Goal: Information Seeking & Learning: Learn about a topic

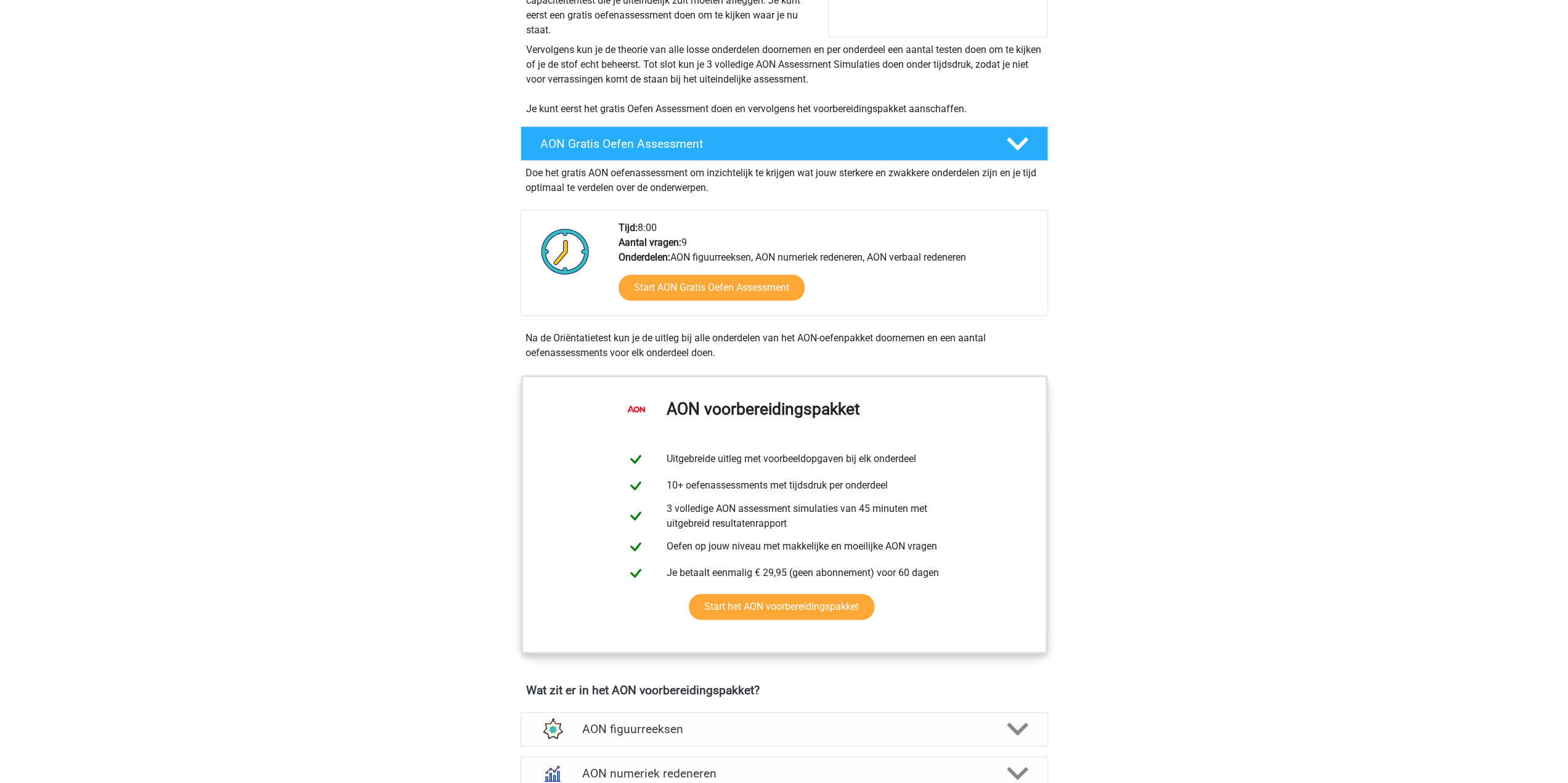
scroll to position [246, 0]
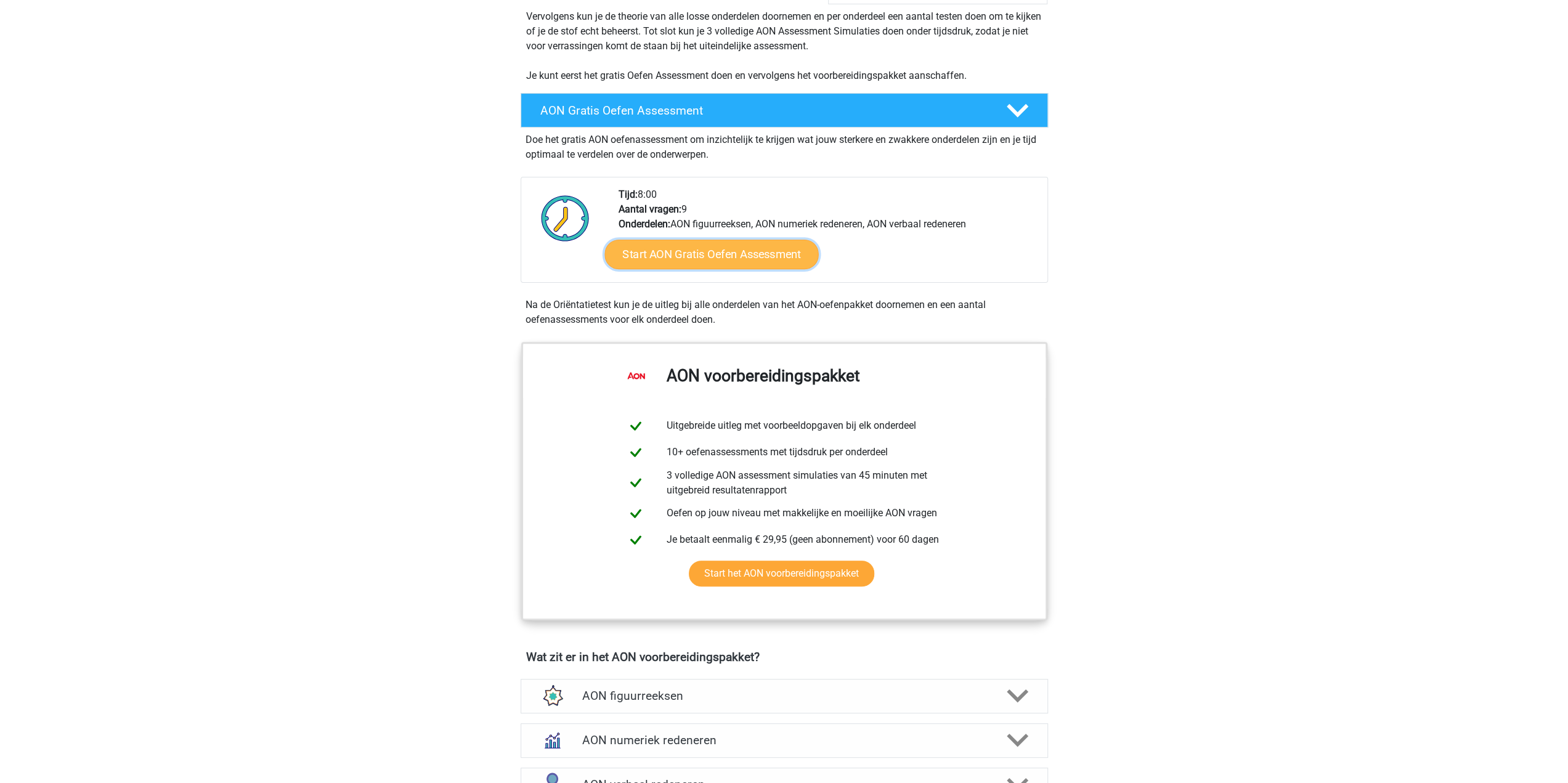
click at [687, 254] on link "Start AON Gratis Oefen Assessment" at bounding box center [711, 254] width 214 height 30
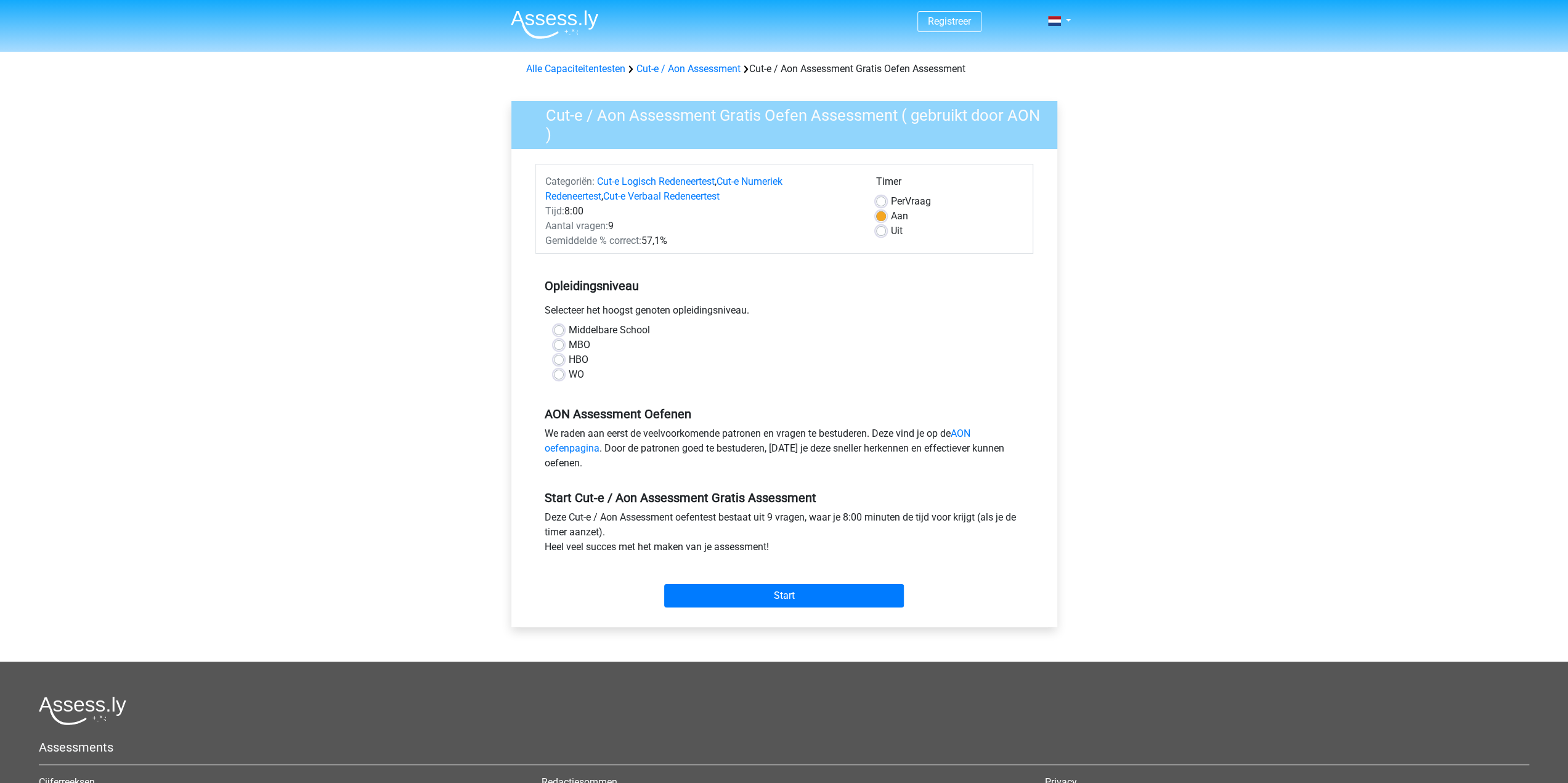
click at [568, 373] on label "WO" at bounding box center [576, 374] width 15 height 14
click at [564, 373] on input "WO" at bounding box center [559, 373] width 10 height 12
radio input "true"
click at [577, 446] on link "AON oefenpagina" at bounding box center [757, 441] width 426 height 27
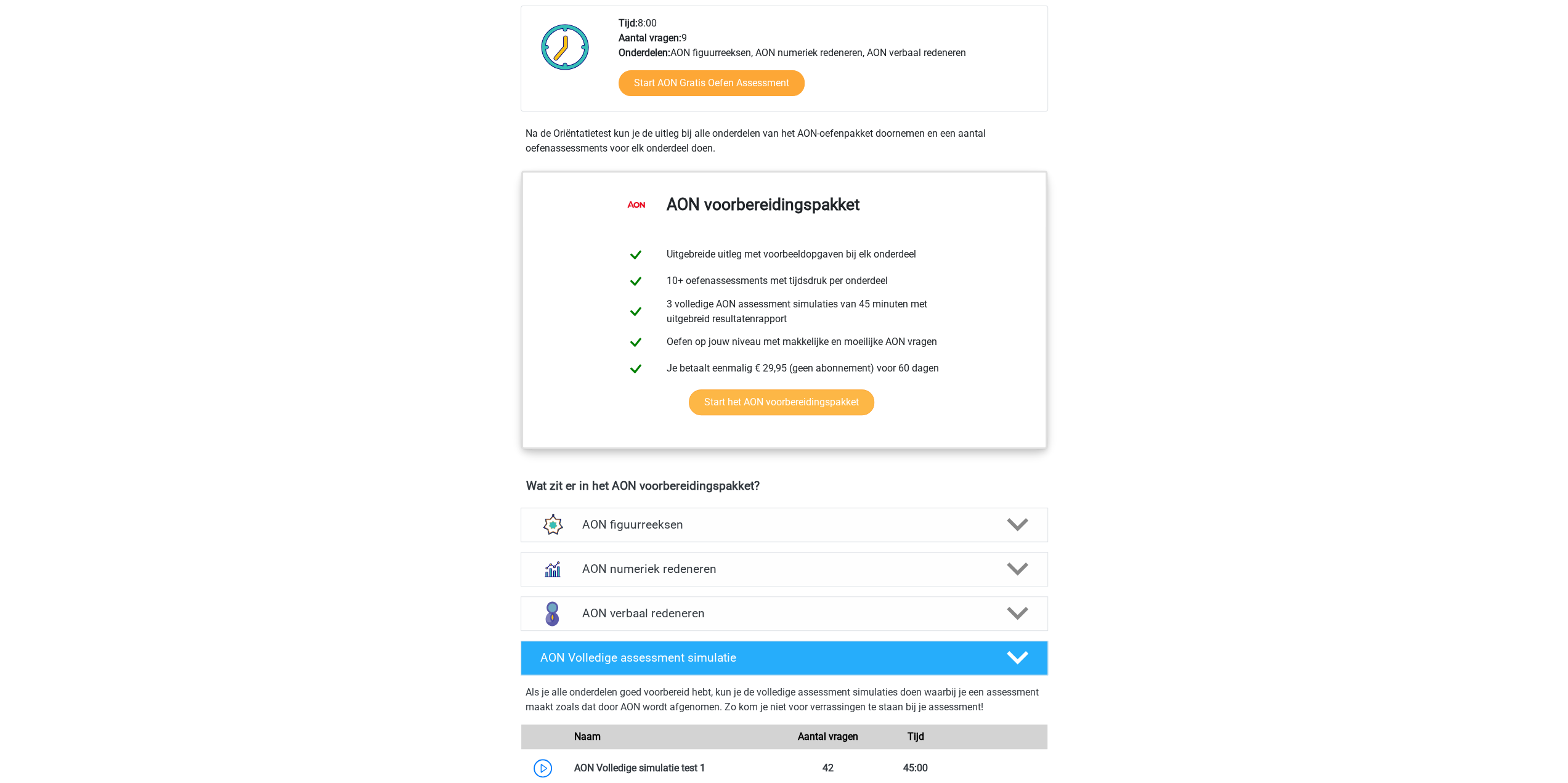
scroll to position [431, 0]
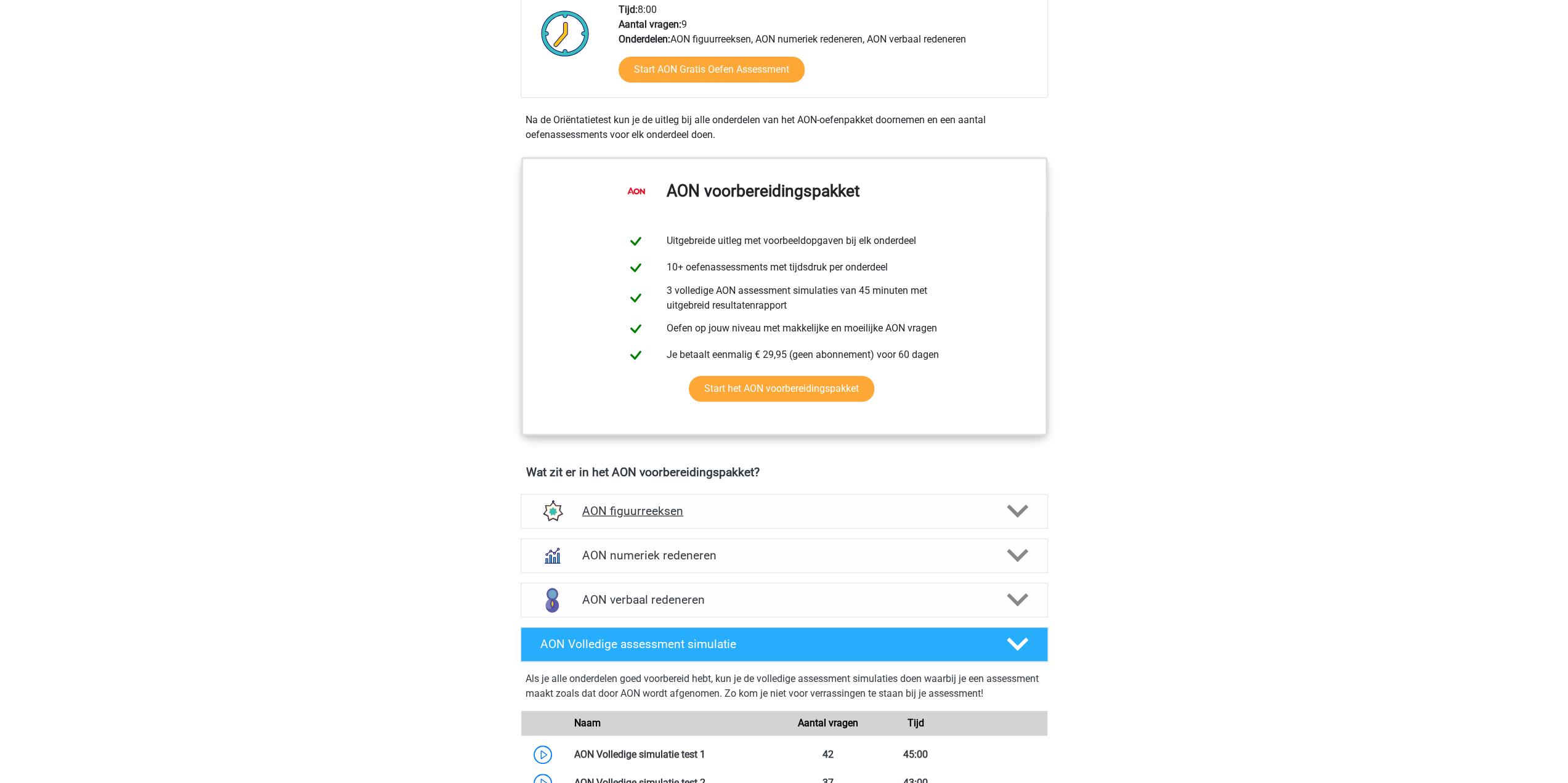
click at [620, 511] on h4 "AON figuurreeksen" at bounding box center [783, 511] width 404 height 14
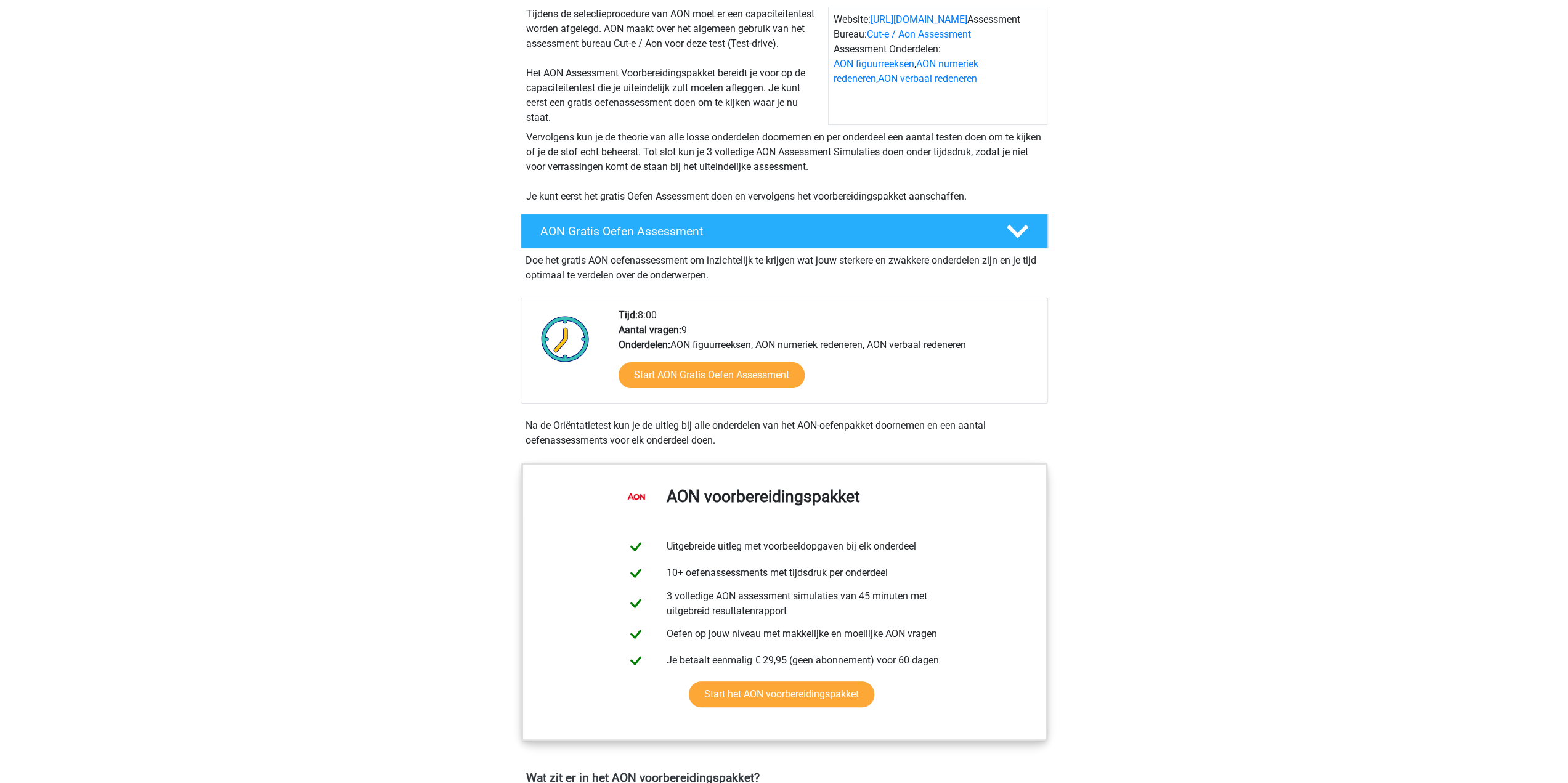
scroll to position [124, 0]
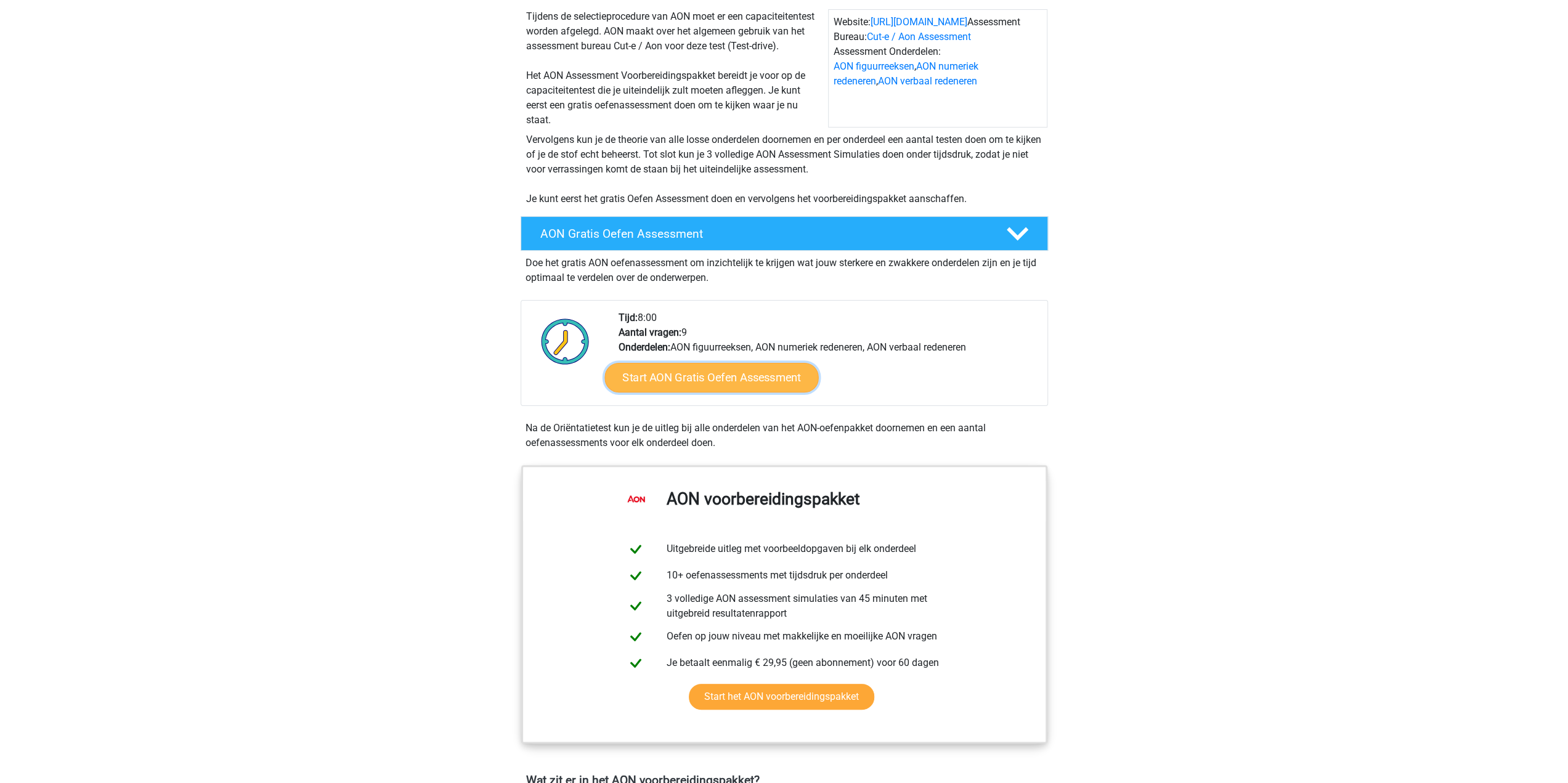
click at [748, 385] on link "Start AON Gratis Oefen Assessment" at bounding box center [711, 378] width 214 height 30
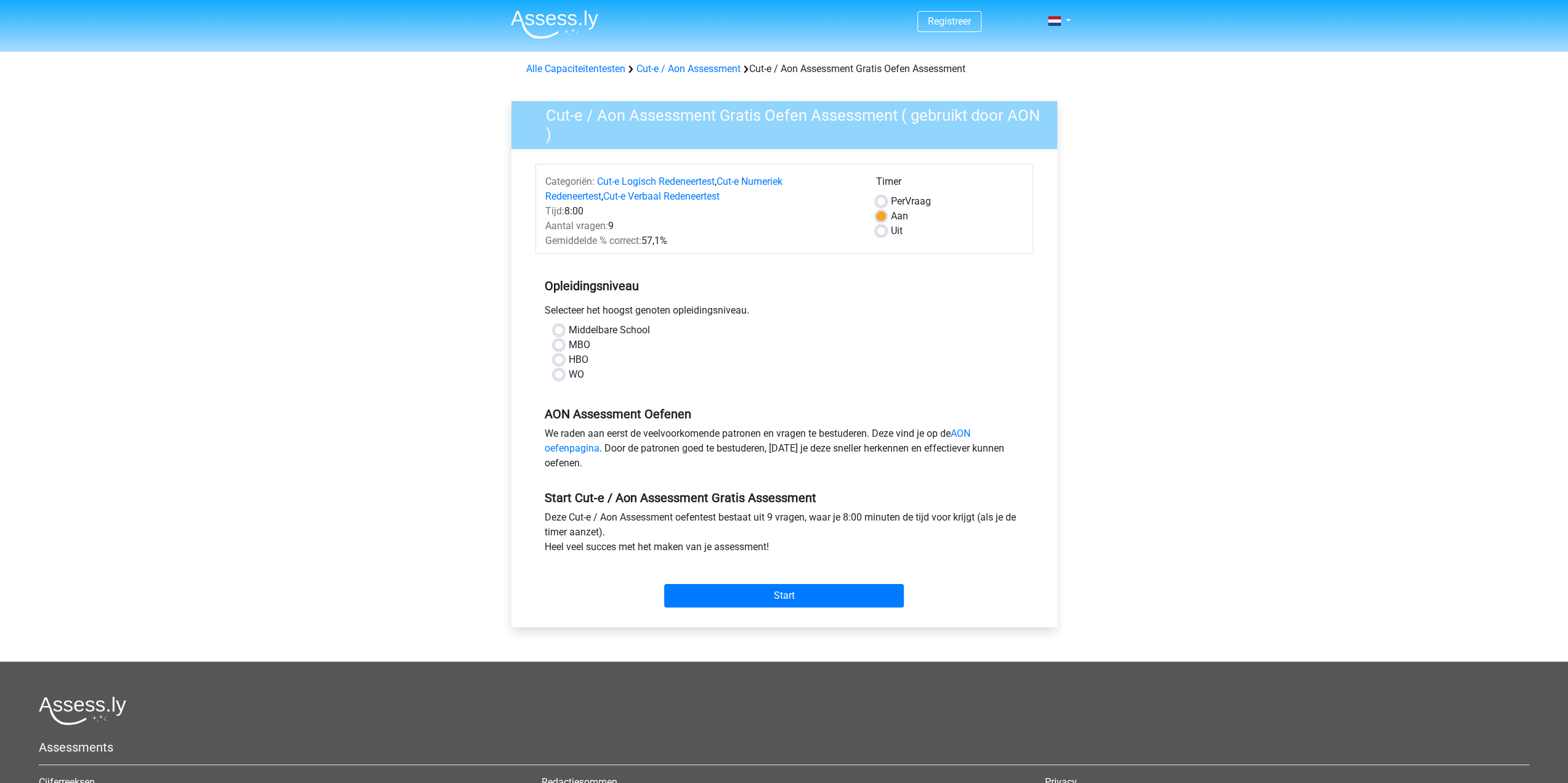
click at [570, 372] on label "WO" at bounding box center [576, 374] width 15 height 14
click at [564, 372] on input "WO" at bounding box center [559, 373] width 10 height 12
radio input "true"
click at [735, 593] on input "Start" at bounding box center [784, 595] width 240 height 23
click at [741, 599] on input "Start" at bounding box center [784, 595] width 240 height 23
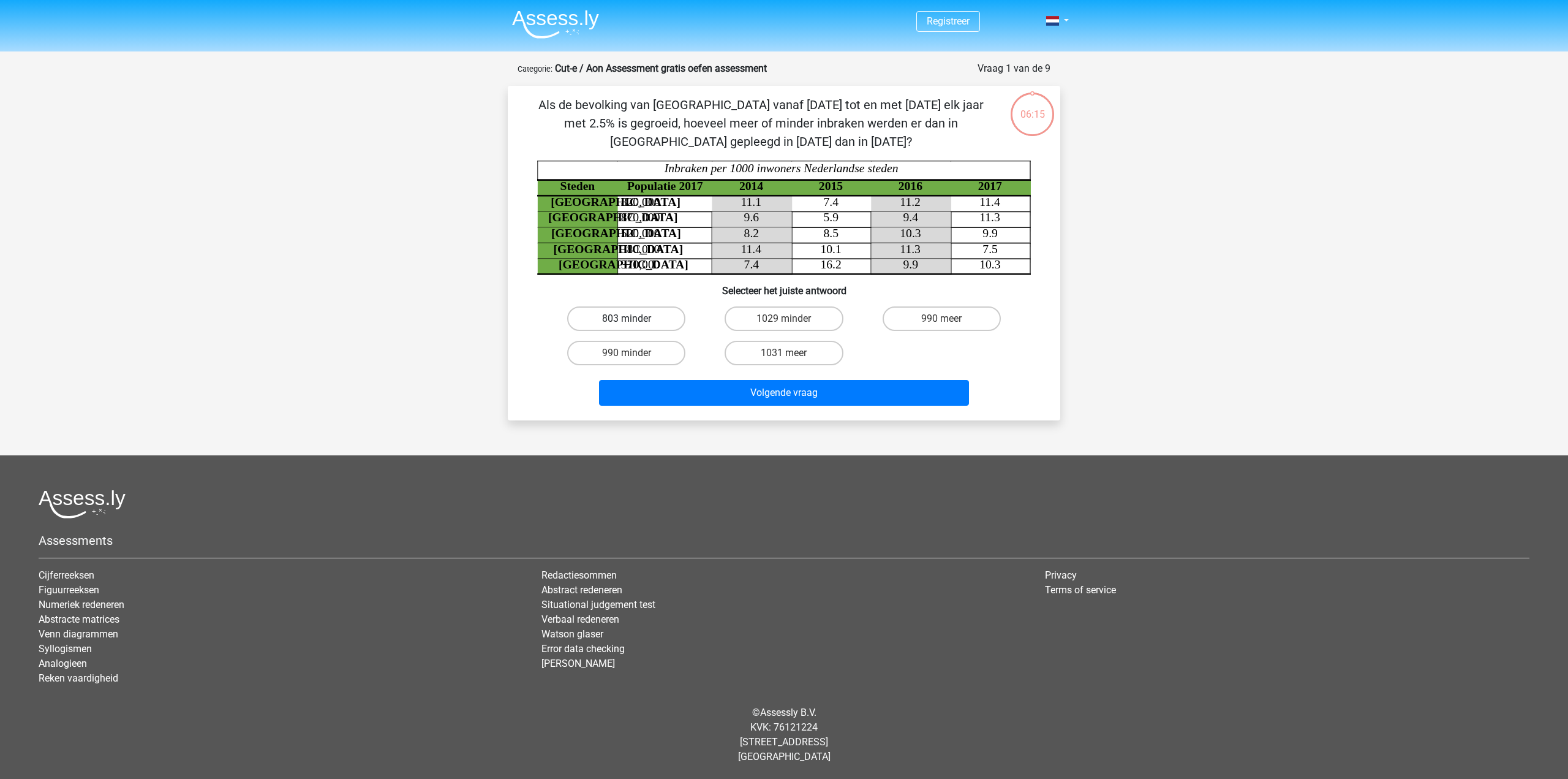
click at [642, 322] on label "803 minder" at bounding box center [626, 318] width 118 height 25
click at [635, 322] on input "803 minder" at bounding box center [631, 322] width 8 height 8
radio input "true"
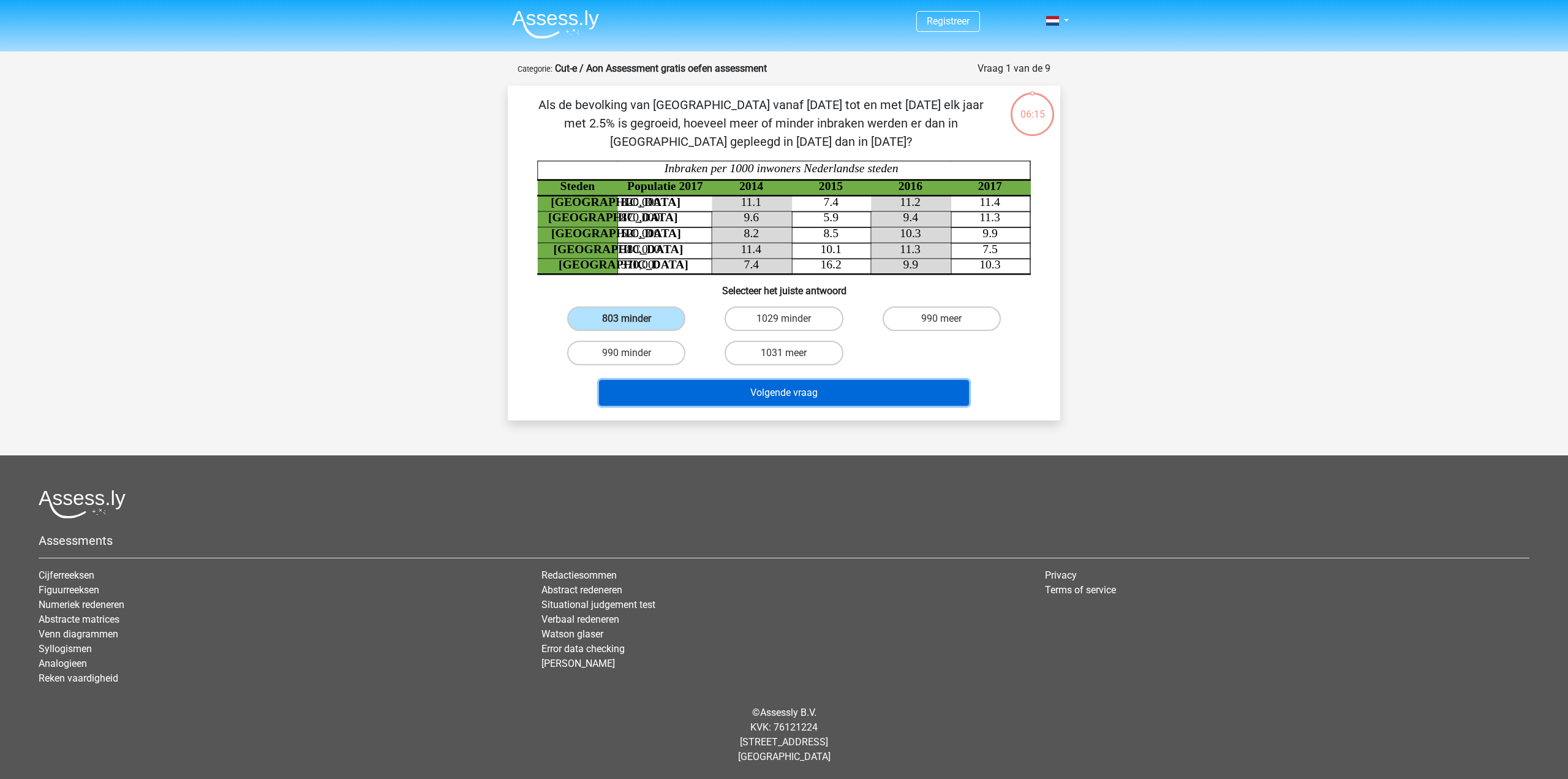
click at [743, 396] on button "Volgende vraag" at bounding box center [784, 392] width 371 height 26
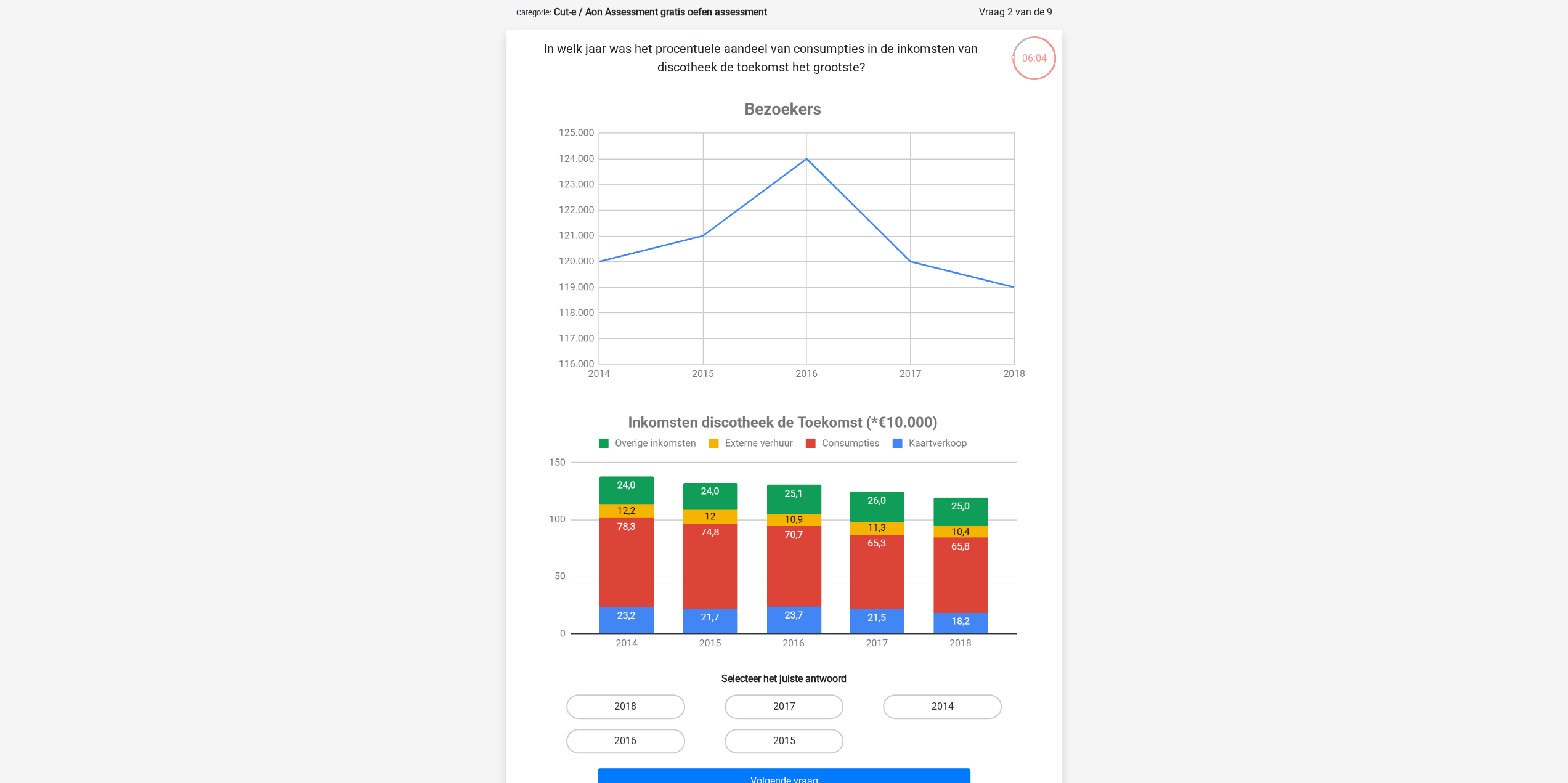
scroll to position [61, 0]
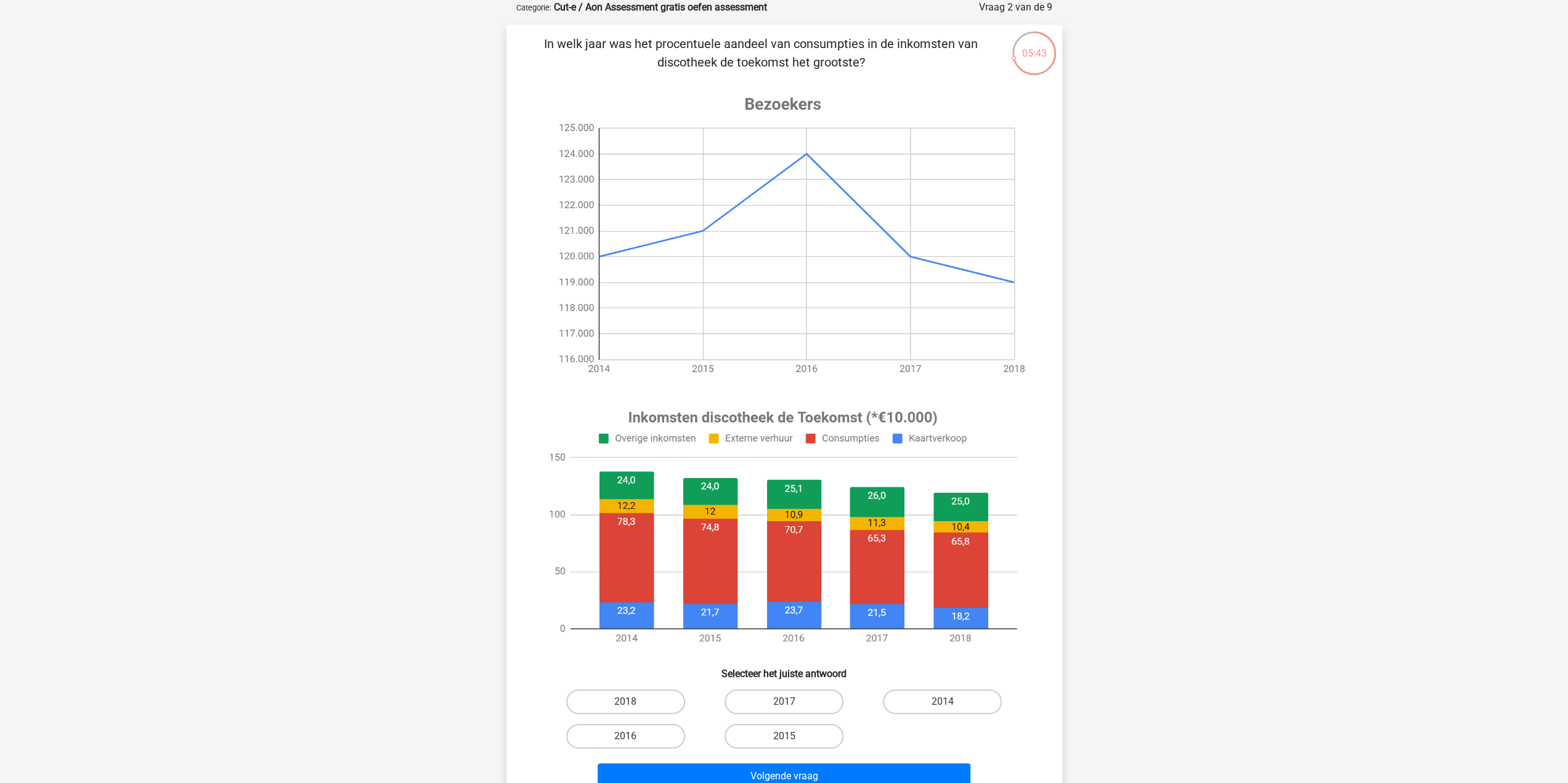
click at [944, 702] on input "2014" at bounding box center [946, 705] width 8 height 8
radio input "true"
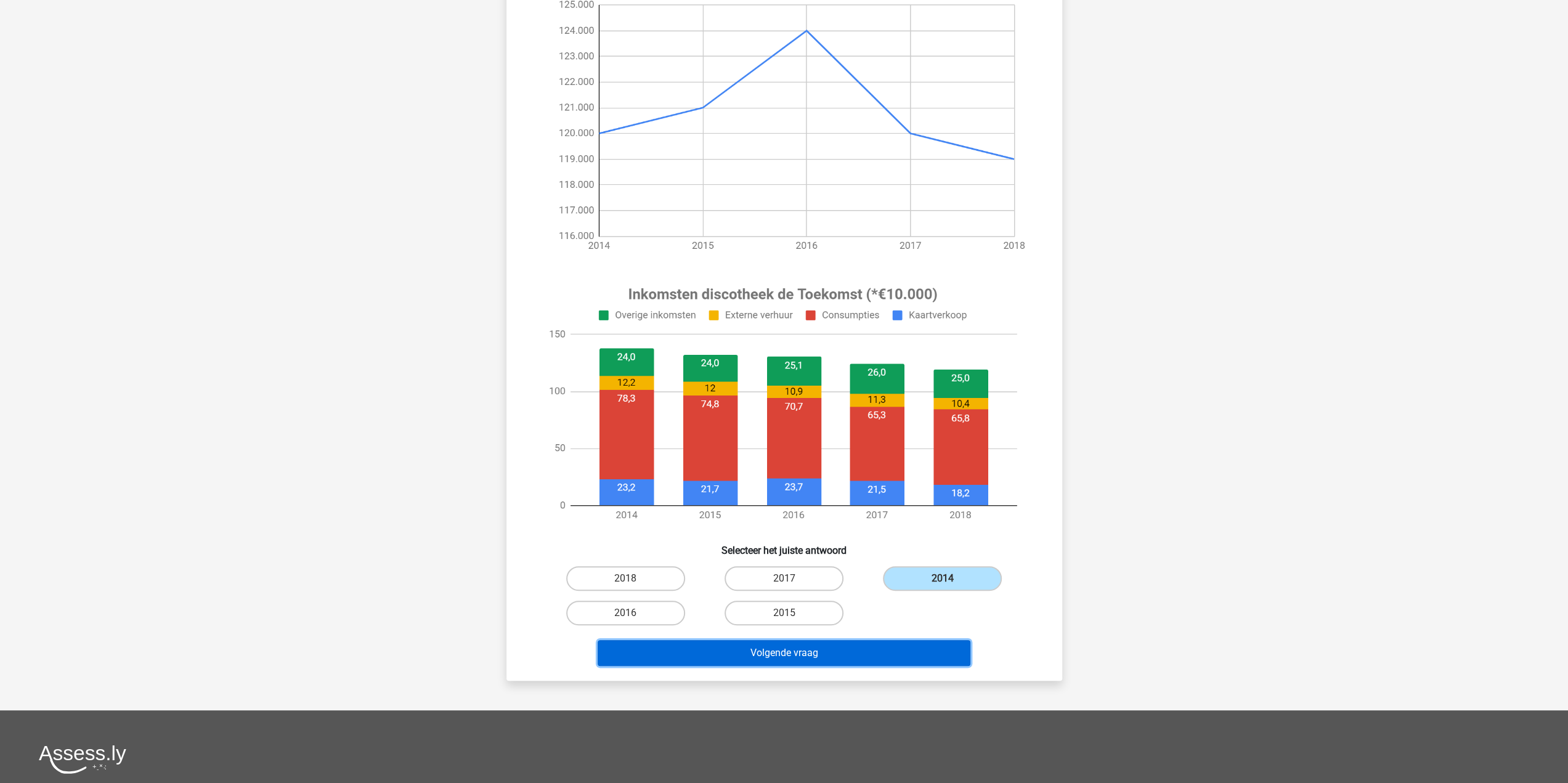
click at [808, 657] on button "Volgende vraag" at bounding box center [783, 653] width 373 height 26
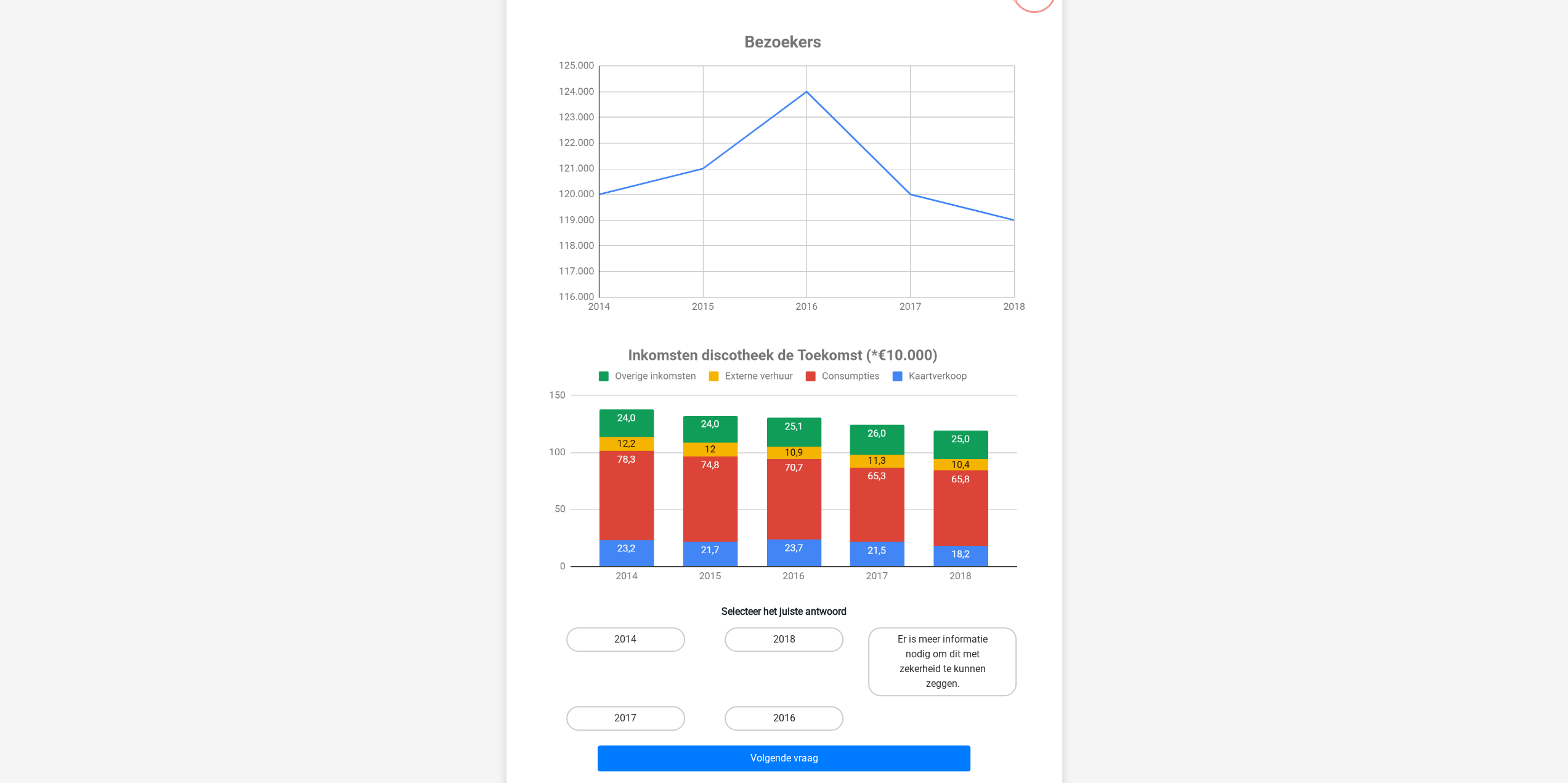
scroll to position [124, 0]
click at [949, 671] on label "Er is meer informatie nodig om dit met zekerheid te kunnen zeggen." at bounding box center [942, 662] width 149 height 69
click at [949, 648] on input "Er is meer informatie nodig om dit met zekerheid te kunnen zeggen." at bounding box center [946, 644] width 8 height 8
radio input "true"
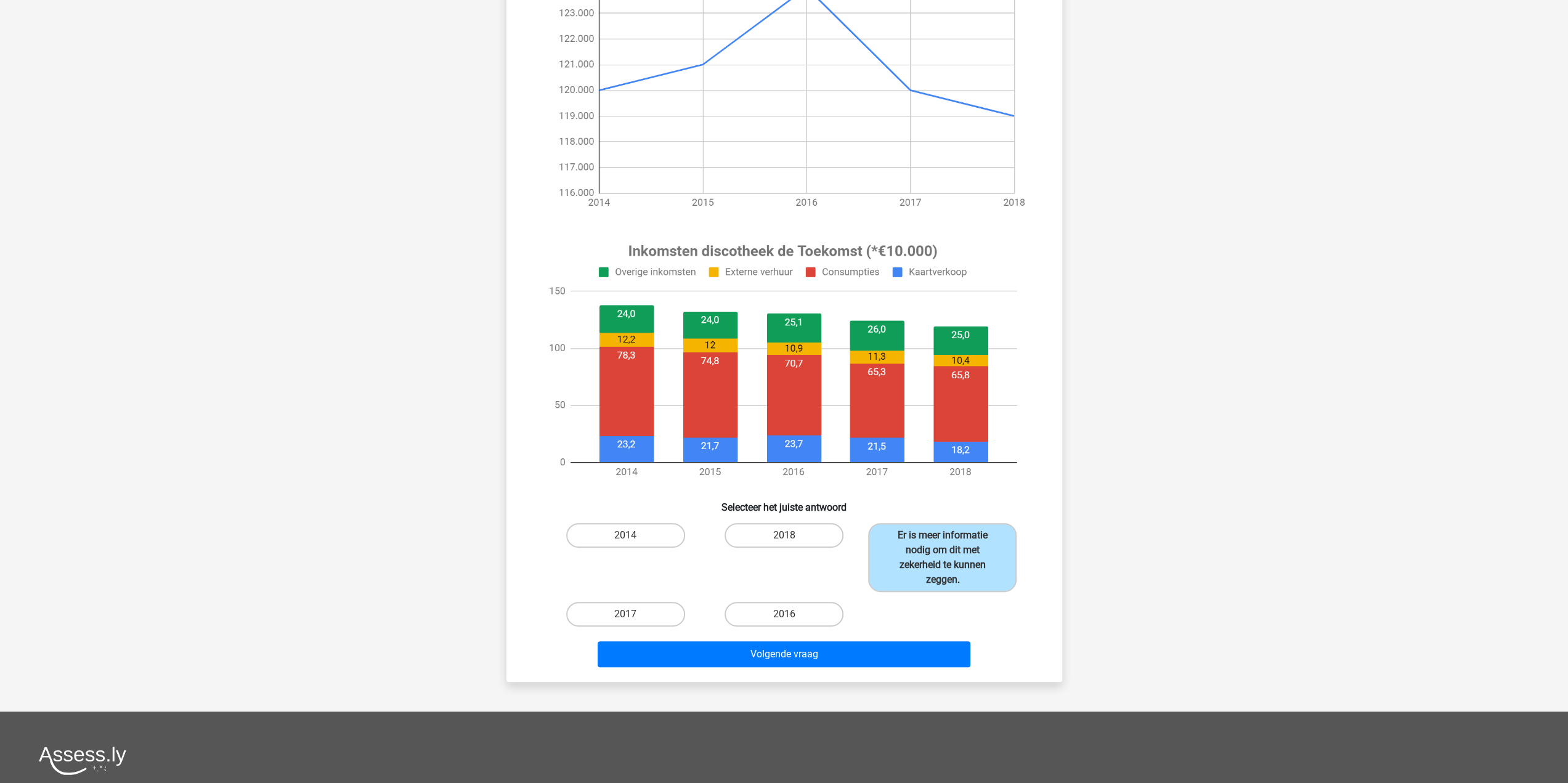
scroll to position [246, 0]
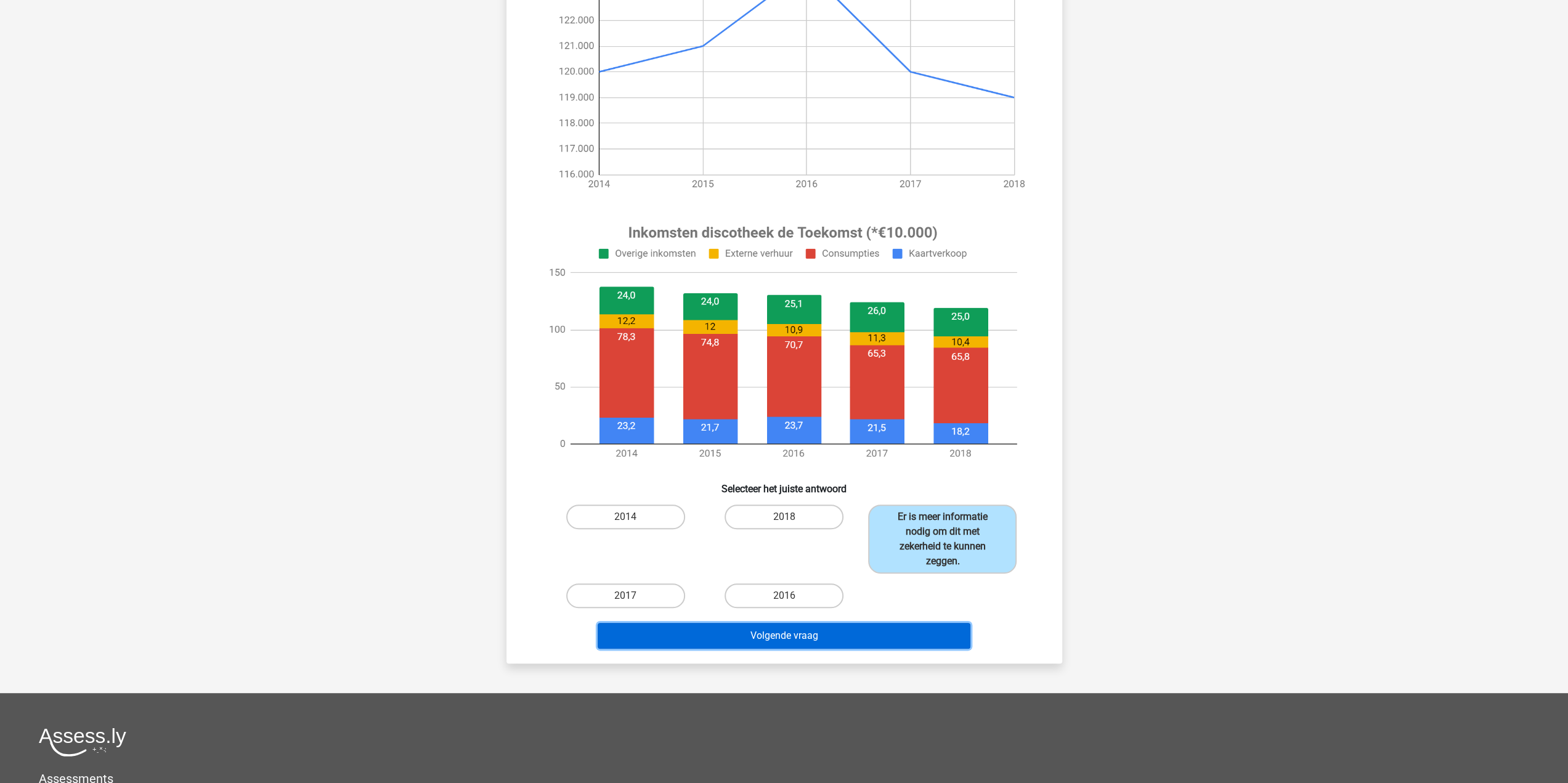
click at [781, 638] on button "Volgende vraag" at bounding box center [783, 635] width 373 height 26
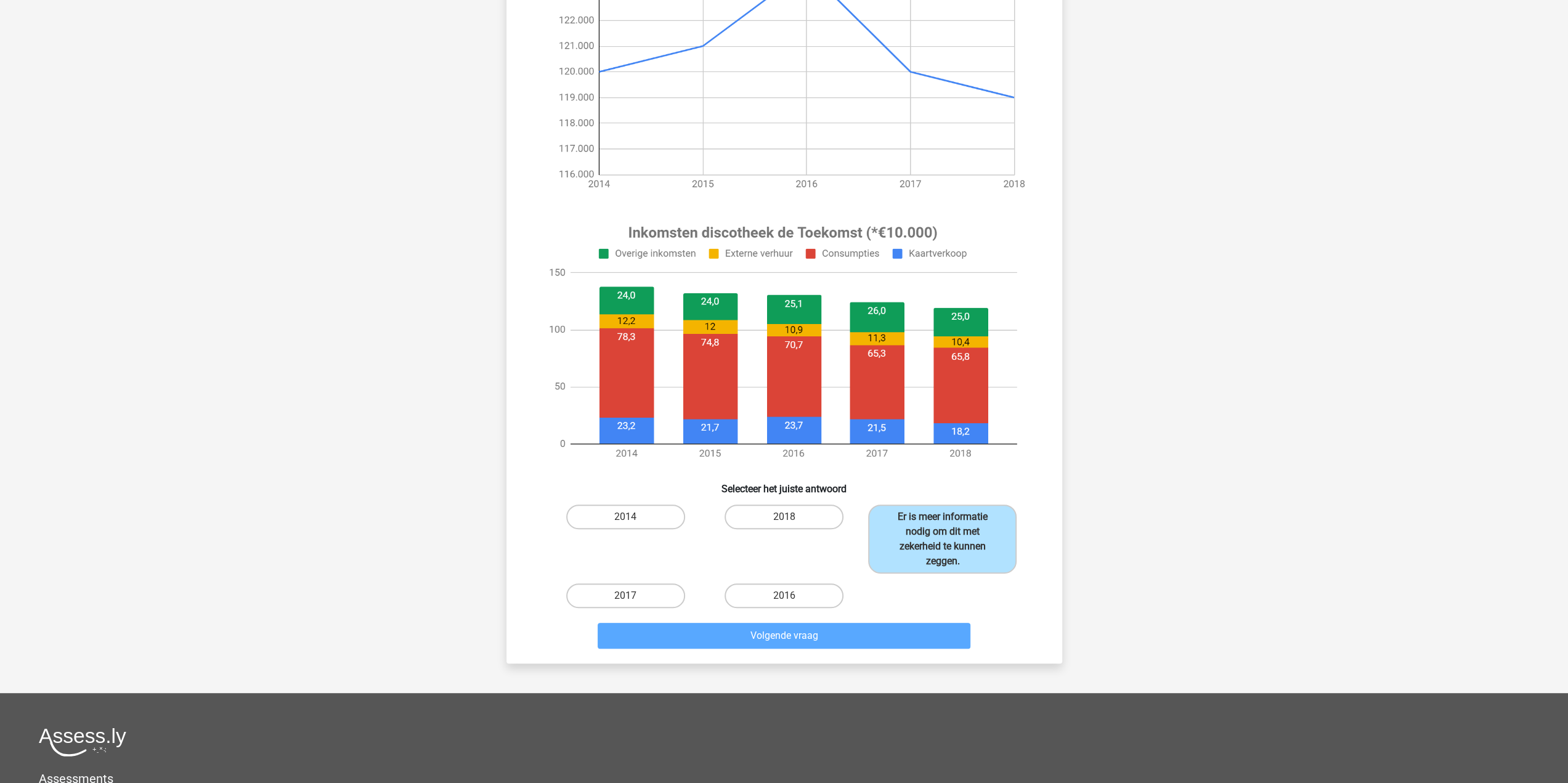
scroll to position [0, 0]
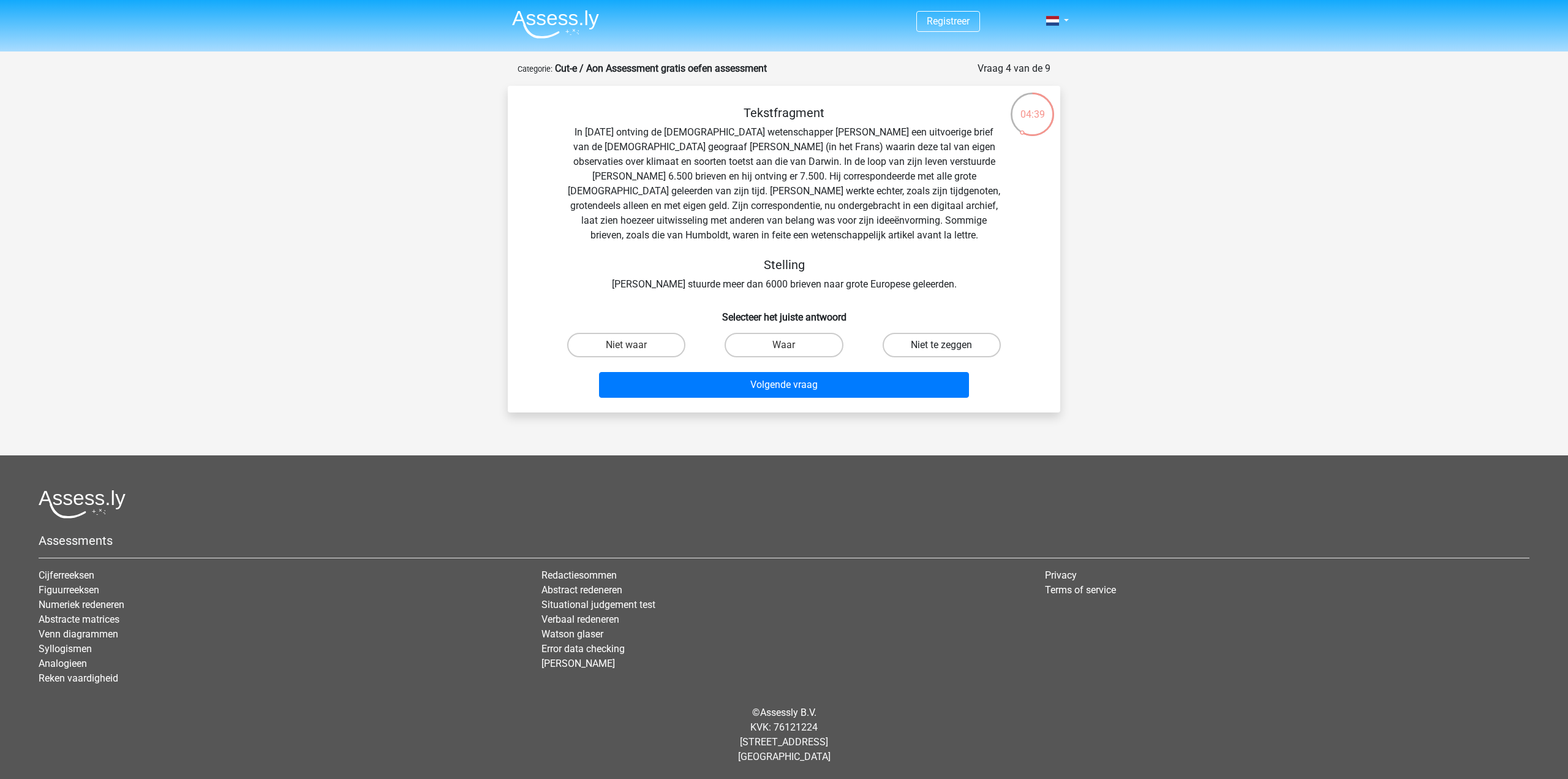
click at [919, 342] on label "Niet te zeggen" at bounding box center [942, 345] width 118 height 25
click at [942, 345] on input "Niet te zeggen" at bounding box center [946, 349] width 8 height 8
radio input "true"
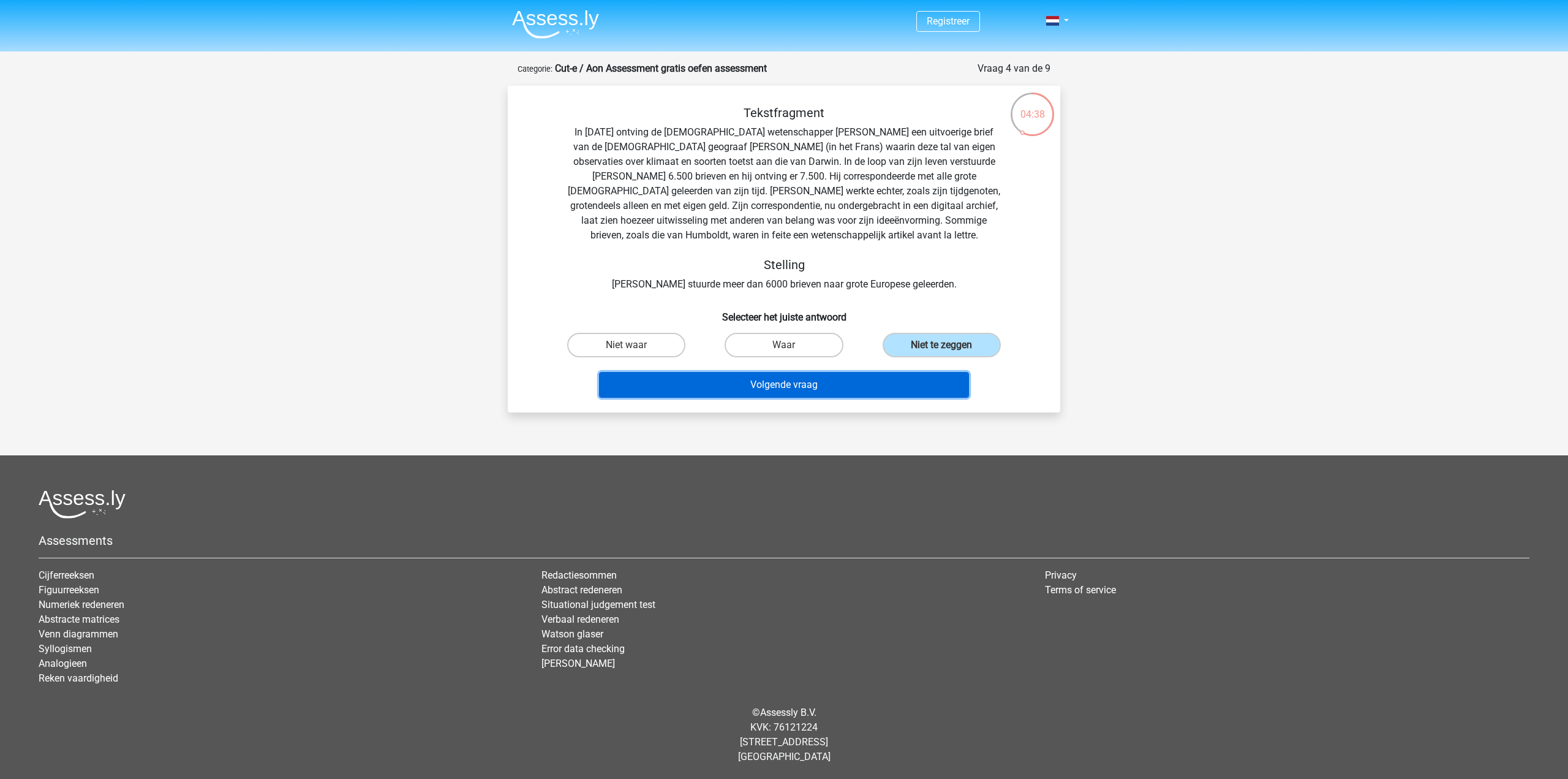
click at [772, 385] on button "Volgende vraag" at bounding box center [784, 384] width 371 height 26
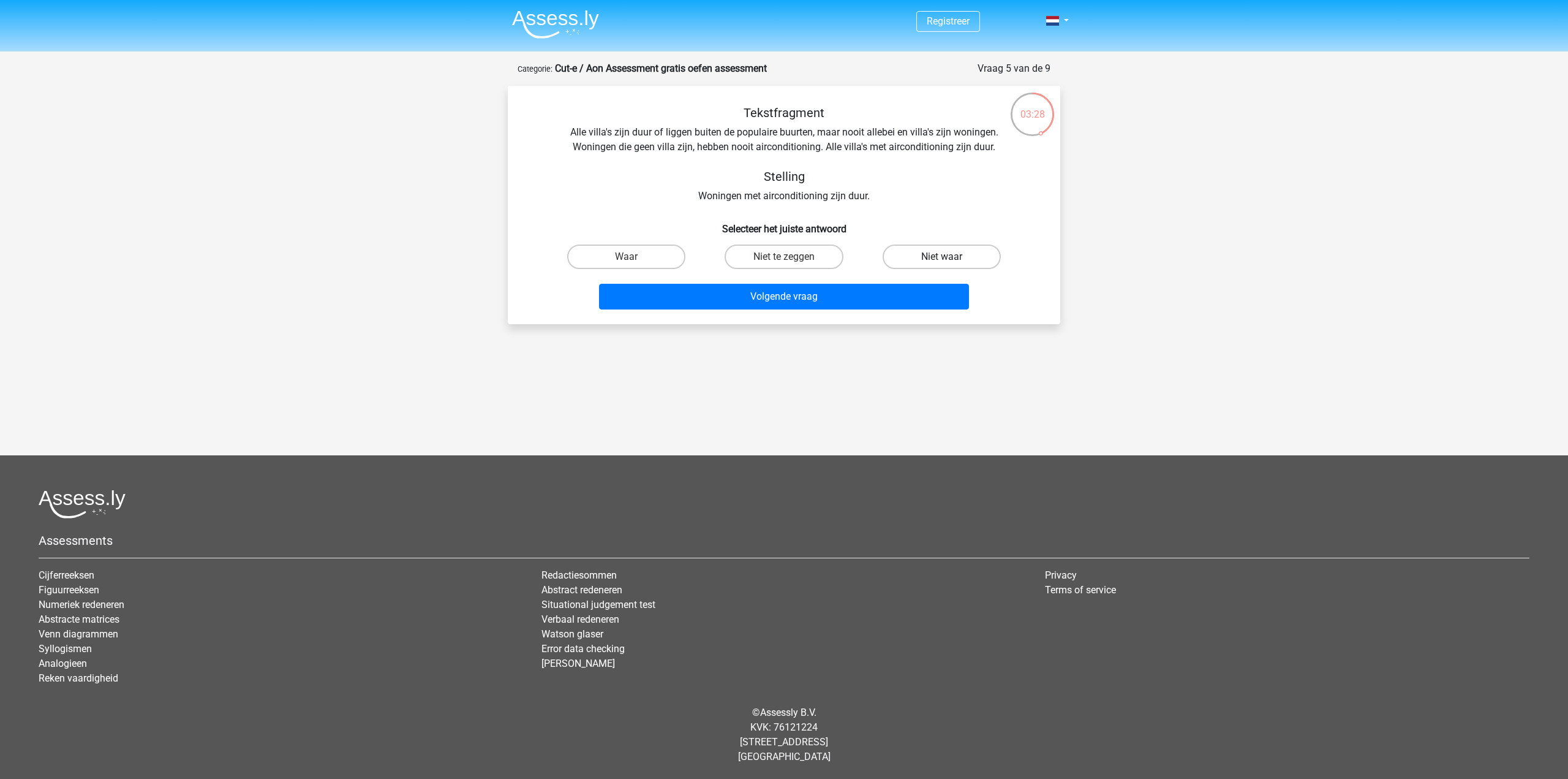
click at [943, 252] on label "Niet waar" at bounding box center [942, 256] width 118 height 25
click at [943, 256] on input "Niet waar" at bounding box center [946, 260] width 8 height 8
radio input "true"
click at [811, 303] on button "Volgende vraag" at bounding box center [784, 297] width 371 height 26
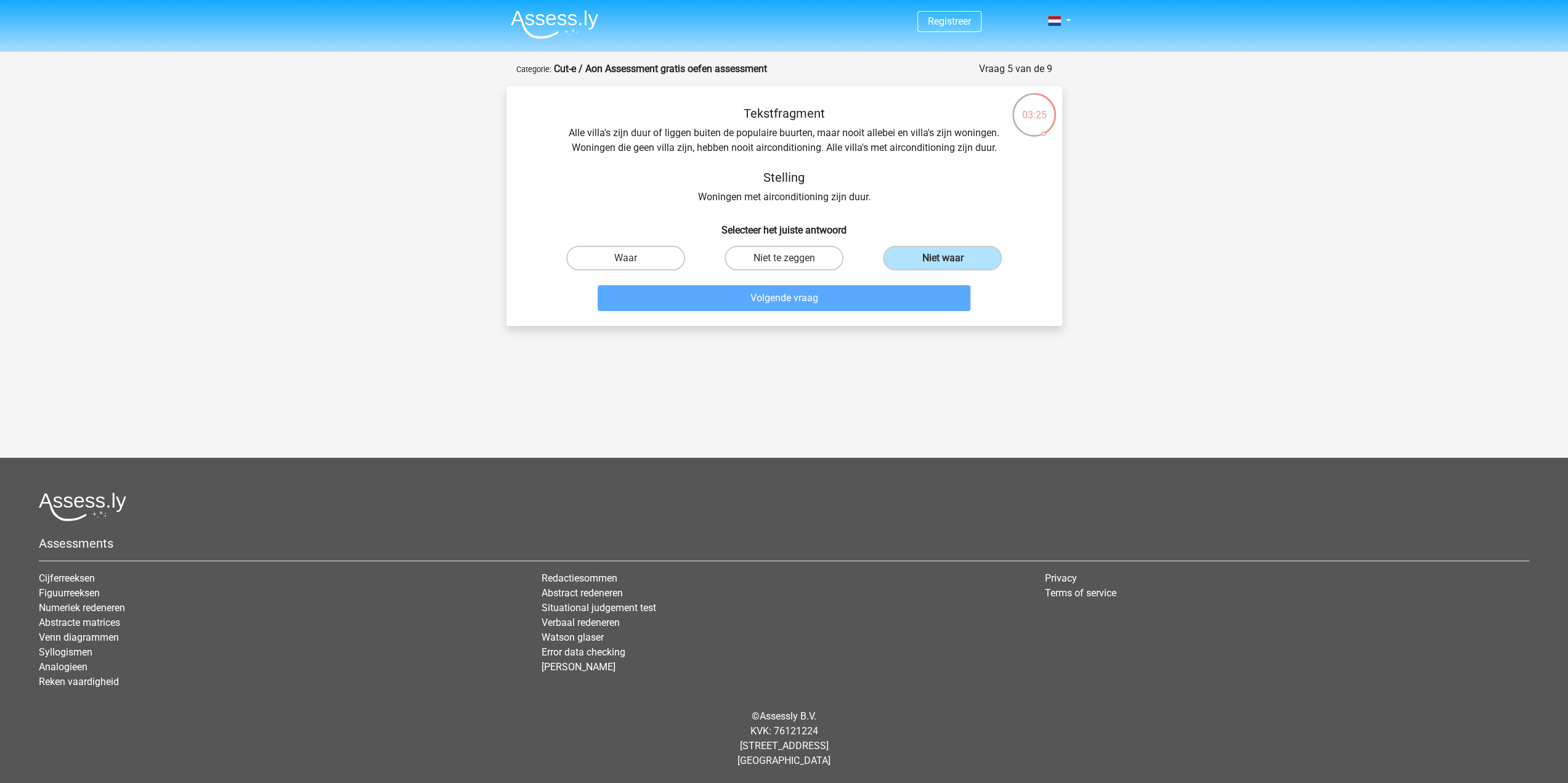
scroll to position [1, 0]
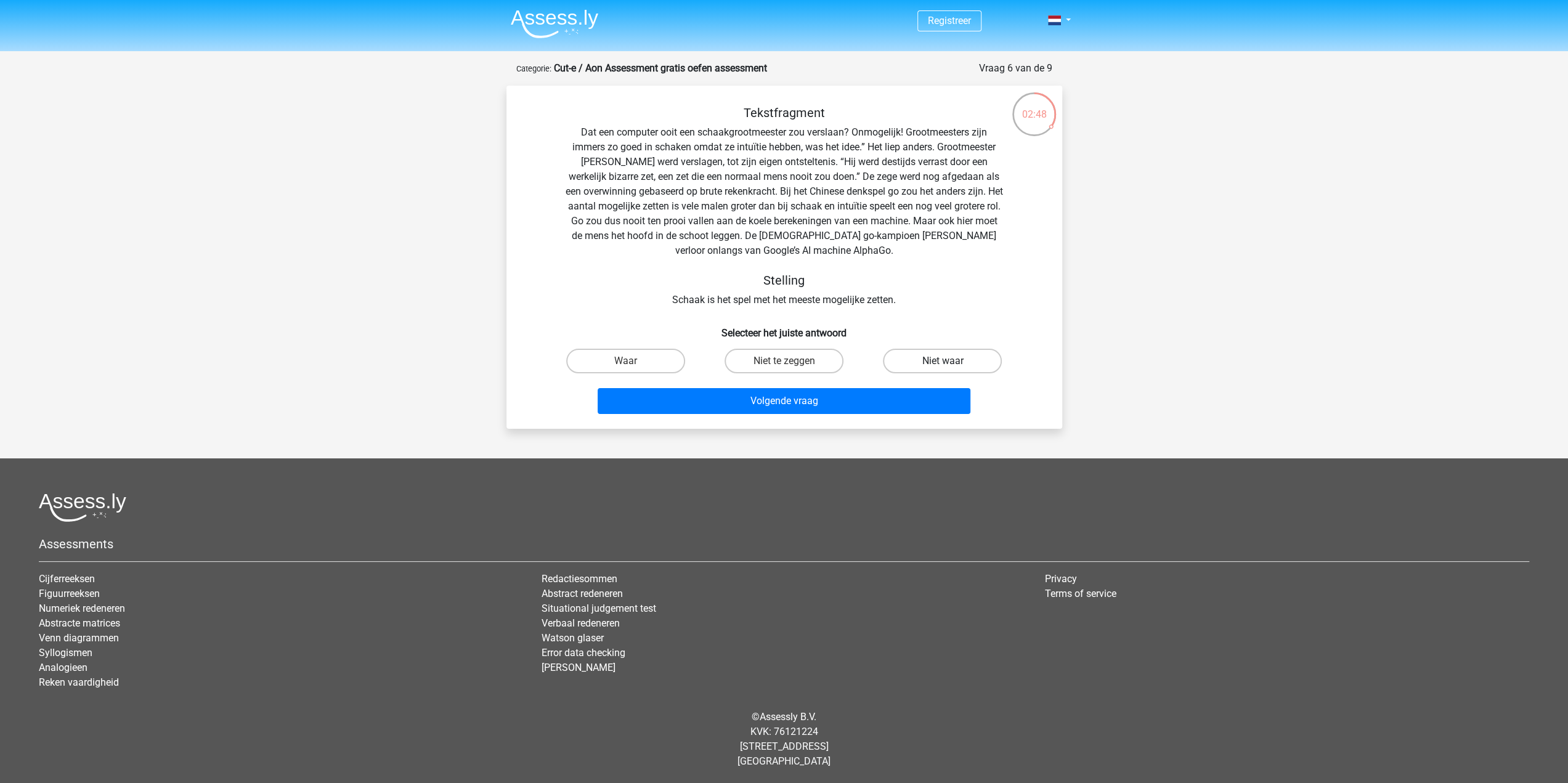
click at [957, 357] on label "Niet waar" at bounding box center [942, 361] width 119 height 25
click at [951, 361] on input "Niet waar" at bounding box center [946, 365] width 8 height 8
radio input "true"
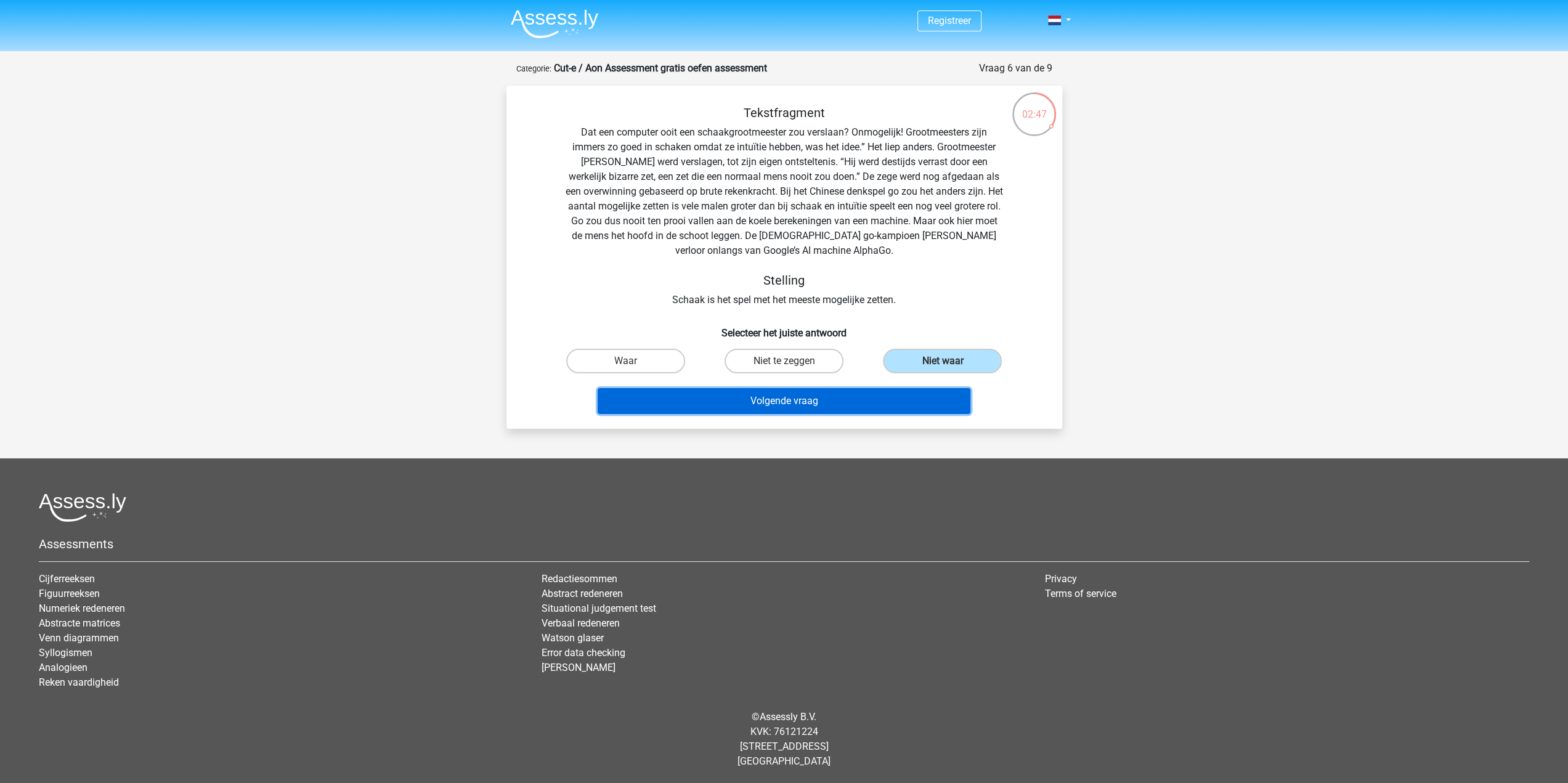
click at [790, 401] on button "Volgende vraag" at bounding box center [783, 401] width 373 height 26
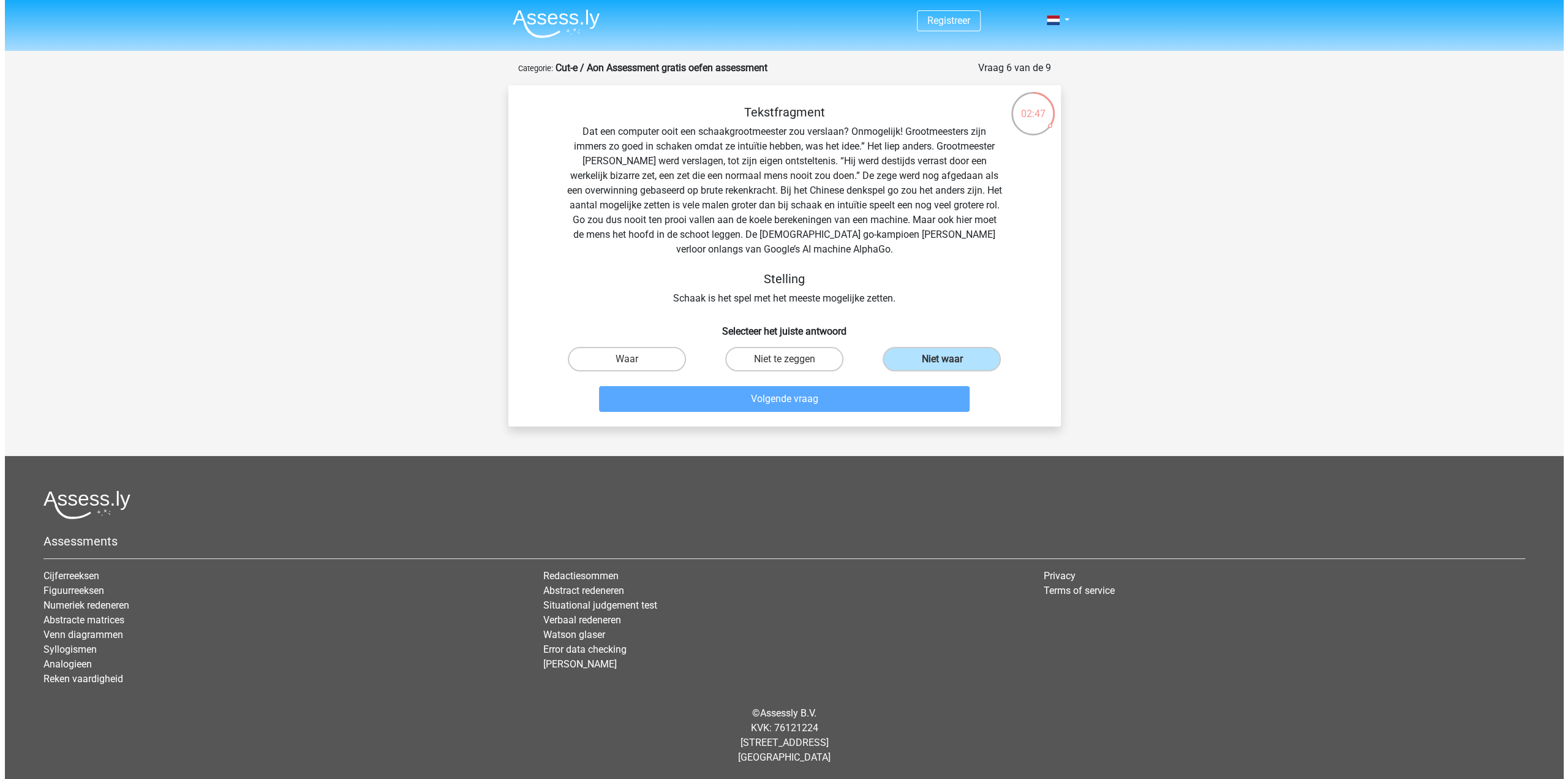
scroll to position [0, 0]
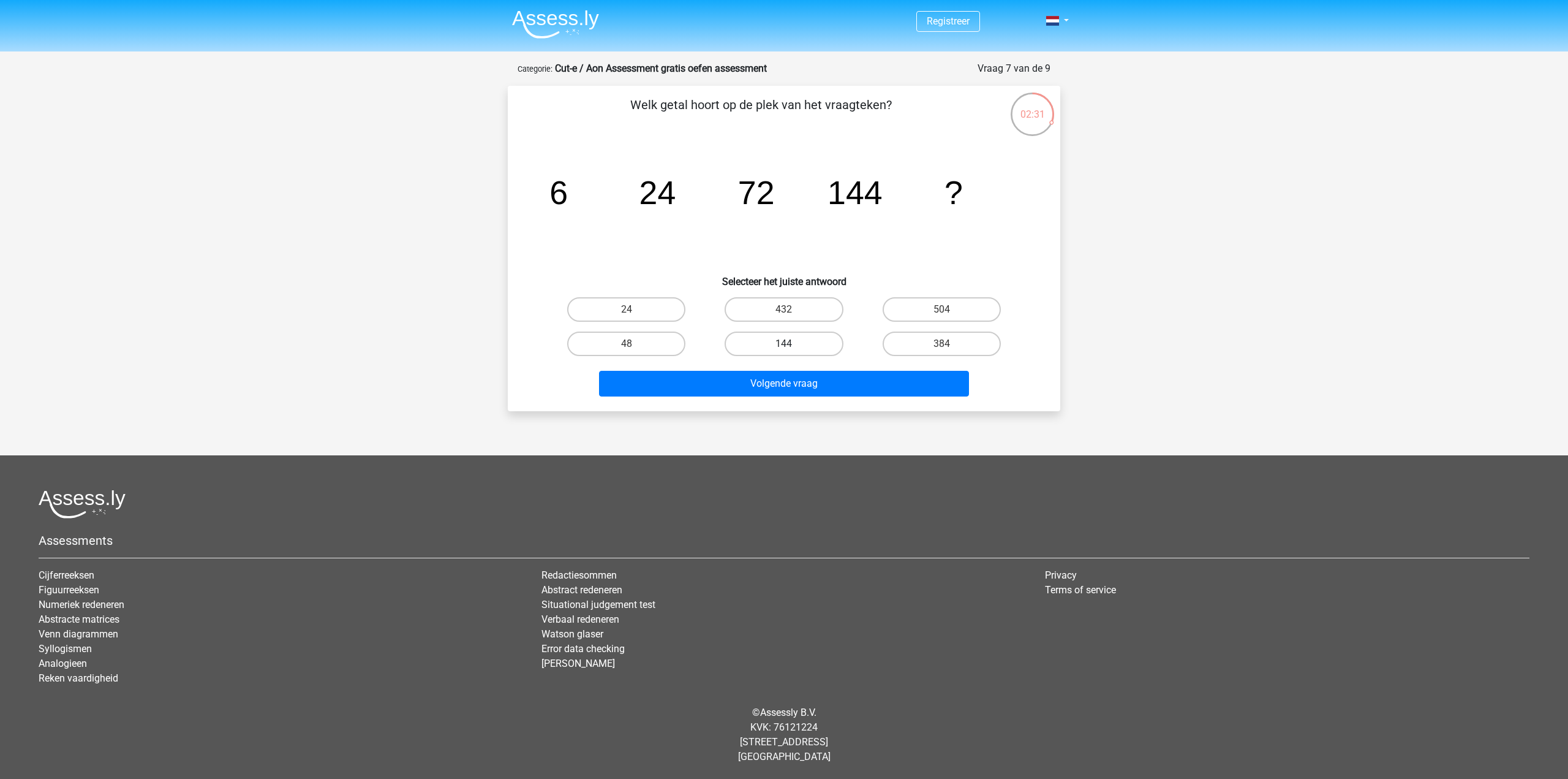
click at [796, 346] on label "144" at bounding box center [784, 344] width 118 height 25
click at [792, 346] on input "144" at bounding box center [788, 348] width 8 height 8
radio input "true"
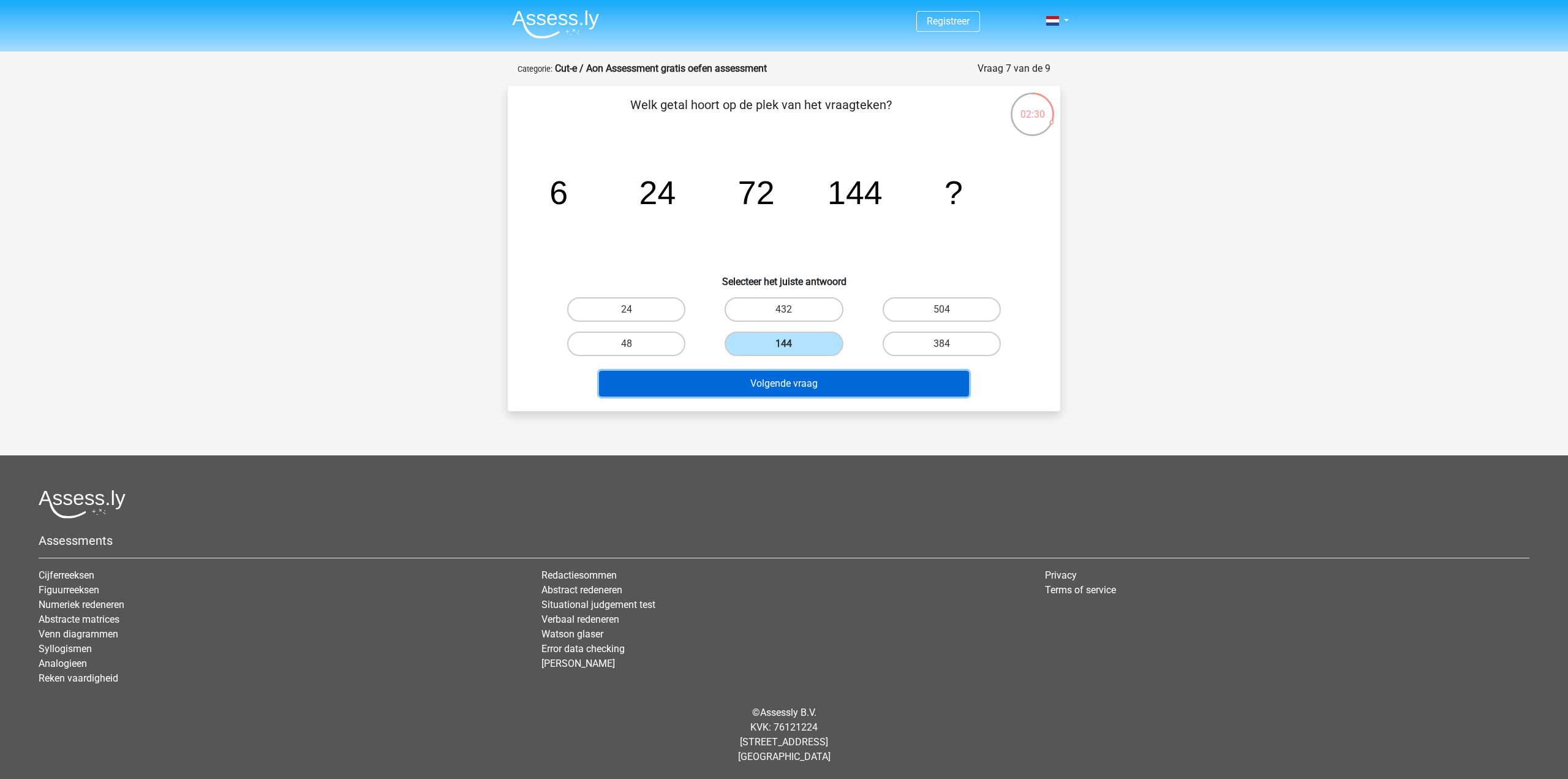
click at [779, 379] on button "Volgende vraag" at bounding box center [784, 383] width 371 height 26
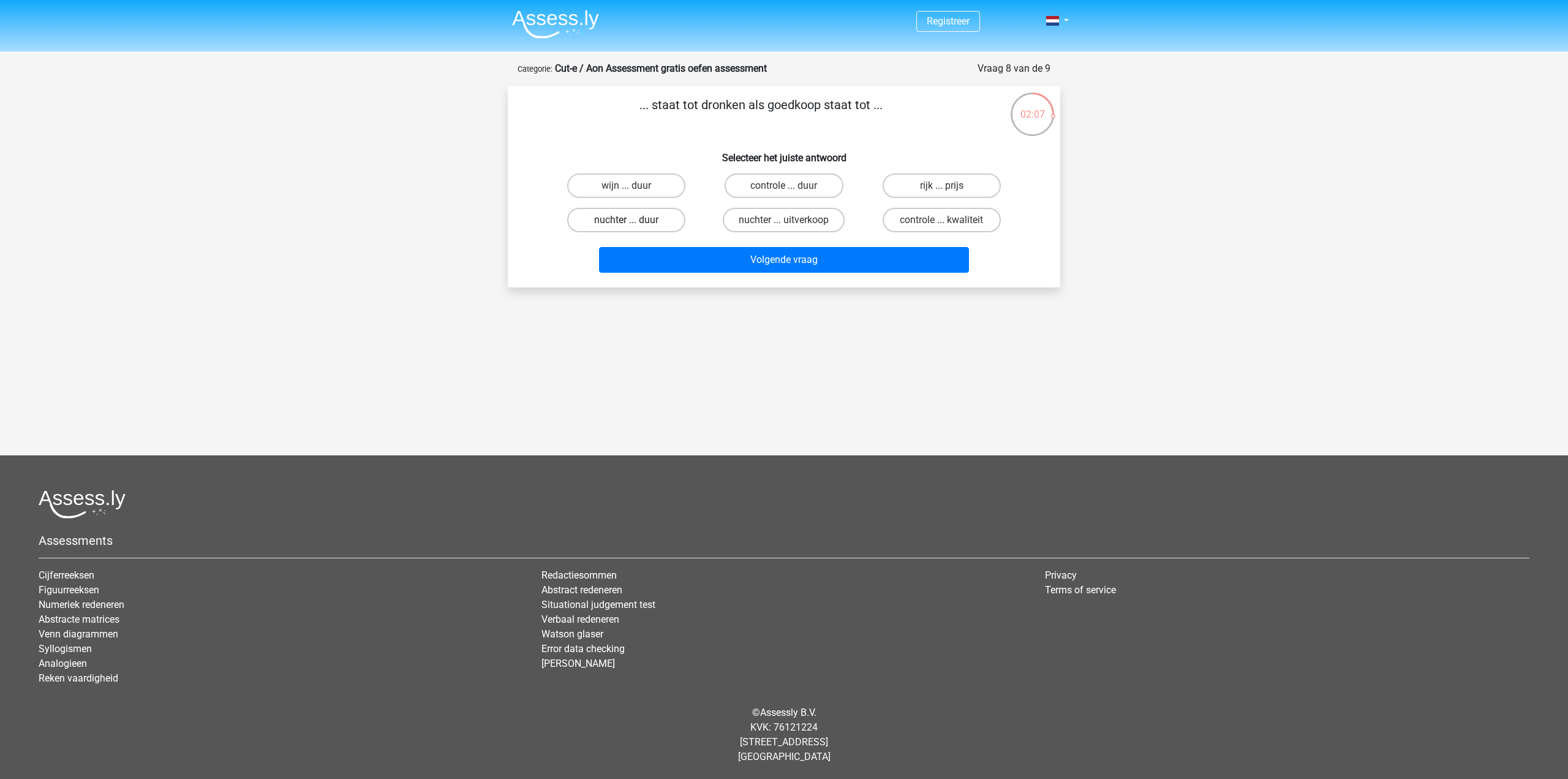
click at [645, 220] on label "nuchter ... duur" at bounding box center [626, 220] width 118 height 25
click at [635, 220] on input "nuchter ... duur" at bounding box center [631, 224] width 8 height 8
radio input "true"
click at [750, 258] on button "Volgende vraag" at bounding box center [784, 259] width 371 height 26
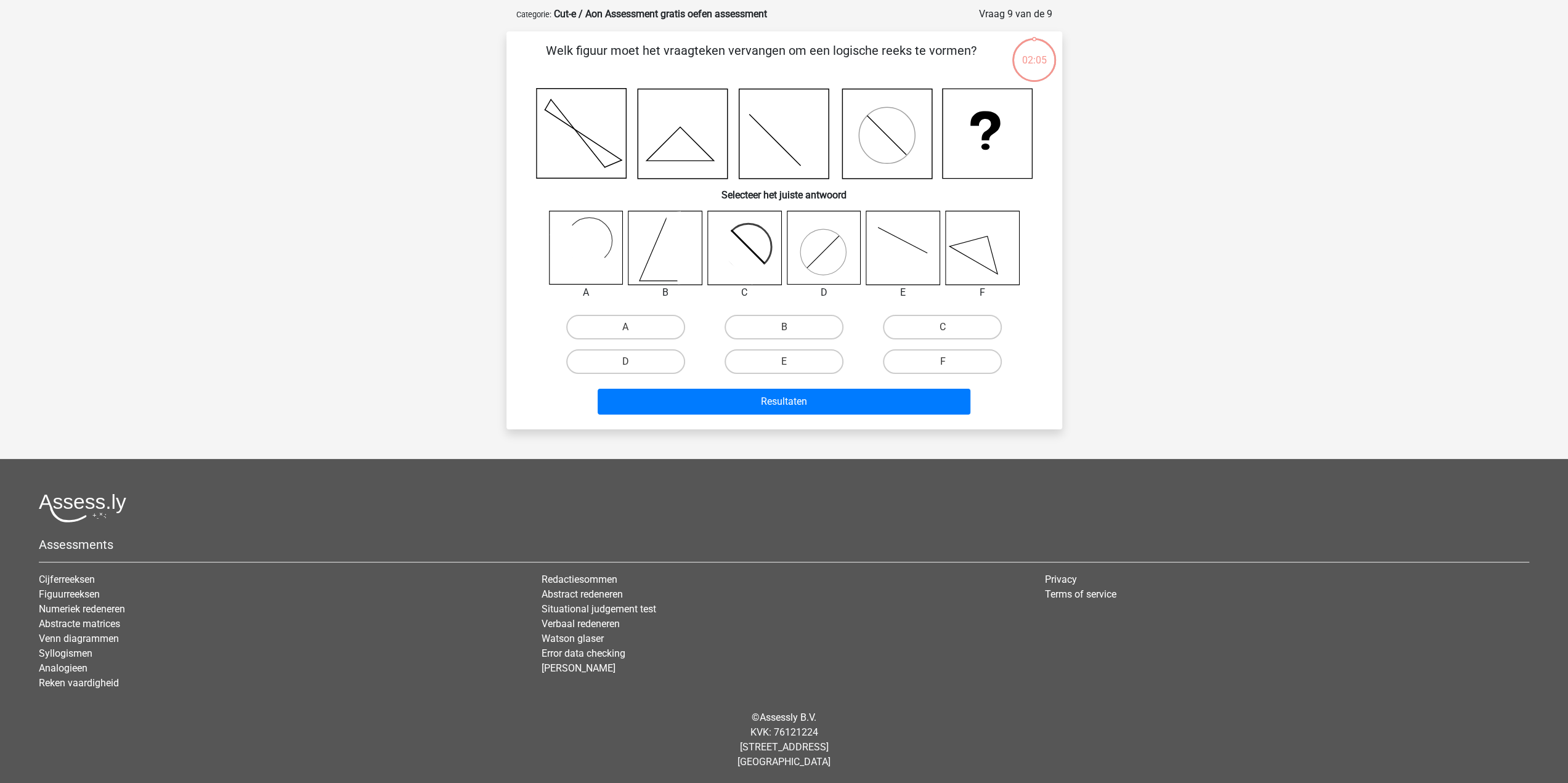
scroll to position [56, 0]
click at [634, 329] on label "A" at bounding box center [626, 327] width 119 height 25
click at [634, 329] on input "A" at bounding box center [629, 331] width 8 height 8
radio input "true"
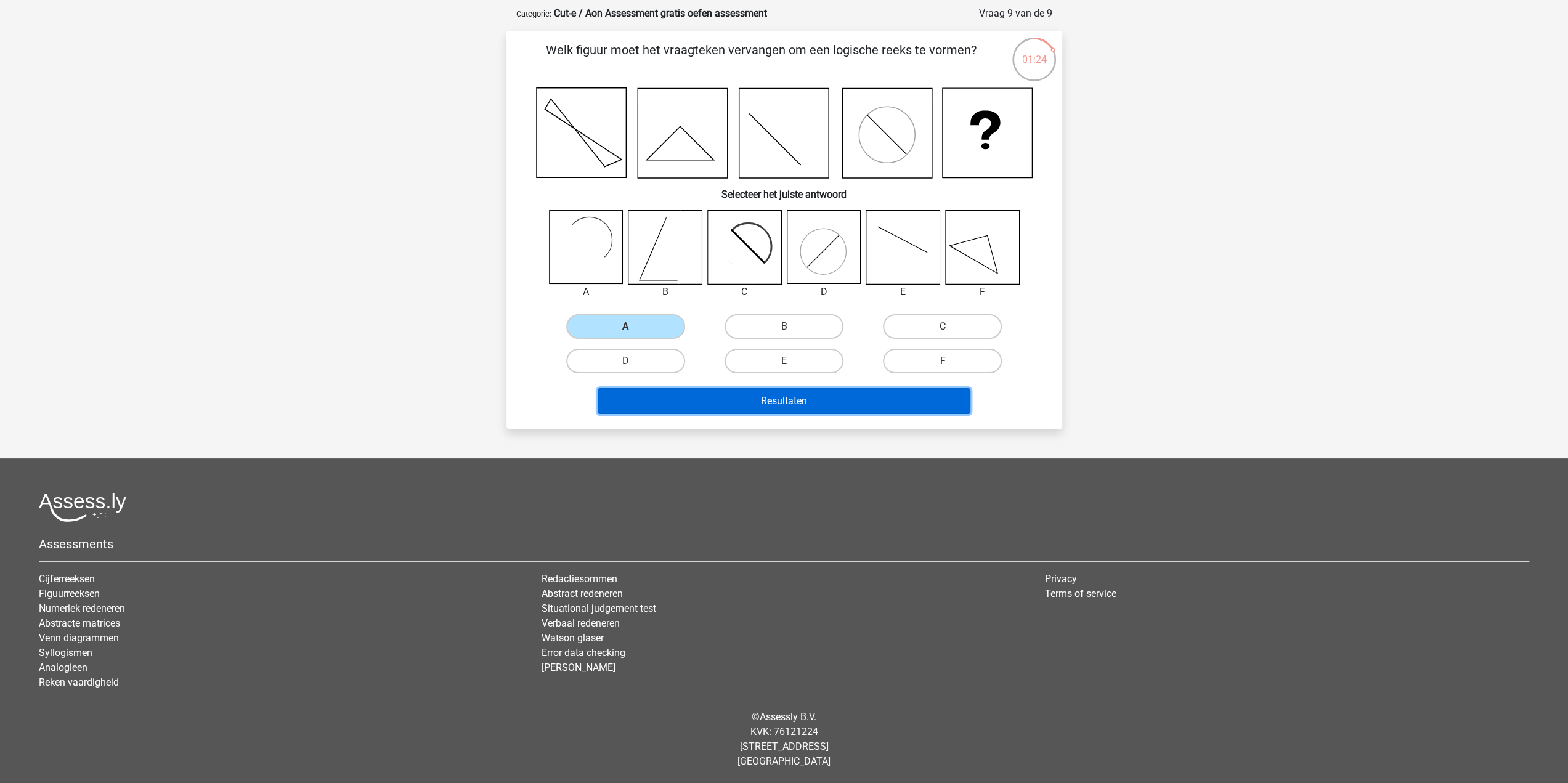
click at [734, 394] on button "Resultaten" at bounding box center [783, 401] width 373 height 26
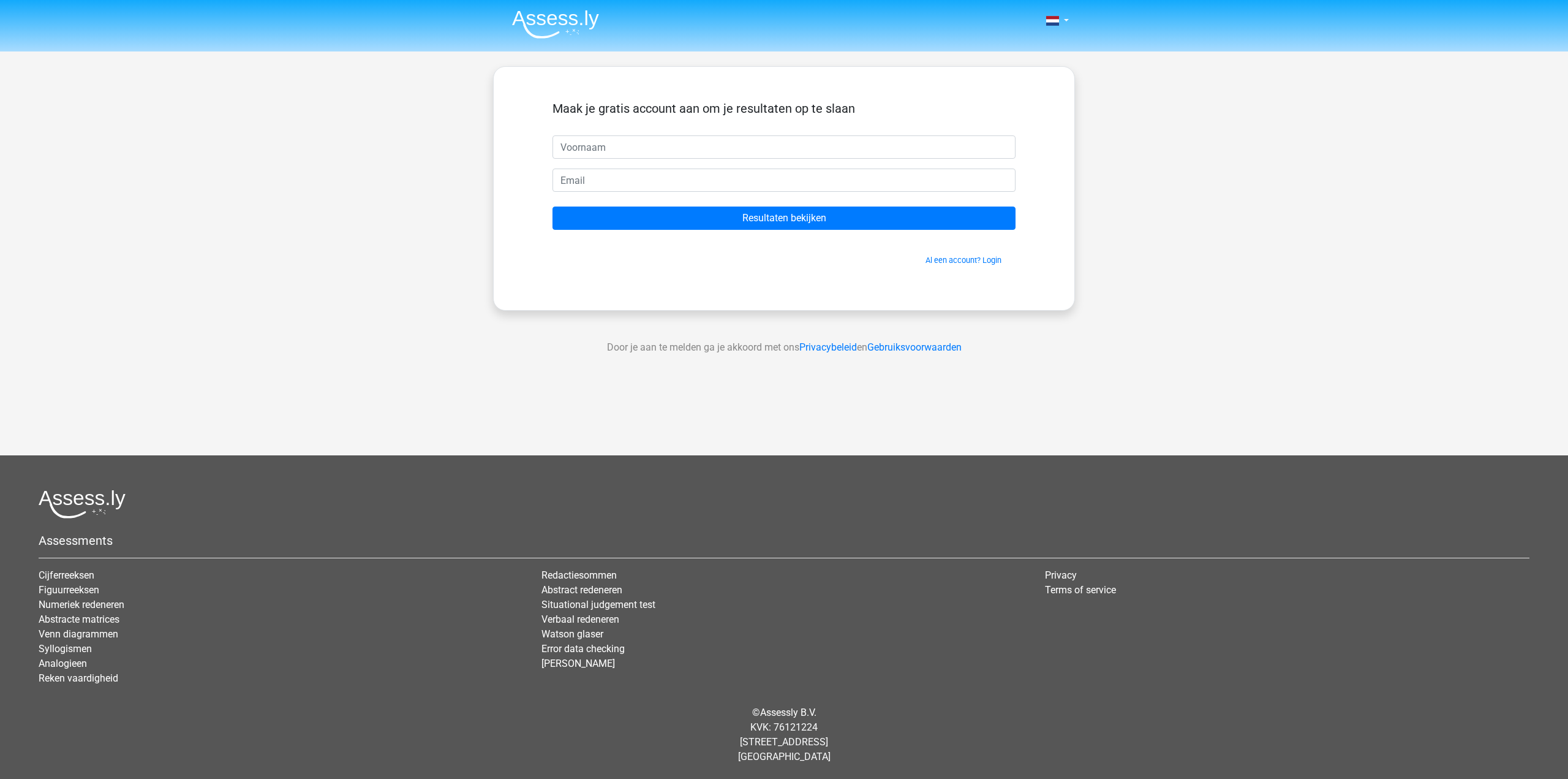
click at [642, 150] on input "text" at bounding box center [784, 147] width 463 height 23
type input "Freek"
click at [633, 182] on input "email" at bounding box center [784, 180] width 463 height 23
type input "[EMAIL_ADDRESS][DOMAIN_NAME]"
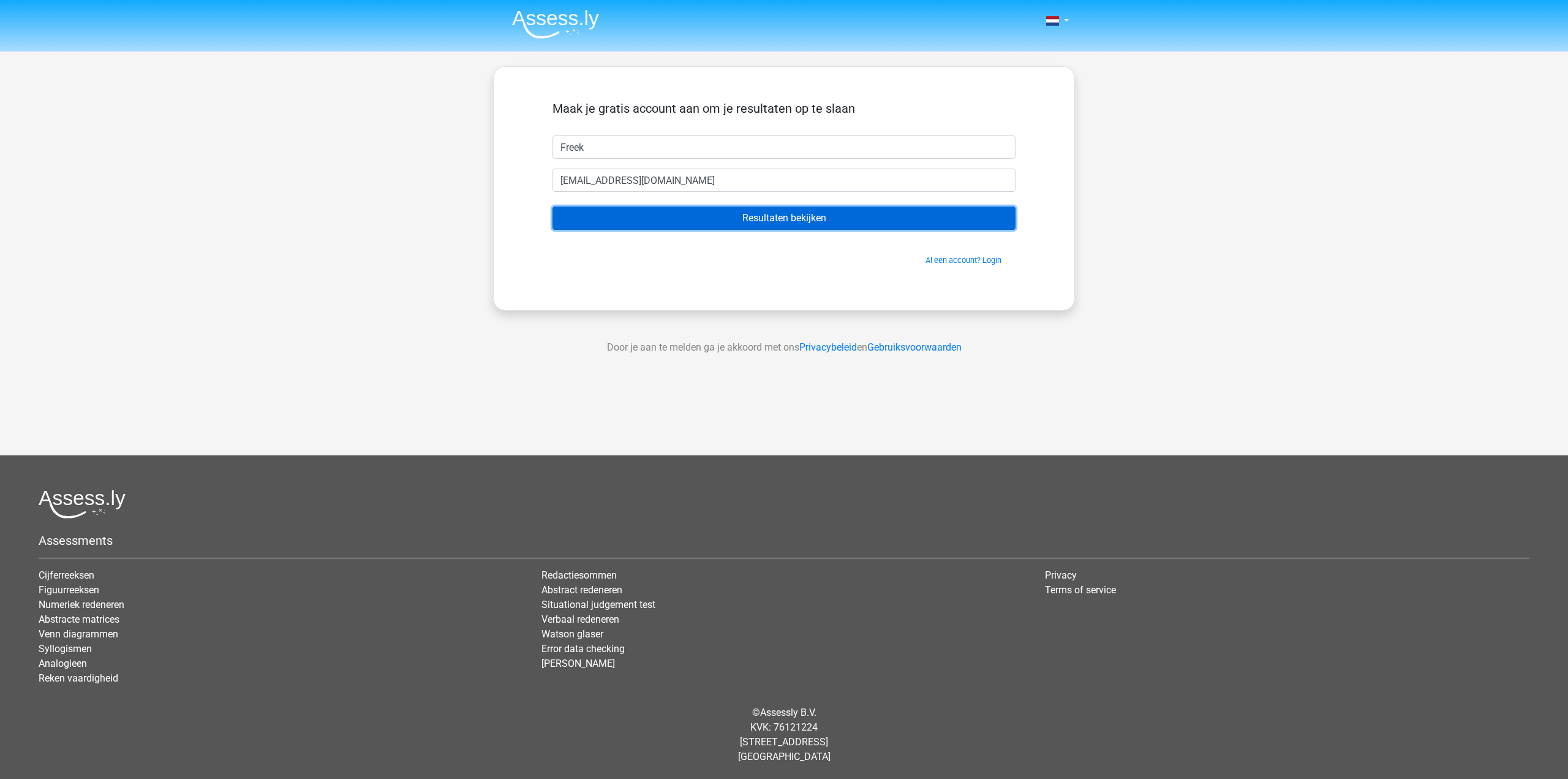
click at [709, 215] on input "Resultaten bekijken" at bounding box center [784, 218] width 463 height 23
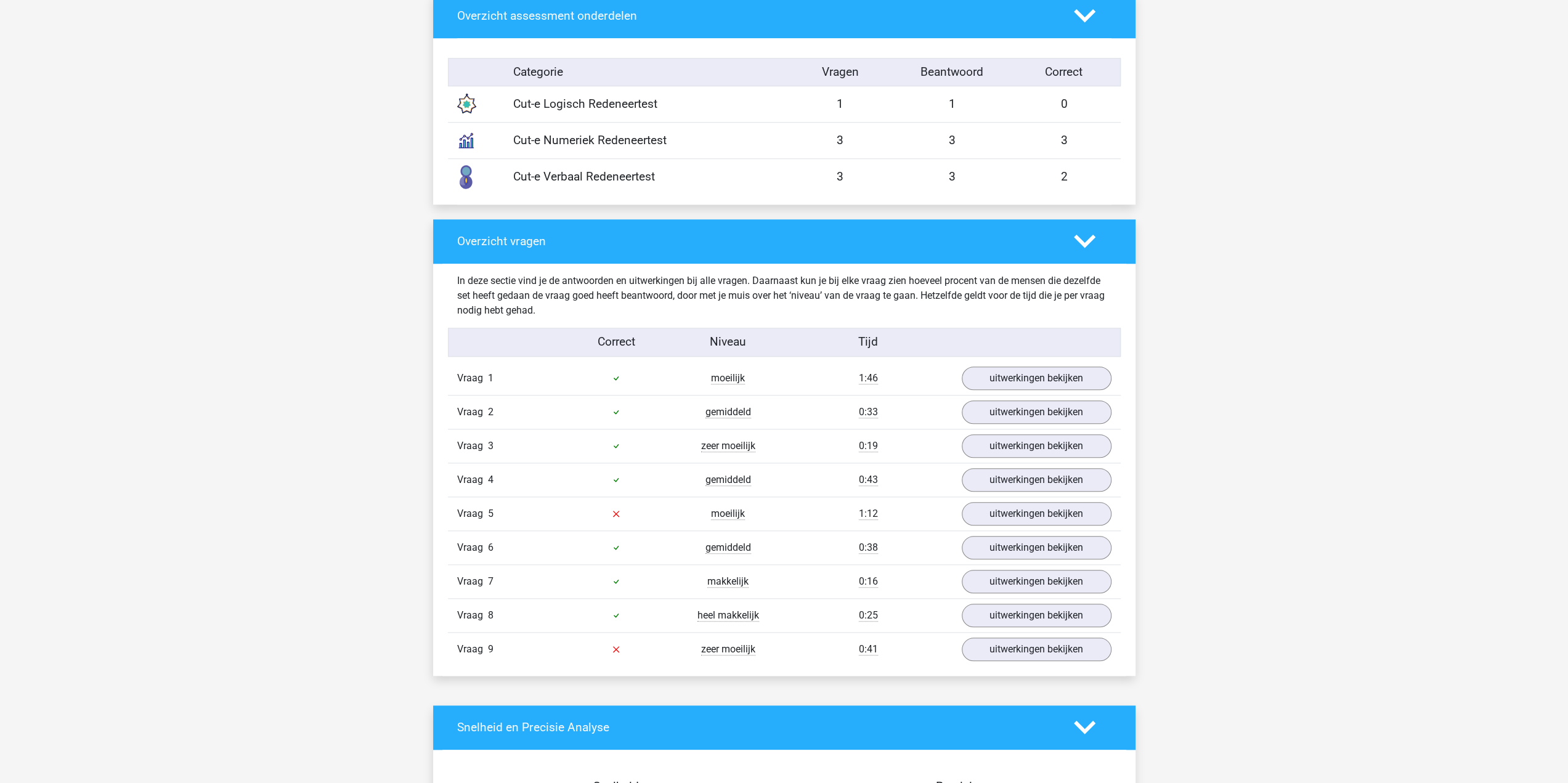
scroll to position [985, 0]
click at [1031, 517] on link "uitwerkingen bekijken" at bounding box center [1035, 513] width 172 height 27
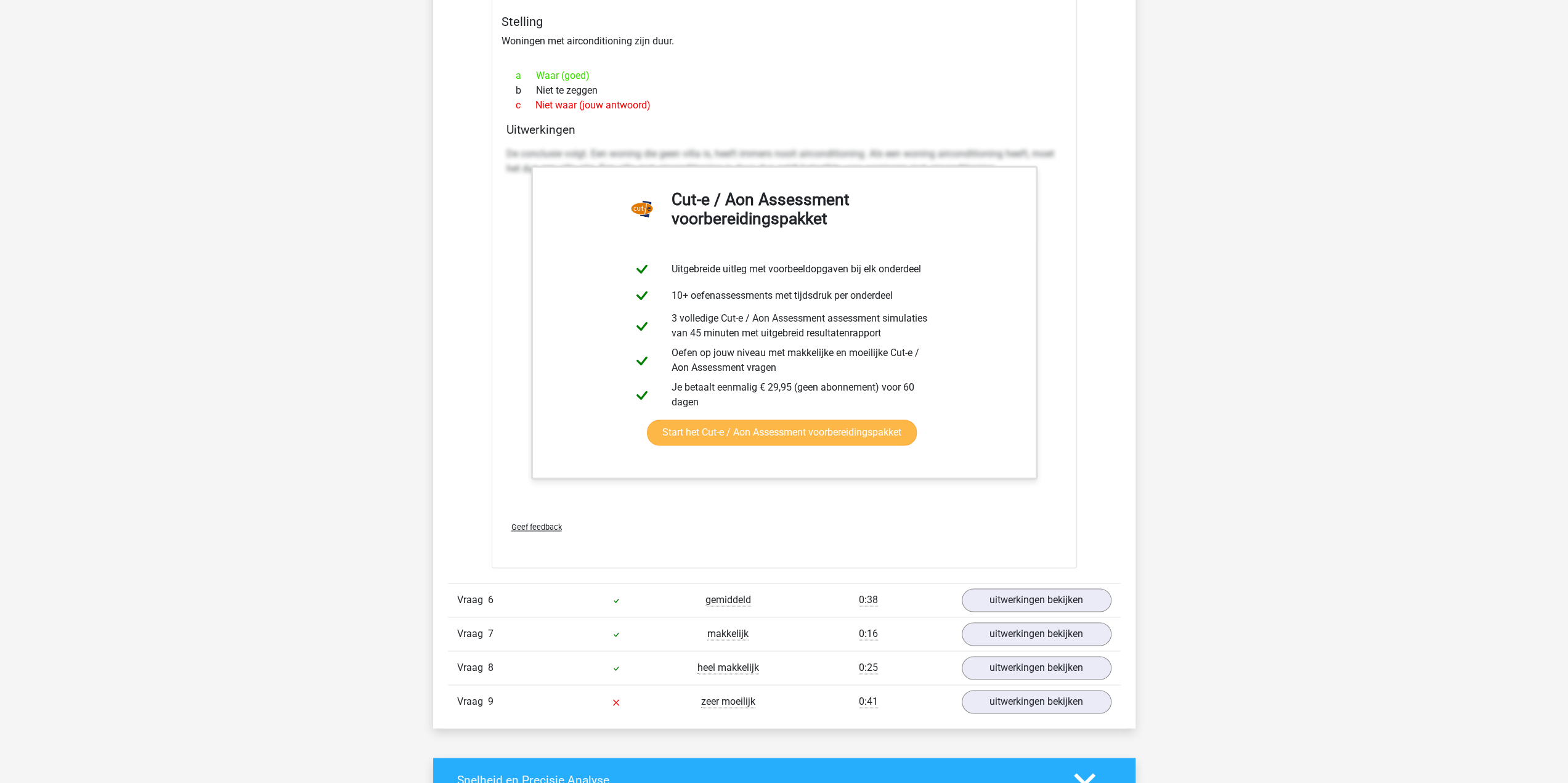
scroll to position [1601, 0]
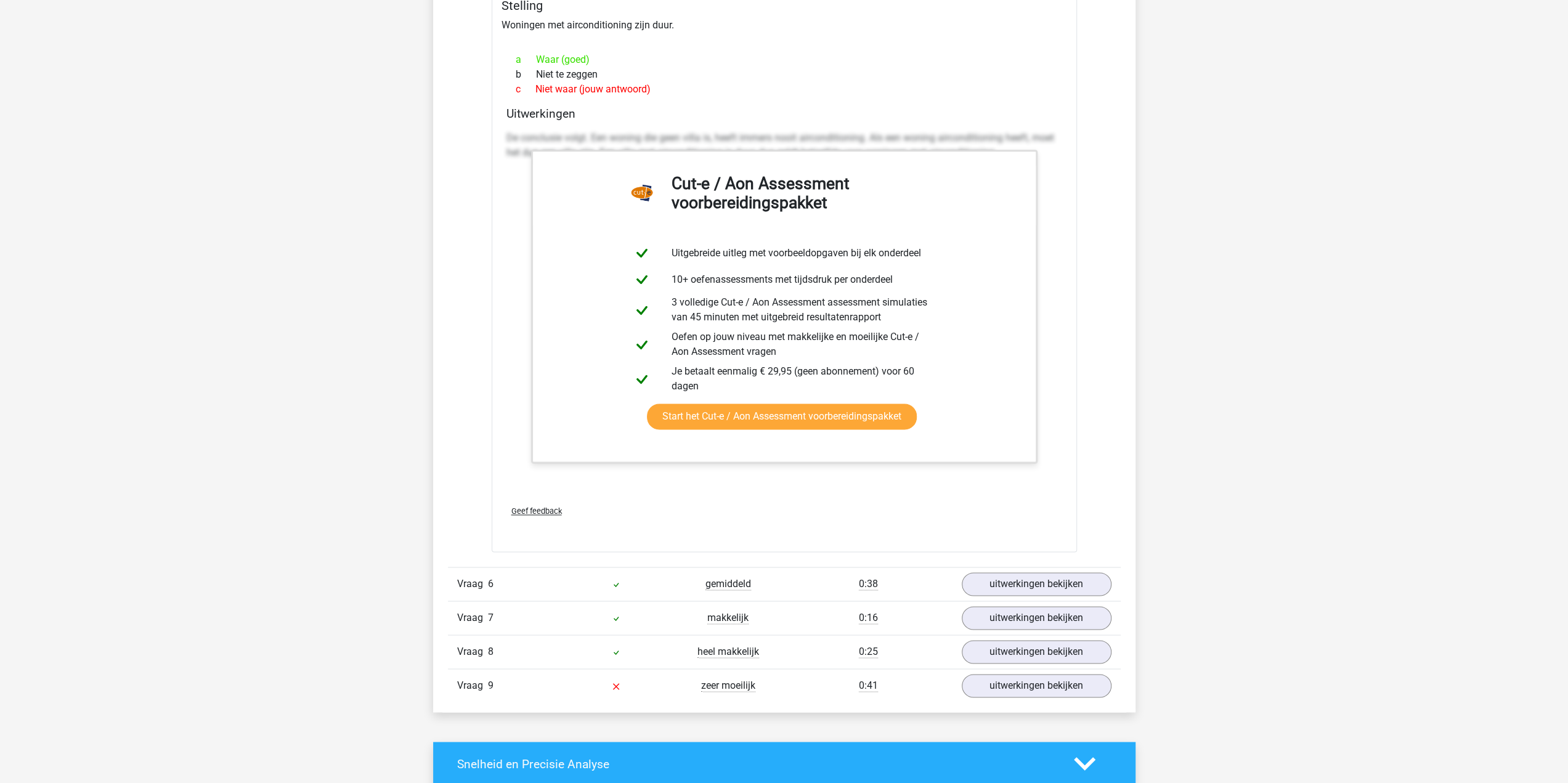
click at [482, 268] on div "Vraag 1 moeilijk 1:46 uitwerkingen bekijken Als de bevolking van Den haag vanaf…" at bounding box center [784, 223] width 655 height 957
click at [1003, 679] on link "uitwerkingen bekijken" at bounding box center [1035, 685] width 172 height 27
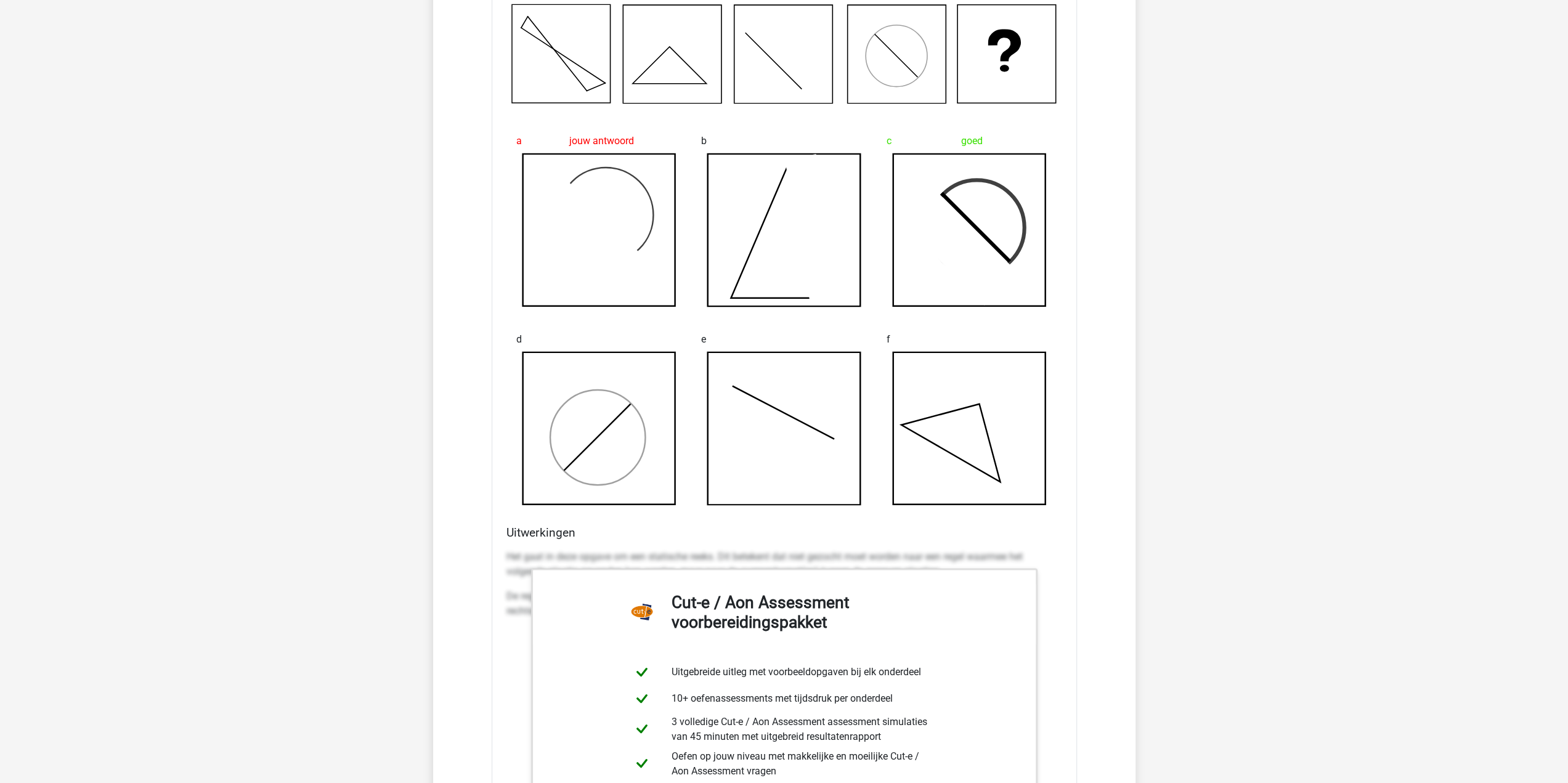
scroll to position [2340, 0]
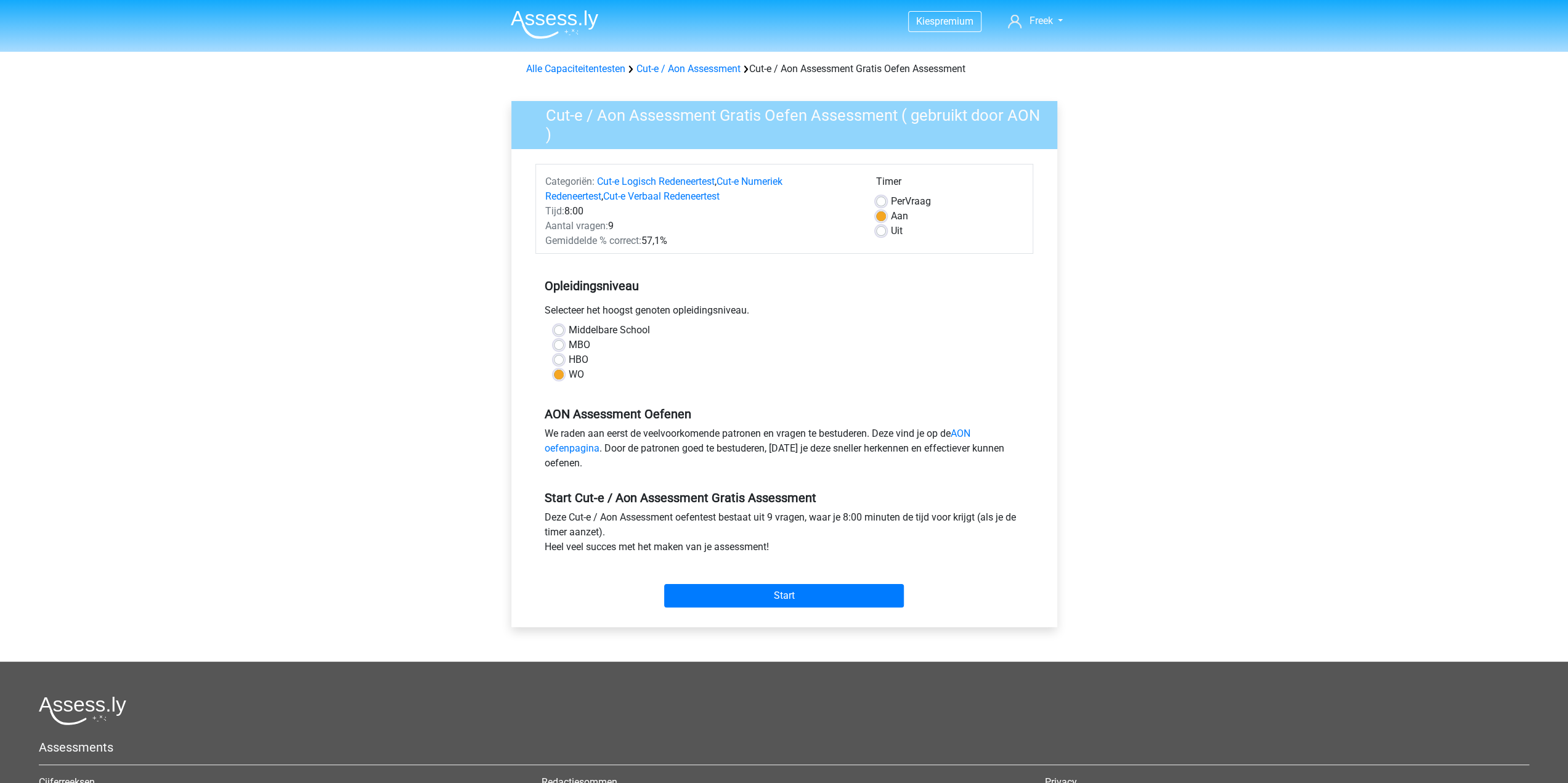
click at [604, 327] on label "Middelbare School" at bounding box center [609, 330] width 81 height 14
click at [564, 327] on input "Middelbare School" at bounding box center [559, 329] width 10 height 12
radio input "true"
click at [759, 593] on input "Start" at bounding box center [784, 595] width 240 height 23
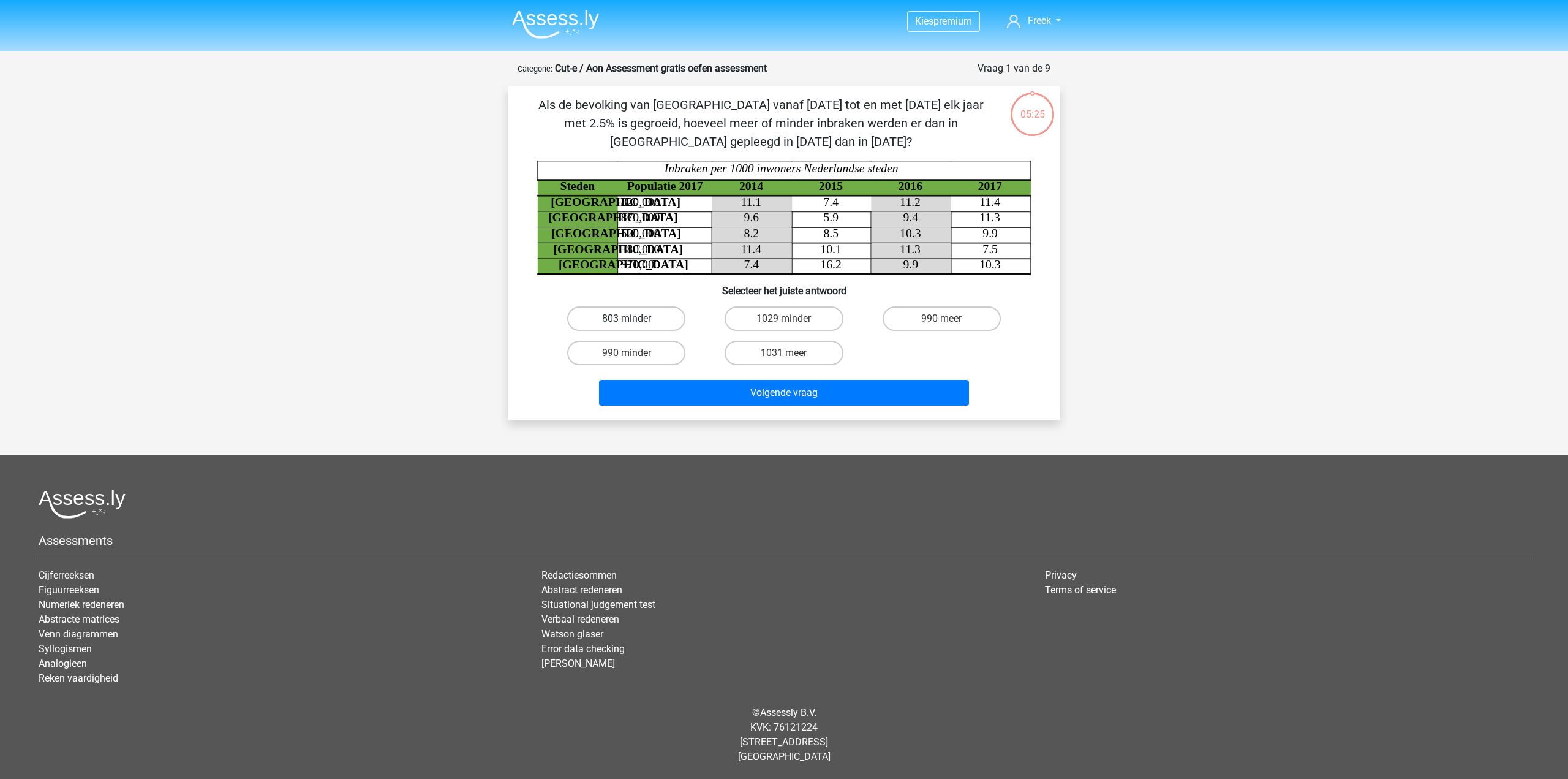
click at [628, 316] on label "803 minder" at bounding box center [626, 318] width 118 height 25
click at [628, 318] on input "803 minder" at bounding box center [631, 322] width 8 height 8
radio input "true"
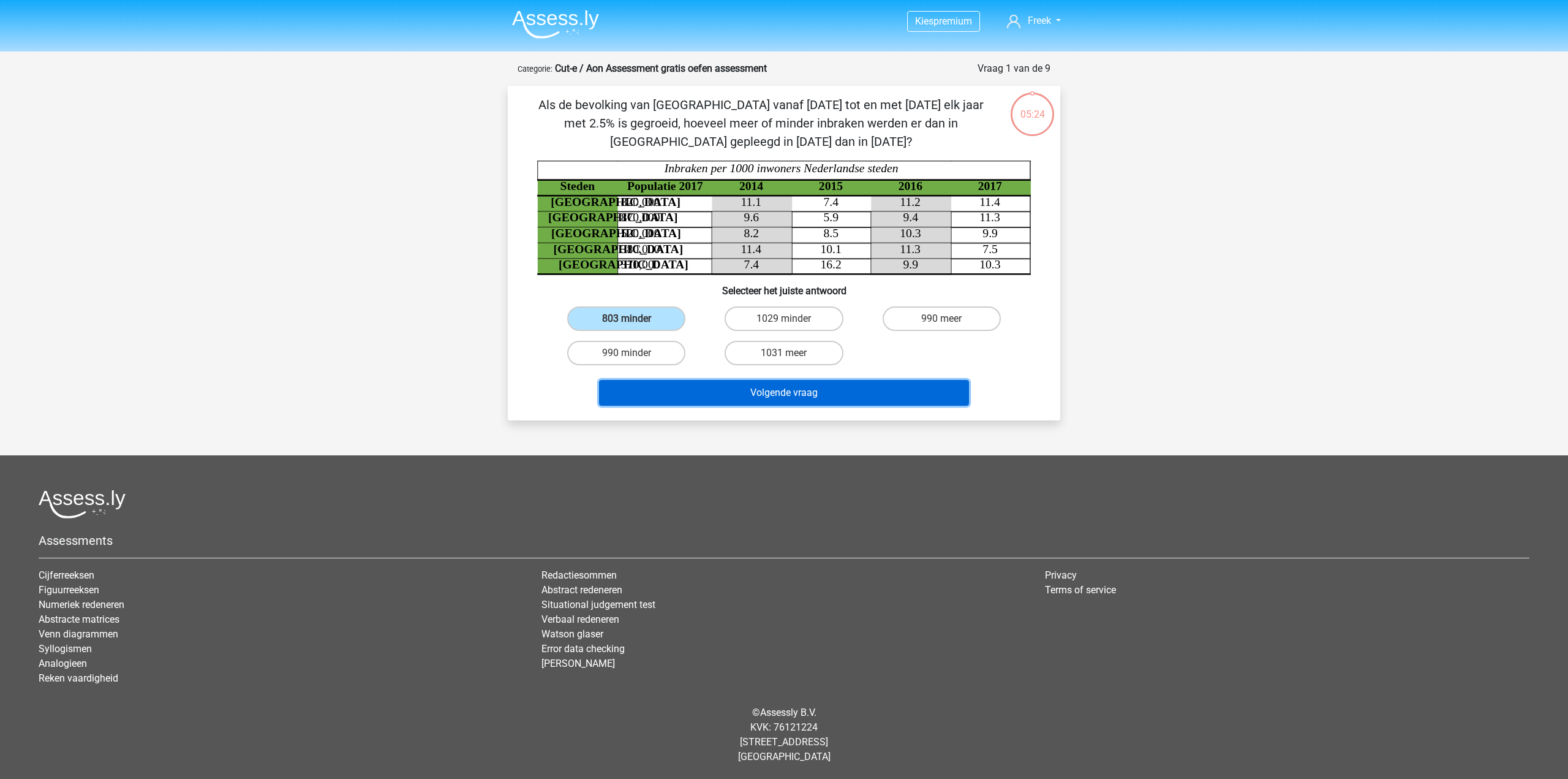
click at [761, 395] on button "Volgende vraag" at bounding box center [784, 392] width 371 height 26
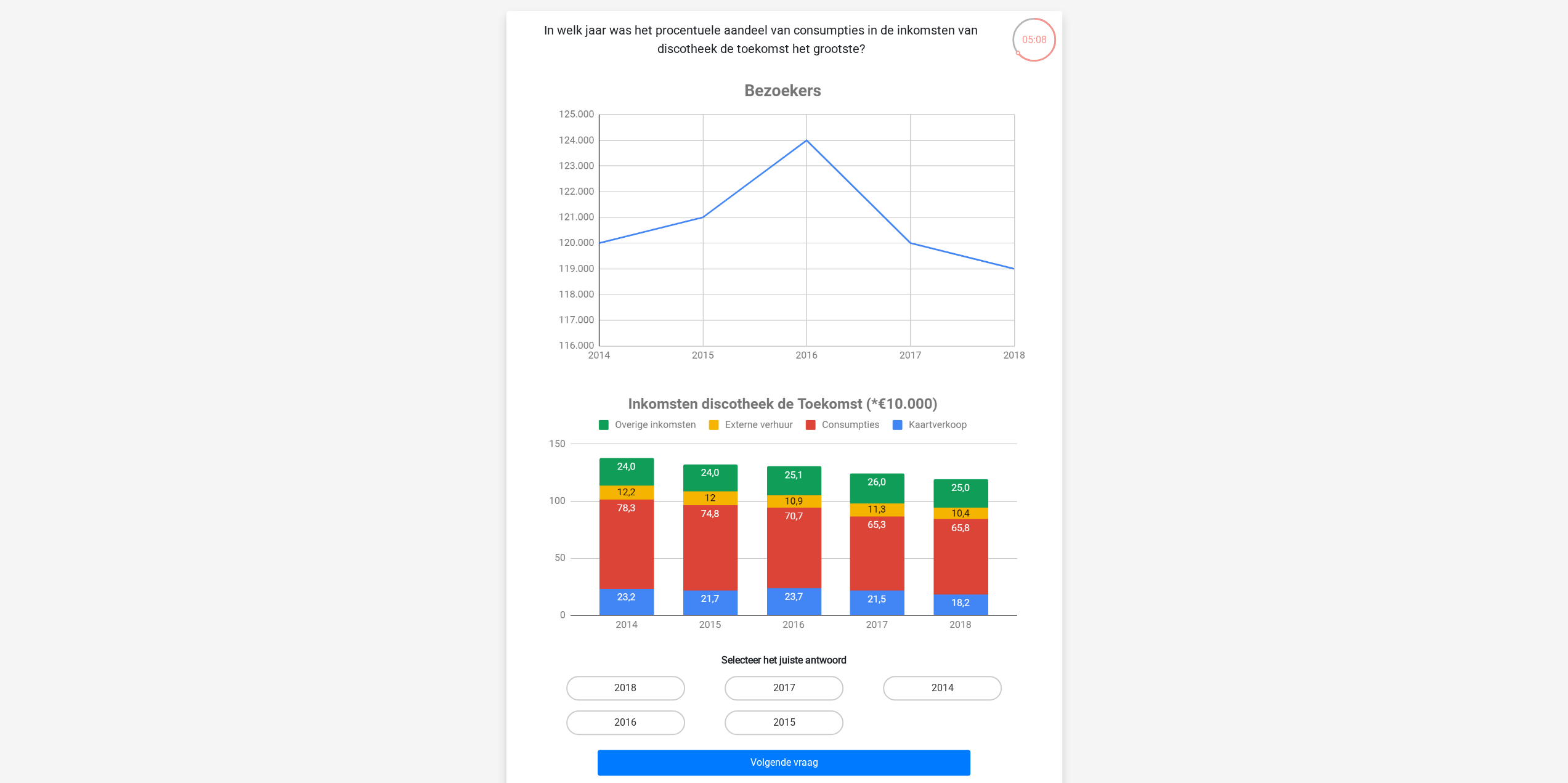
scroll to position [61, 0]
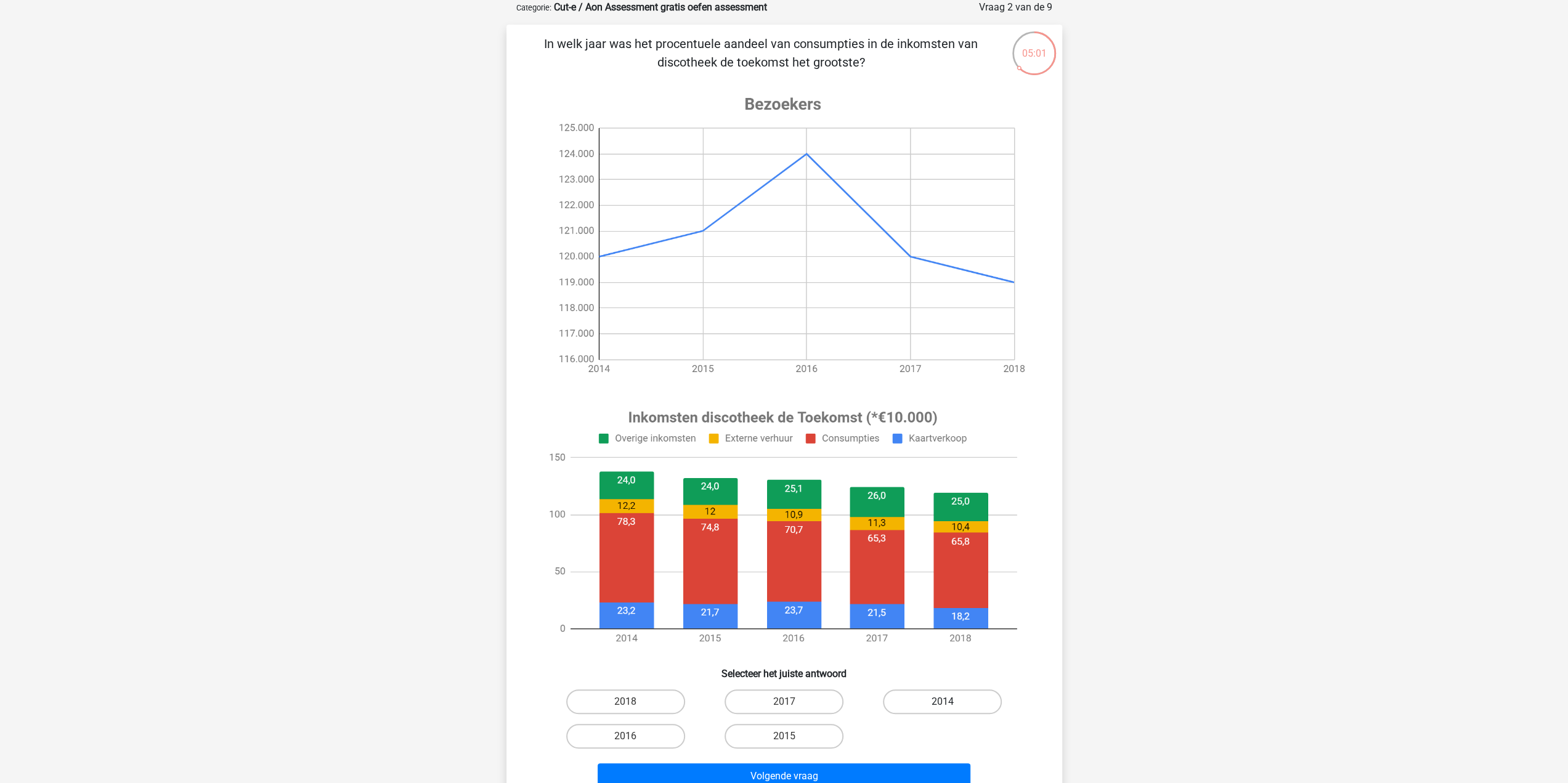
click at [957, 704] on label "2014" at bounding box center [942, 702] width 119 height 25
click at [951, 704] on input "2014" at bounding box center [946, 705] width 8 height 8
radio input "true"
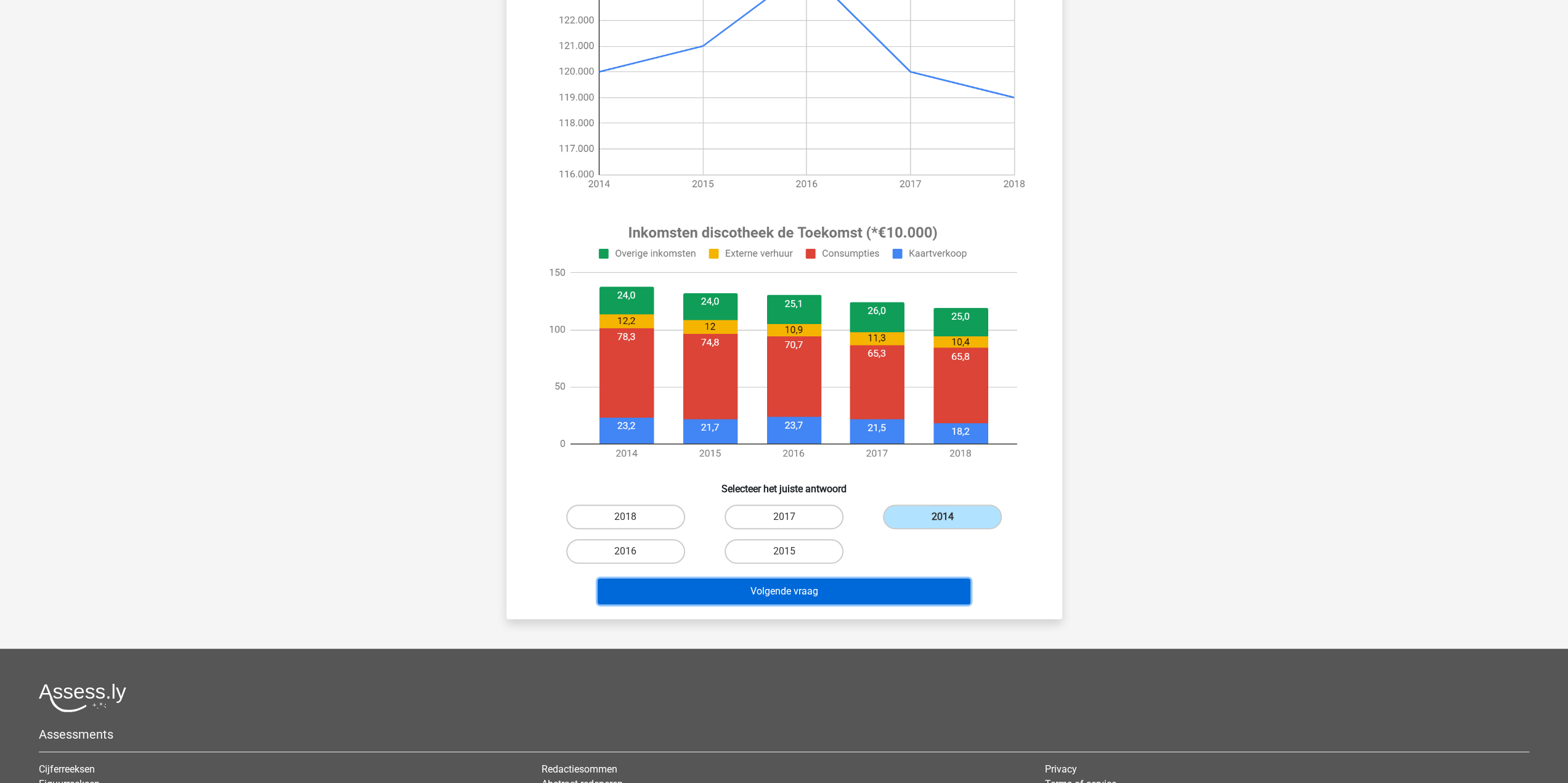
click at [815, 596] on button "Volgende vraag" at bounding box center [783, 591] width 373 height 26
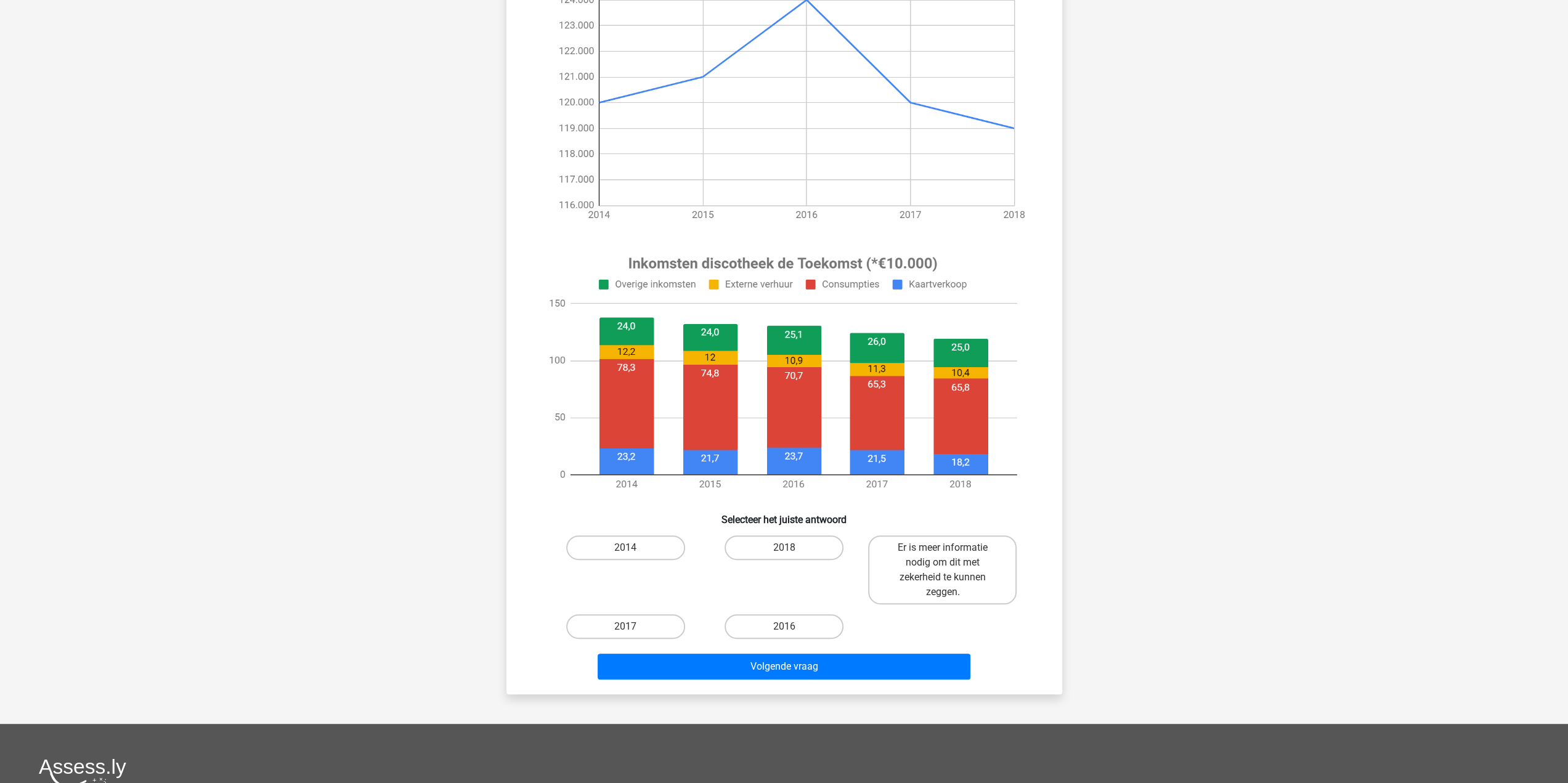
scroll to position [246, 0]
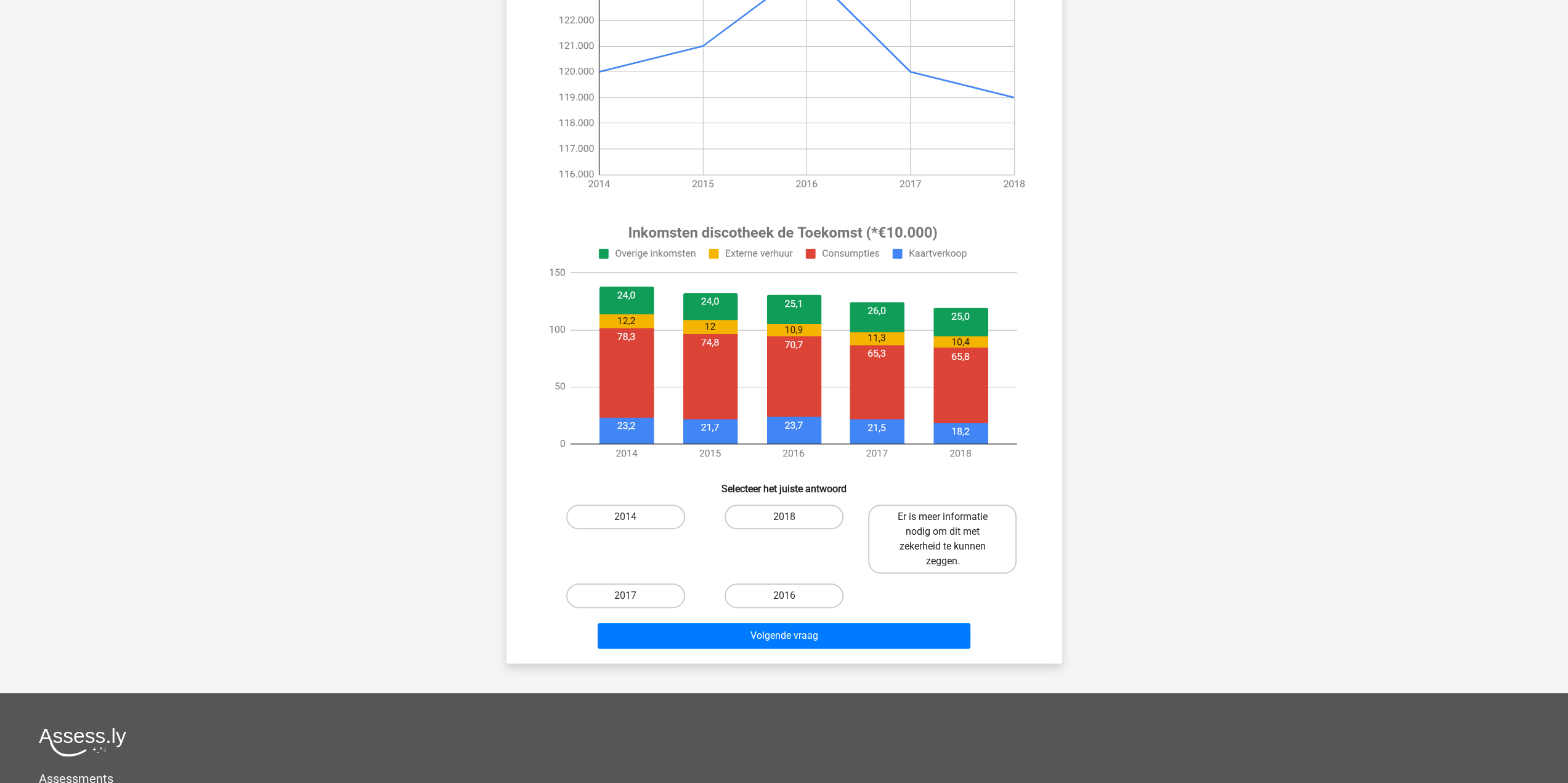
click at [924, 551] on label "Er is meer informatie nodig om dit met zekerheid te kunnen zeggen." at bounding box center [942, 539] width 149 height 69
click at [942, 525] on input "Er is meer informatie nodig om dit met zekerheid te kunnen zeggen." at bounding box center [946, 520] width 8 height 8
radio input "true"
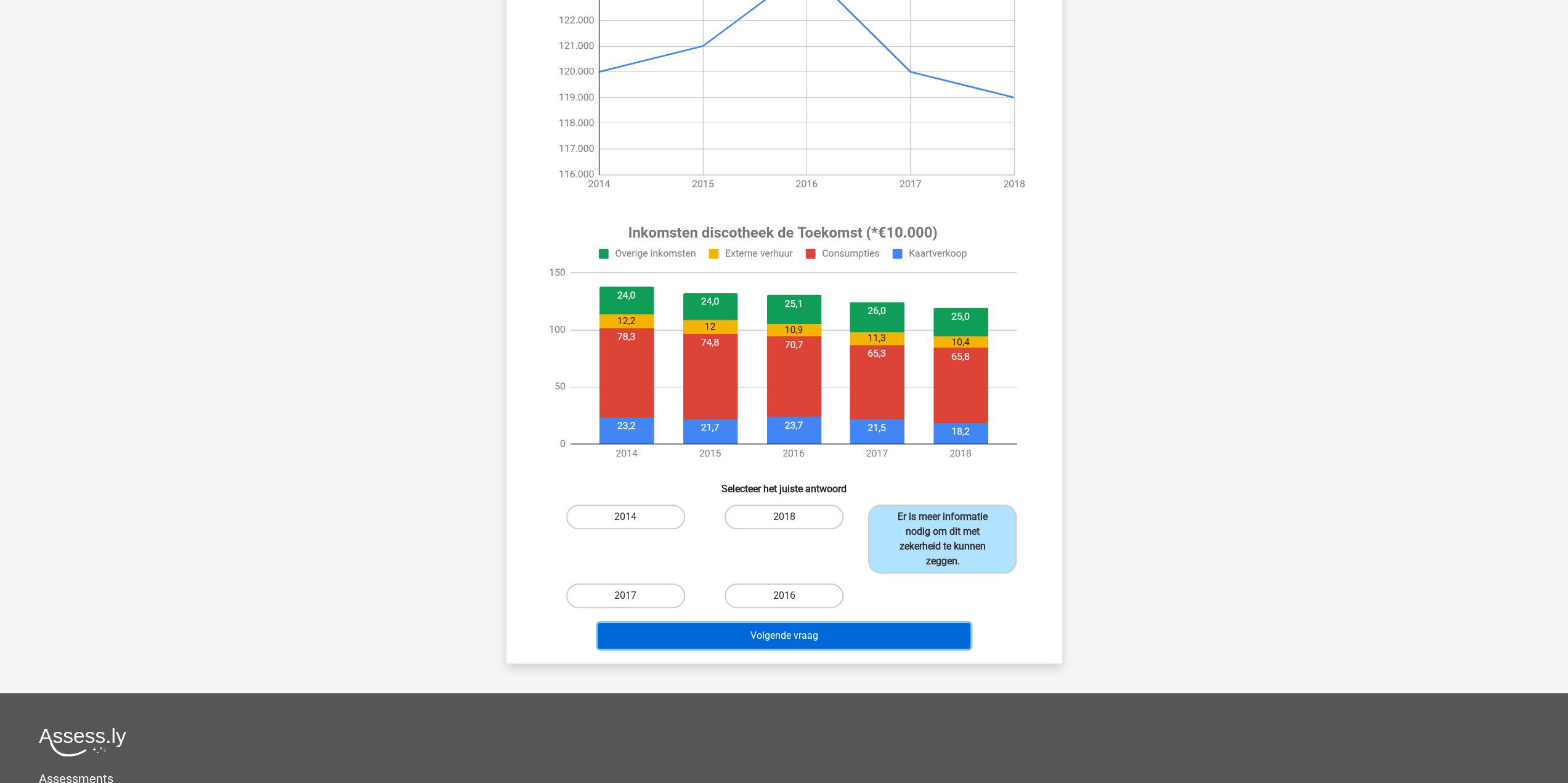
click at [806, 633] on button "Volgende vraag" at bounding box center [783, 635] width 373 height 26
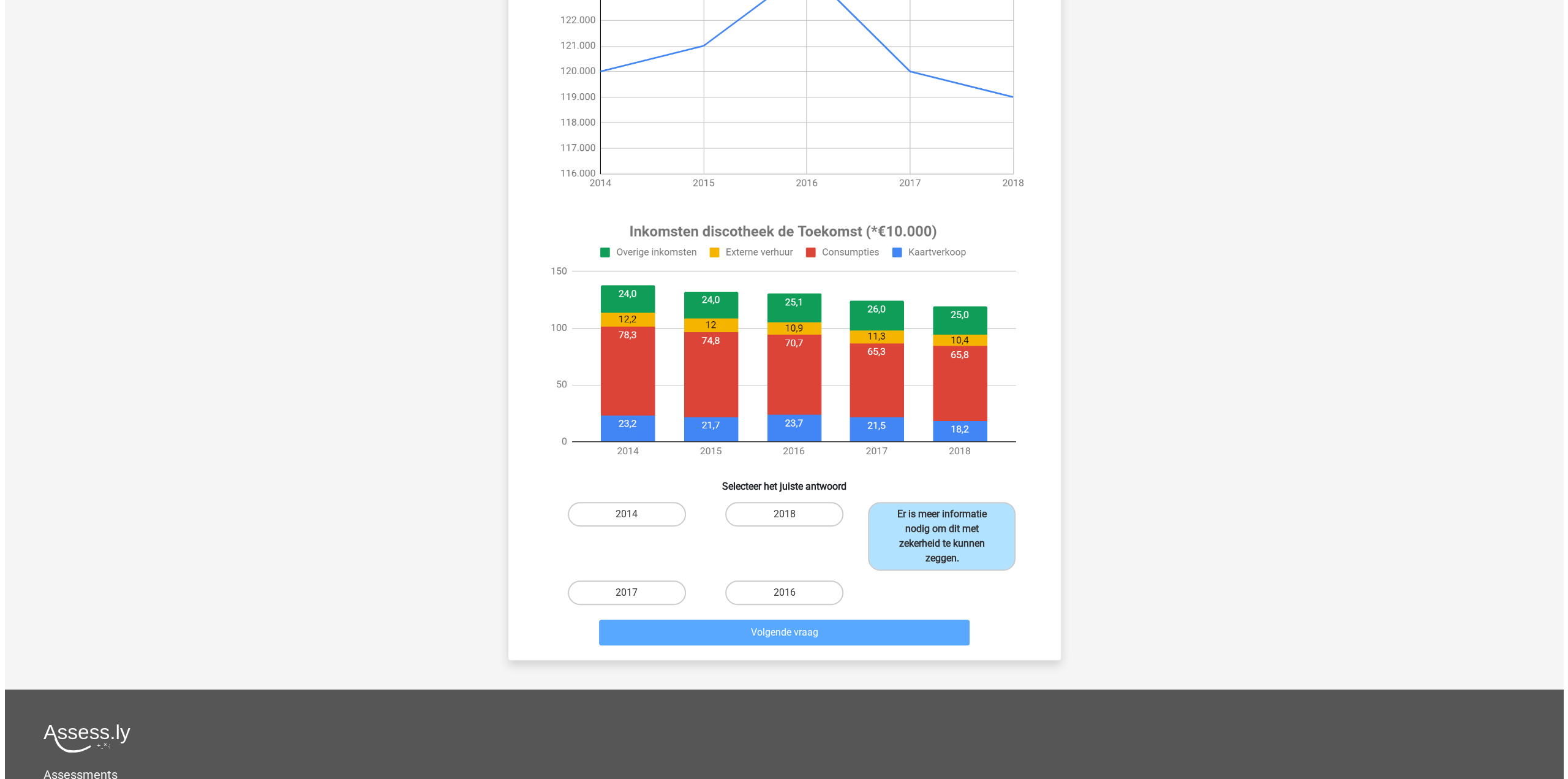
scroll to position [0, 0]
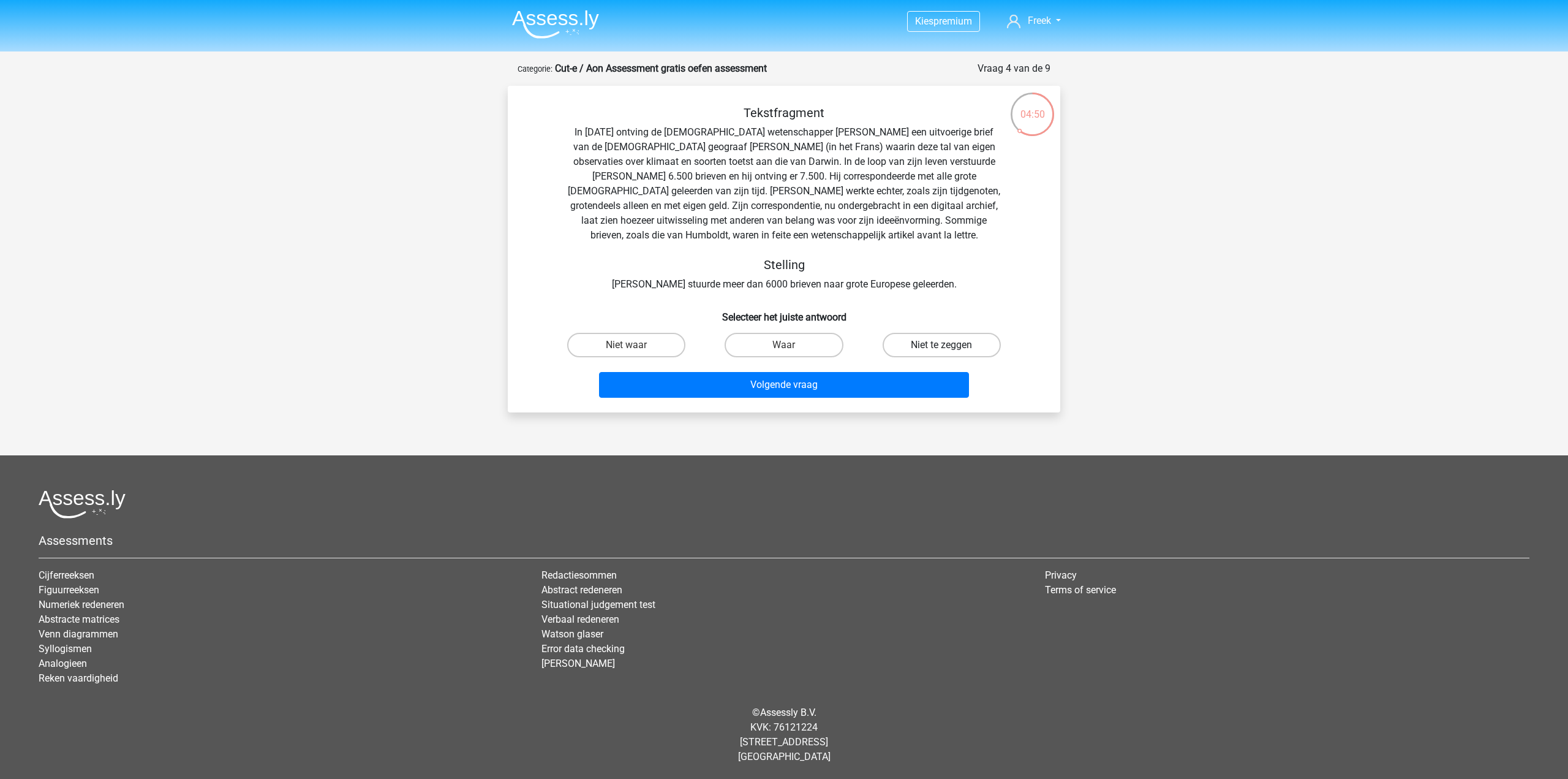
click at [935, 349] on label "Niet te zeggen" at bounding box center [942, 345] width 118 height 25
click at [942, 349] on input "Niet te zeggen" at bounding box center [946, 349] width 8 height 8
radio input "true"
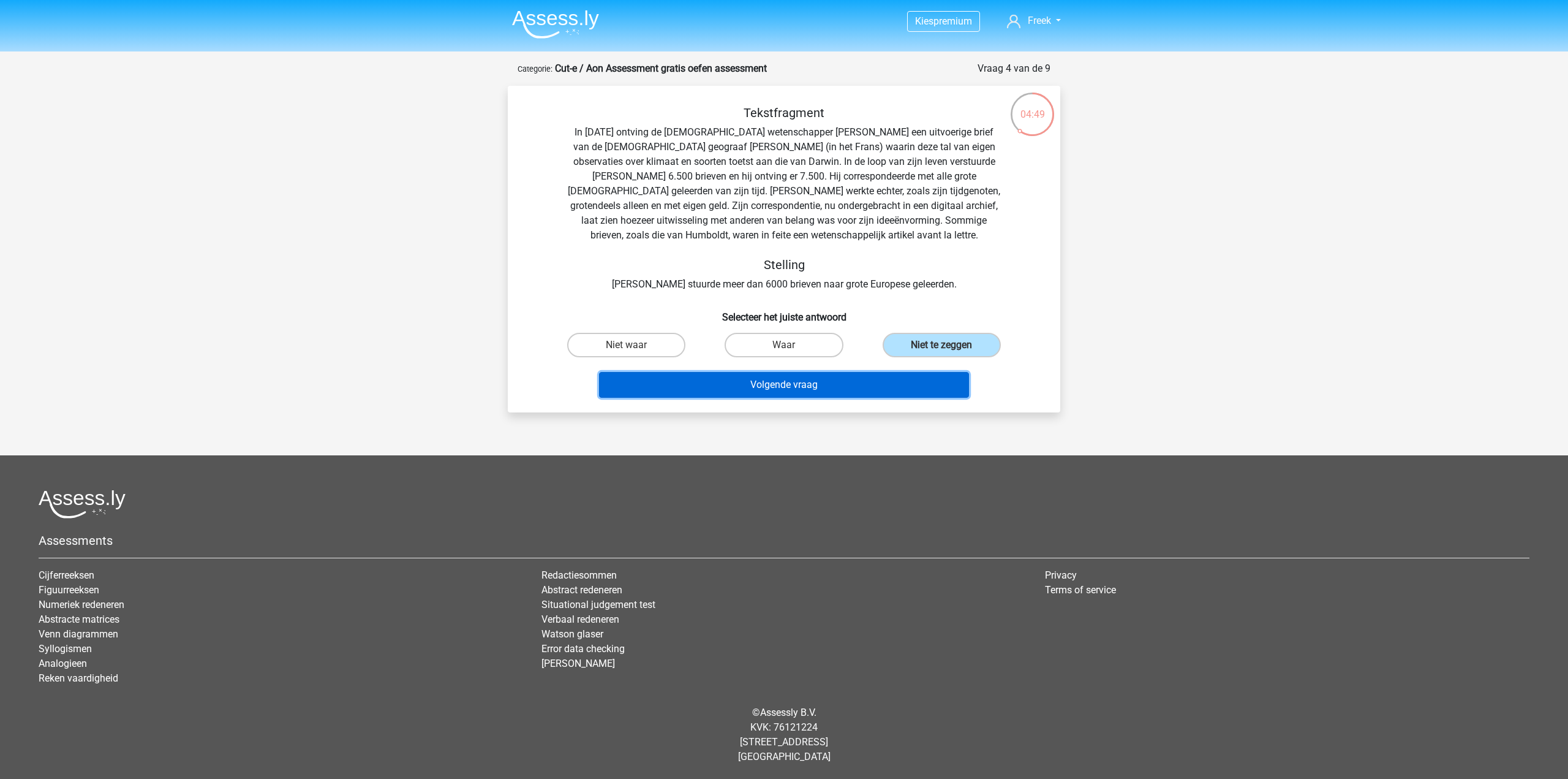
click at [798, 386] on button "Volgende vraag" at bounding box center [784, 384] width 371 height 26
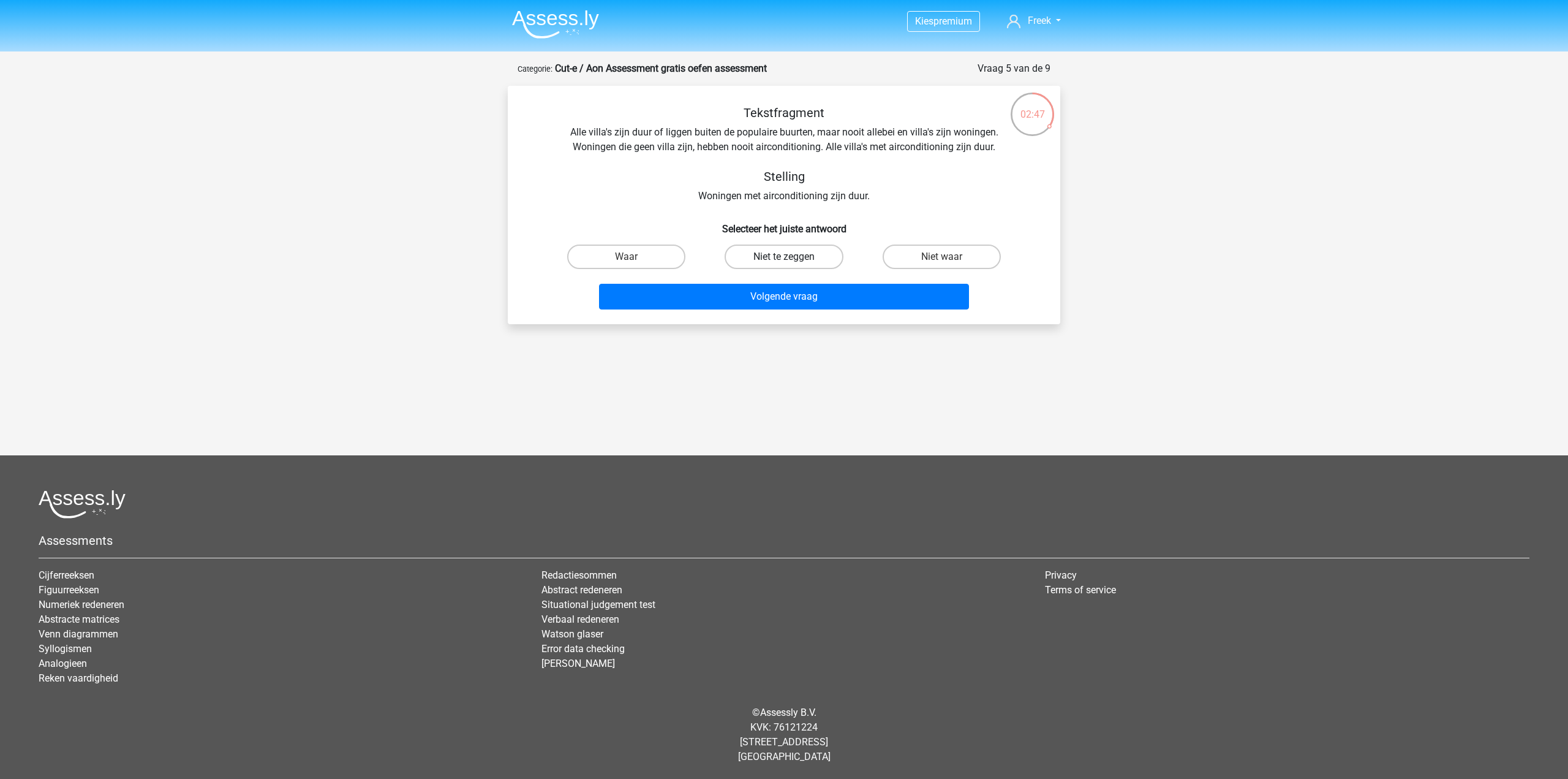
click at [797, 259] on label "Niet te zeggen" at bounding box center [784, 256] width 118 height 25
click at [792, 259] on input "Niet te zeggen" at bounding box center [788, 260] width 8 height 8
radio input "true"
click at [786, 303] on button "Volgende vraag" at bounding box center [784, 297] width 371 height 26
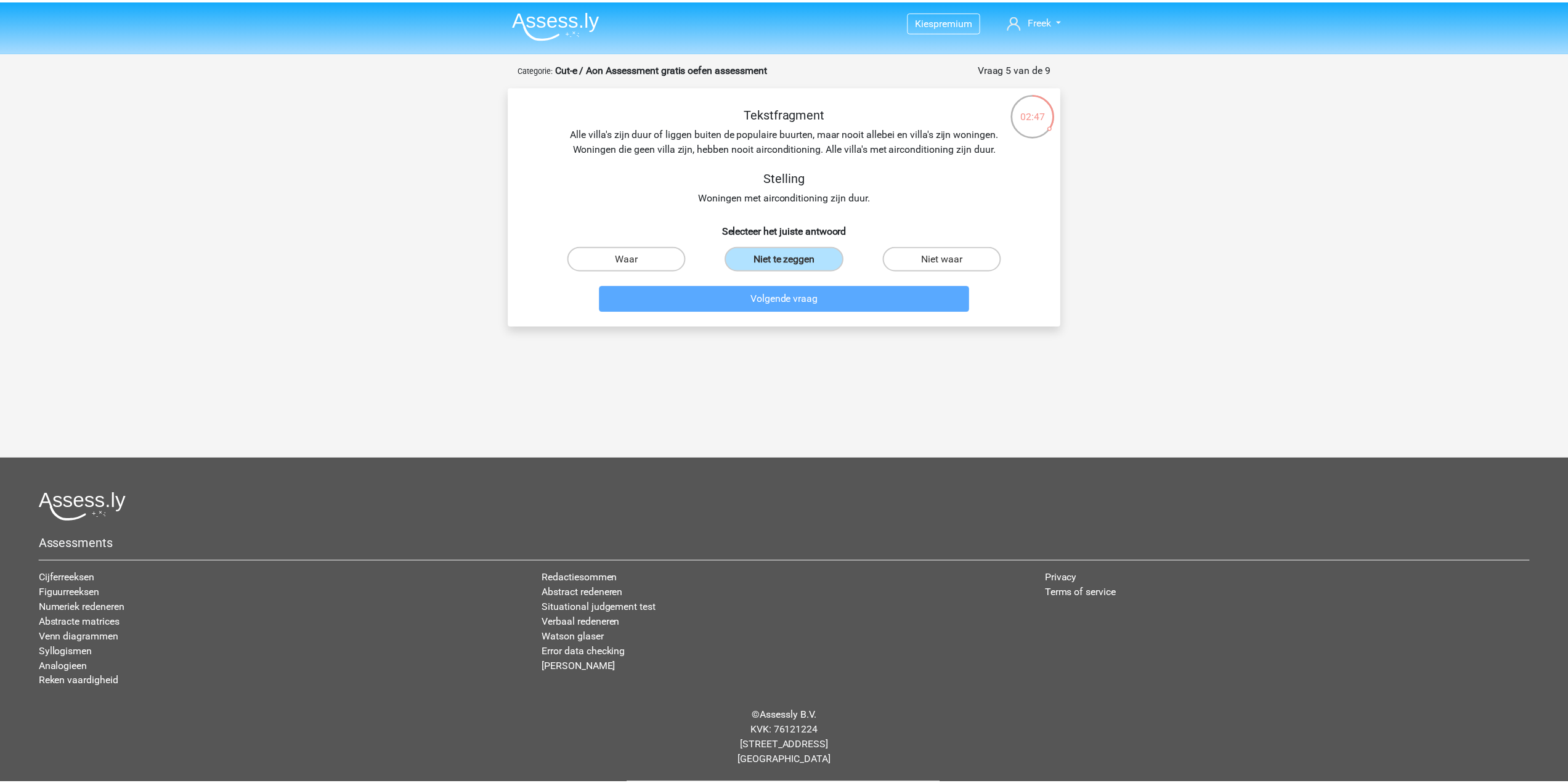
scroll to position [1, 0]
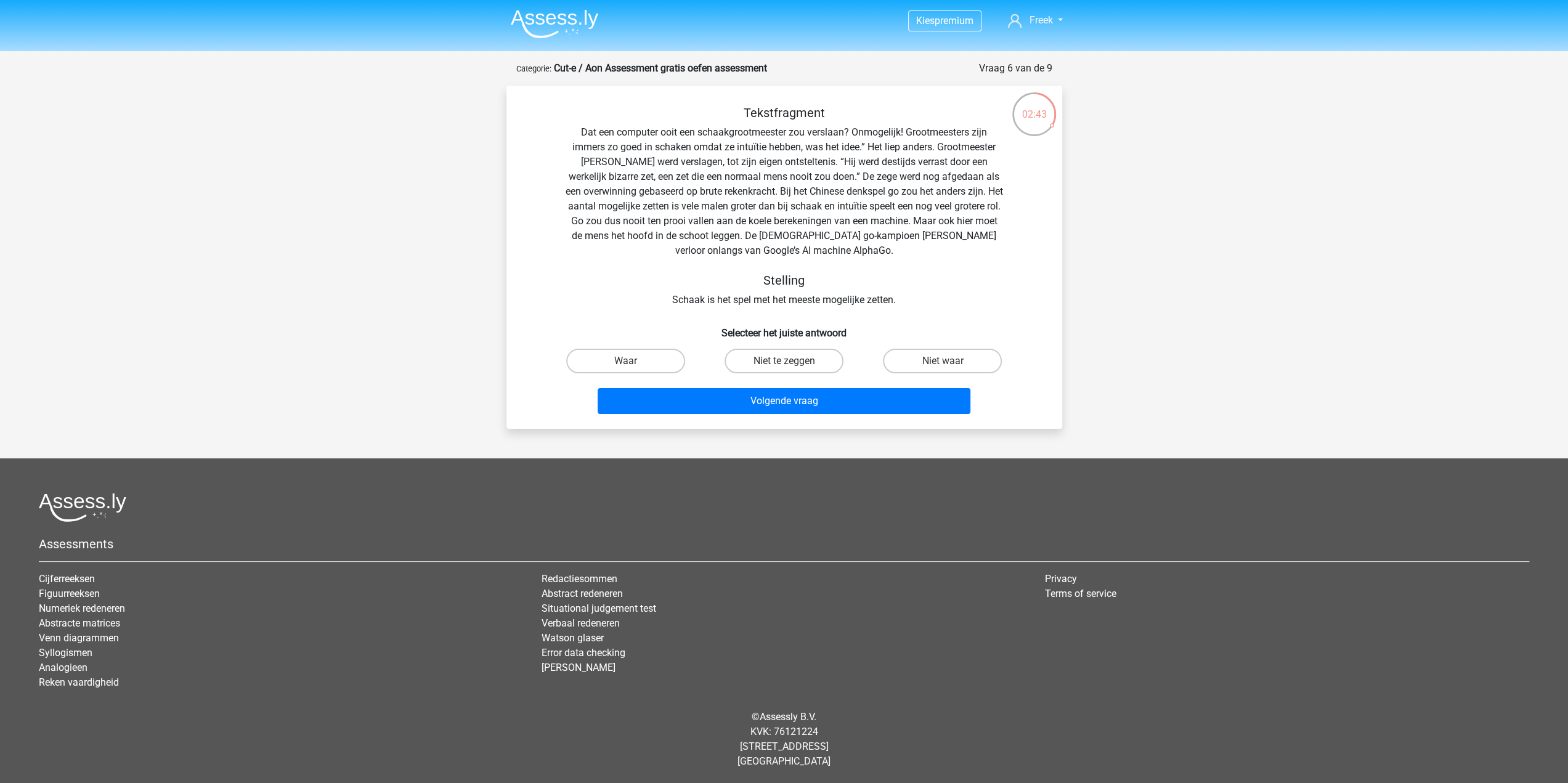
click at [942, 363] on input "Niet waar" at bounding box center [946, 365] width 8 height 8
radio input "true"
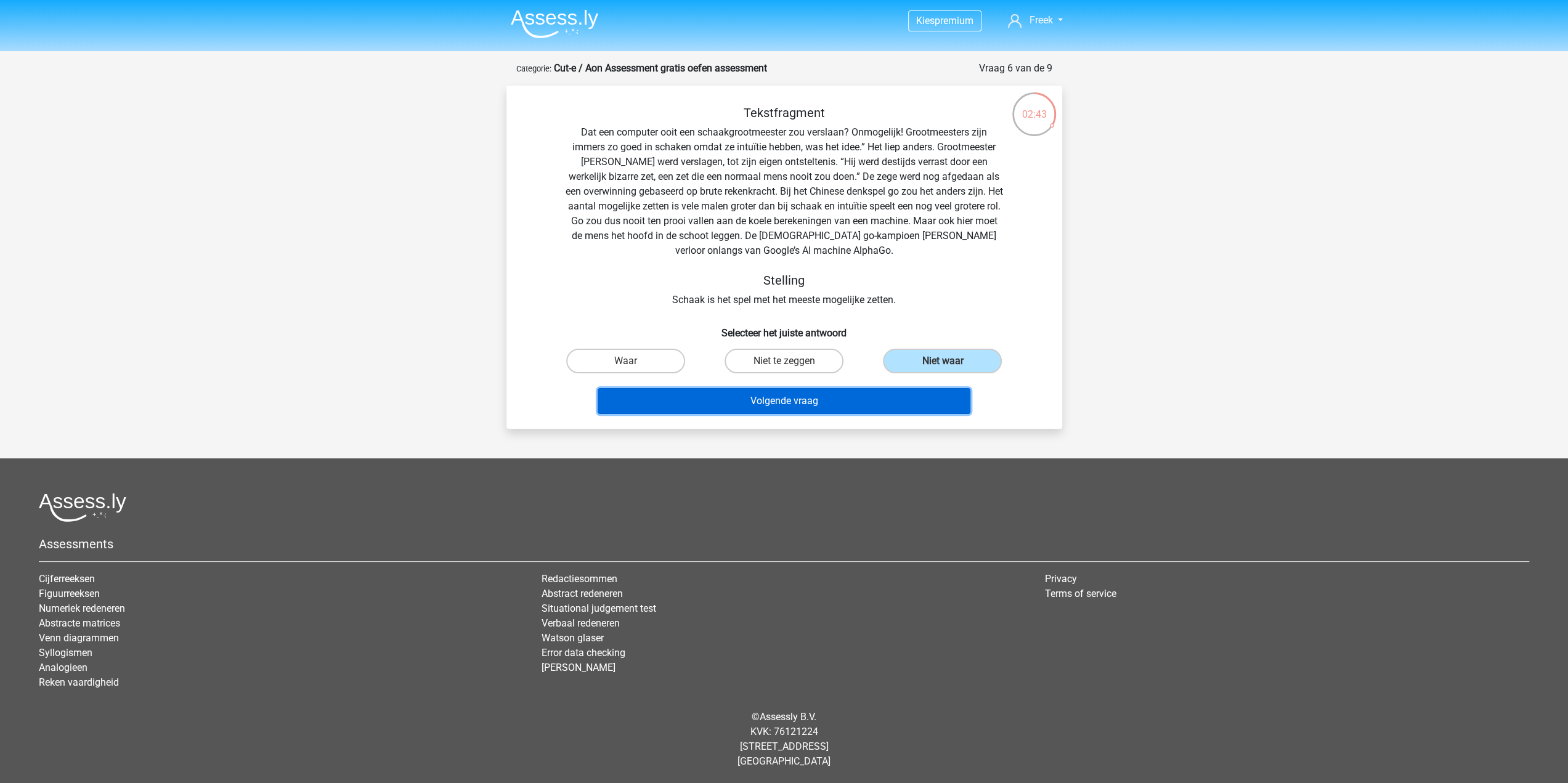
click at [813, 396] on button "Volgende vraag" at bounding box center [783, 401] width 373 height 26
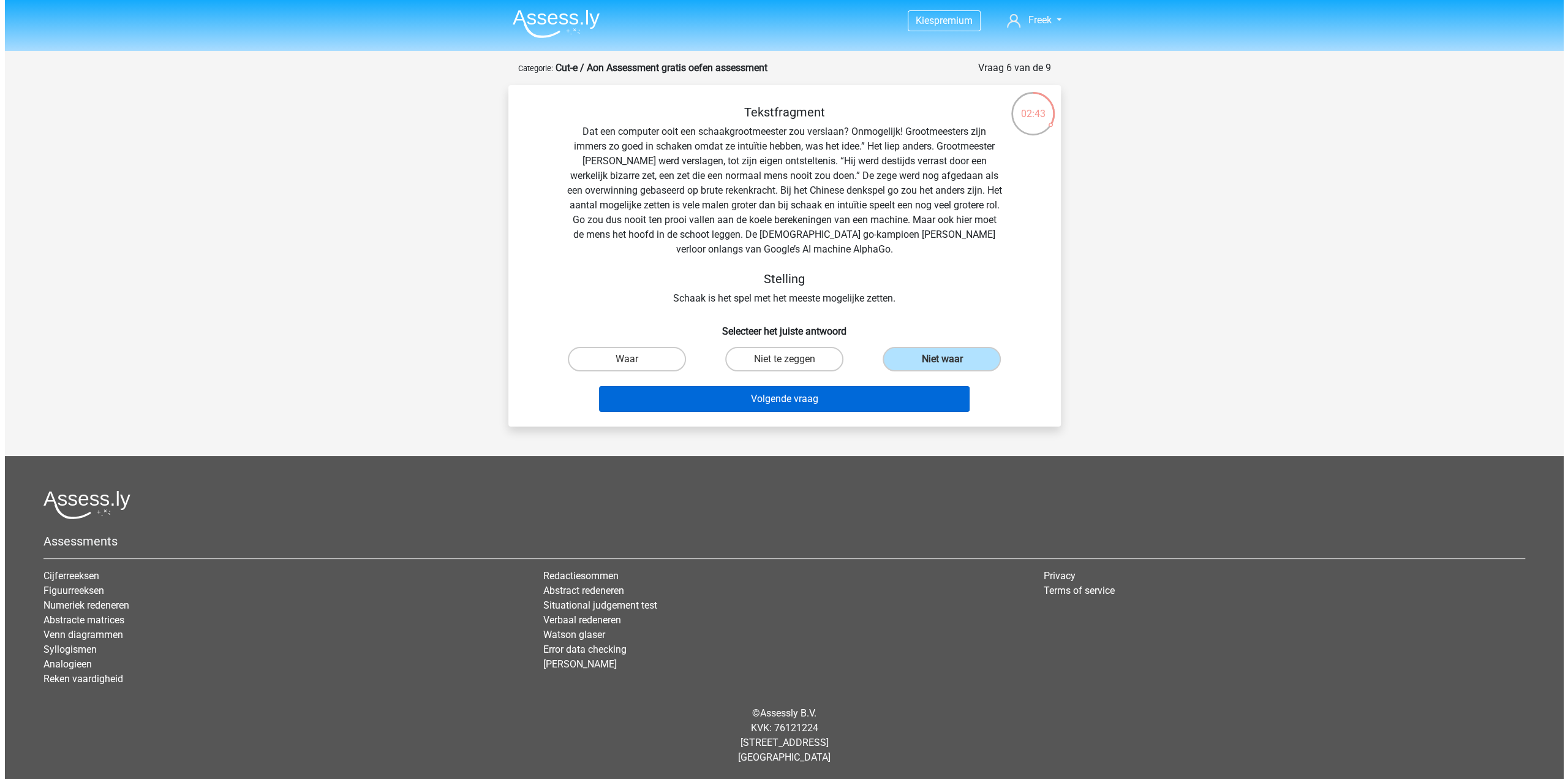
scroll to position [0, 0]
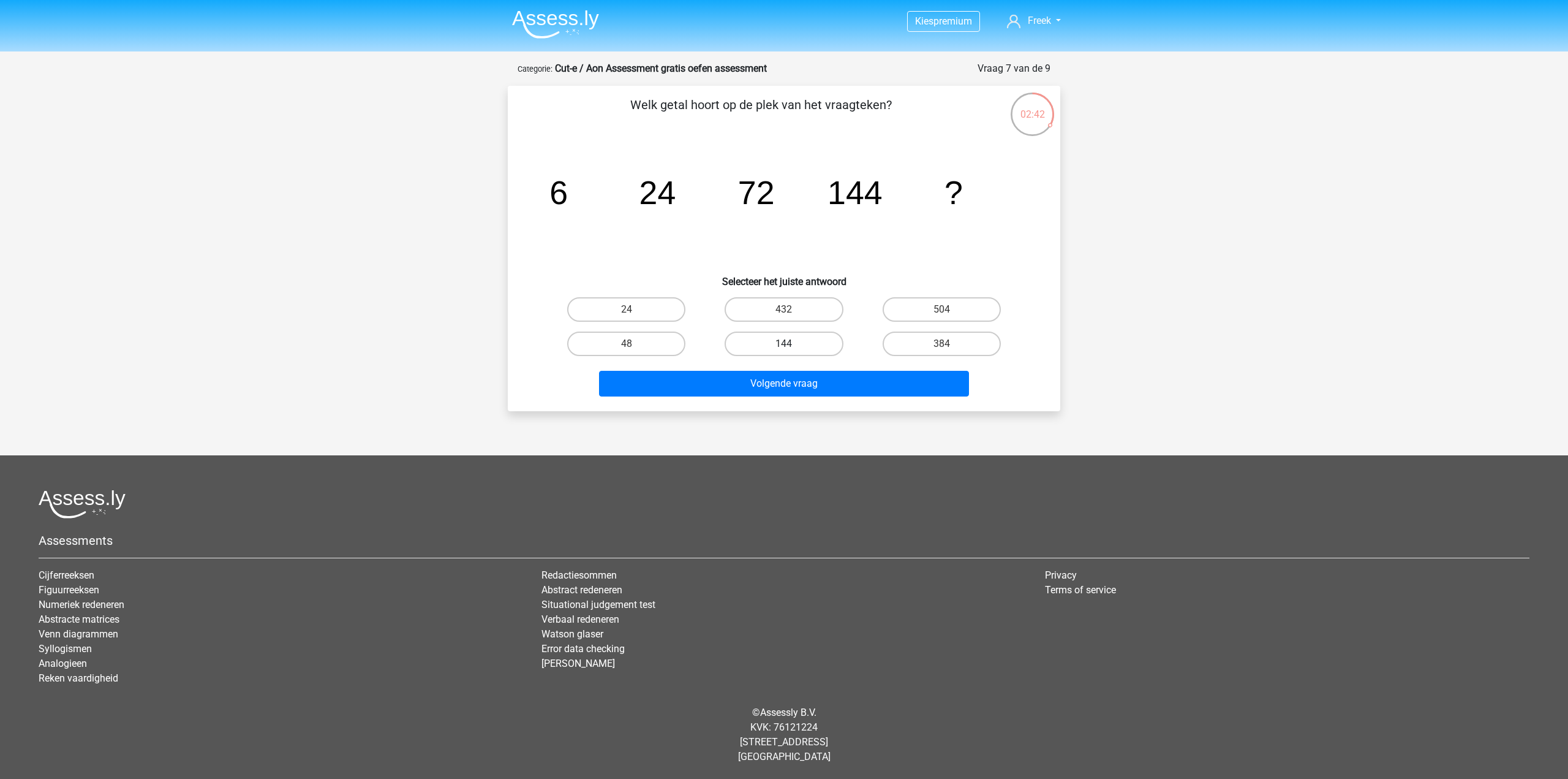
click at [815, 342] on label "144" at bounding box center [784, 344] width 118 height 25
click at [792, 344] on input "144" at bounding box center [788, 348] width 8 height 8
radio input "true"
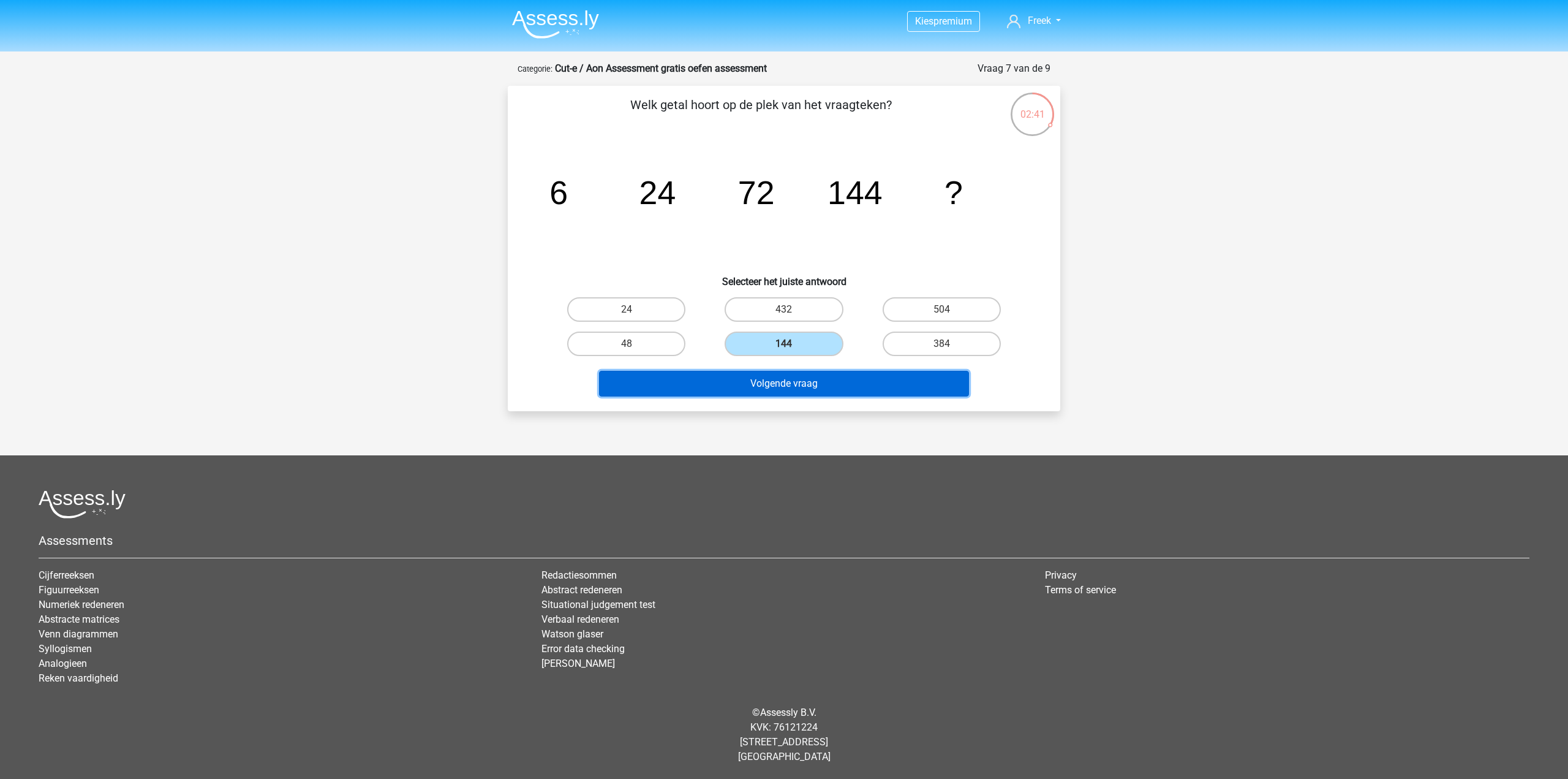
click at [792, 392] on button "Volgende vraag" at bounding box center [784, 383] width 371 height 26
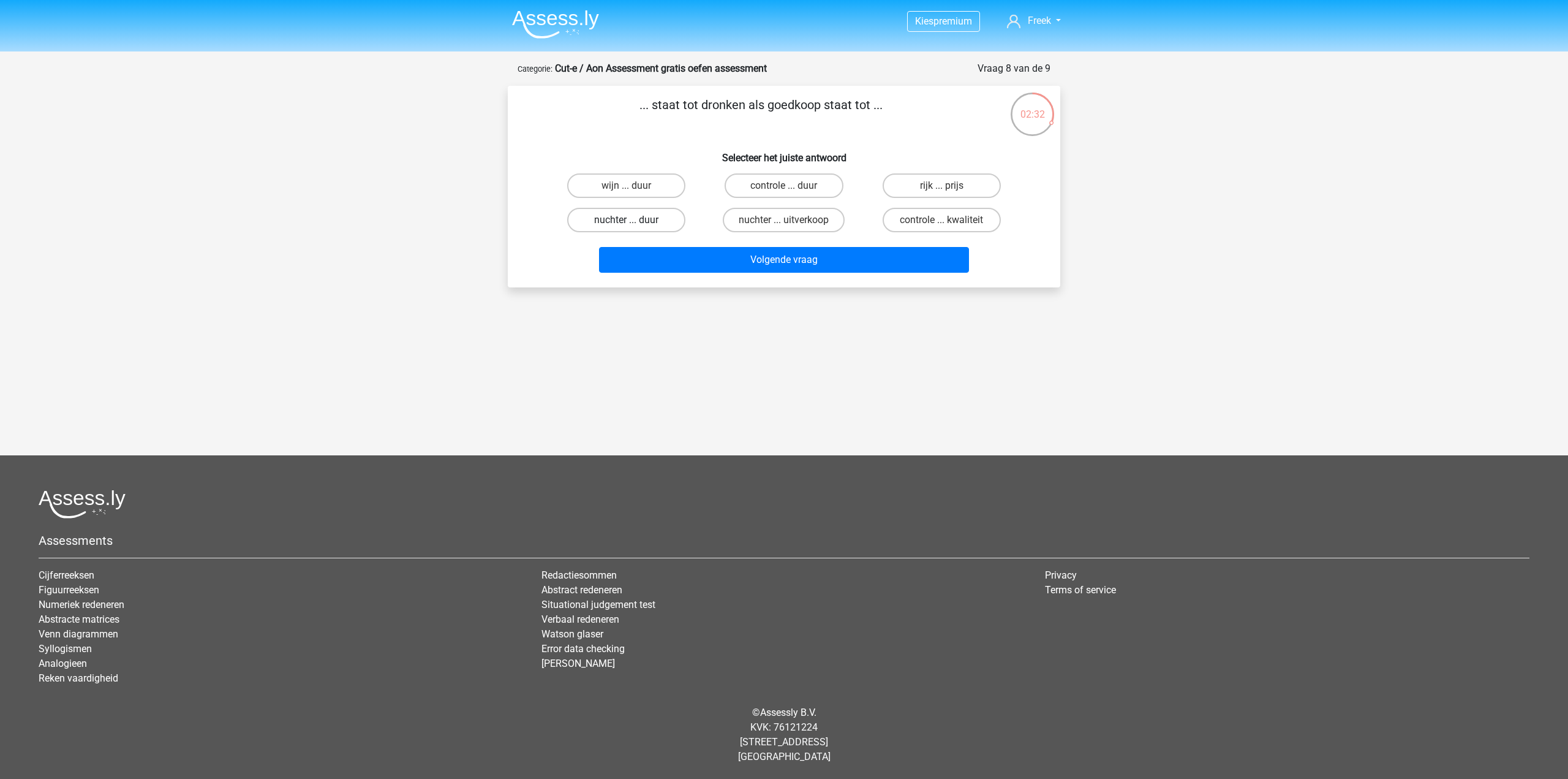
click at [635, 220] on label "nuchter ... duur" at bounding box center [626, 220] width 118 height 25
click at [635, 220] on input "nuchter ... duur" at bounding box center [631, 224] width 8 height 8
radio input "true"
click at [719, 268] on button "Volgende vraag" at bounding box center [784, 259] width 371 height 26
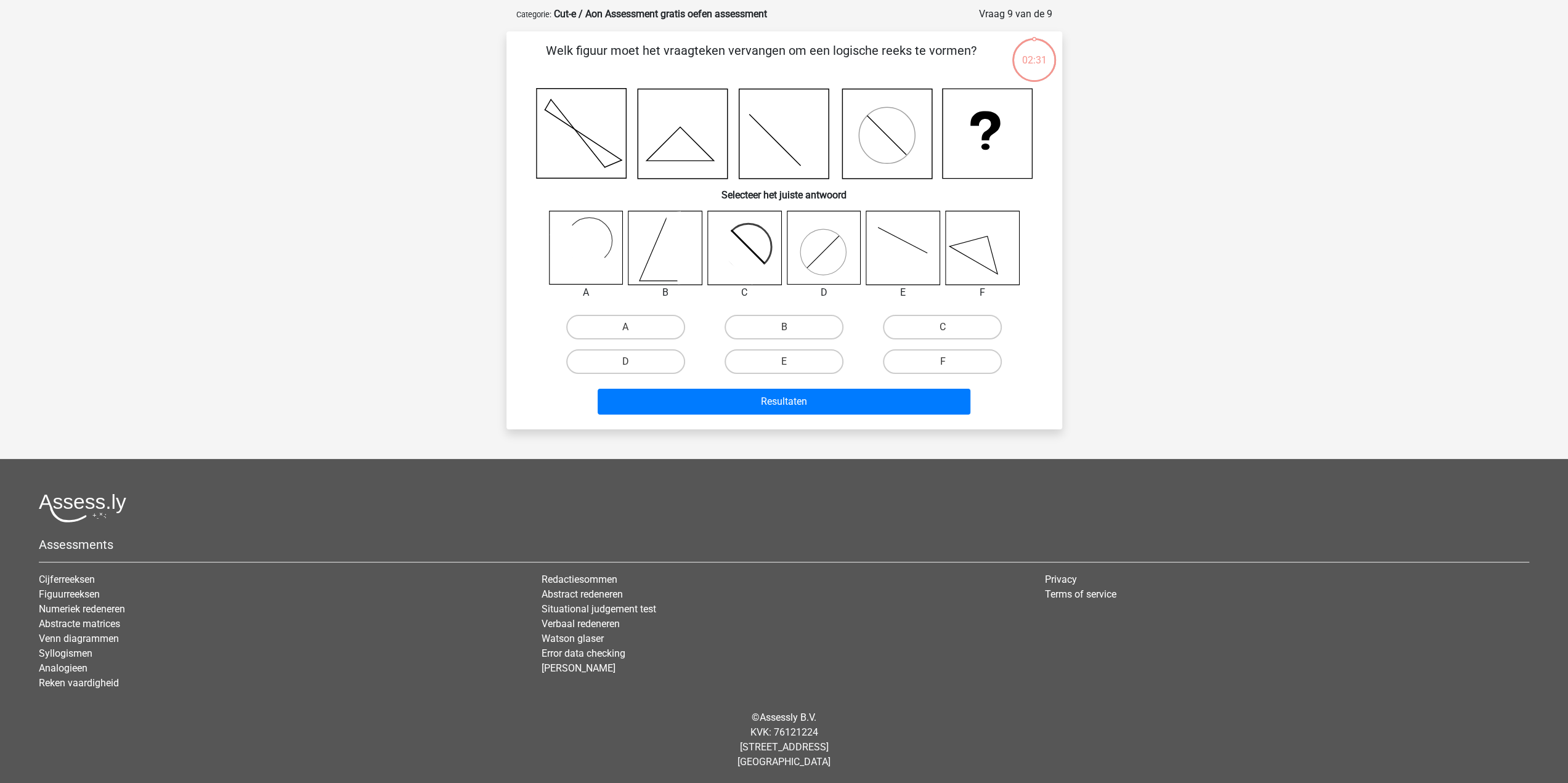
scroll to position [56, 0]
click at [763, 244] on icon at bounding box center [744, 247] width 73 height 73
click at [935, 331] on label "C" at bounding box center [942, 327] width 119 height 25
click at [942, 331] on input "C" at bounding box center [946, 331] width 8 height 8
radio input "true"
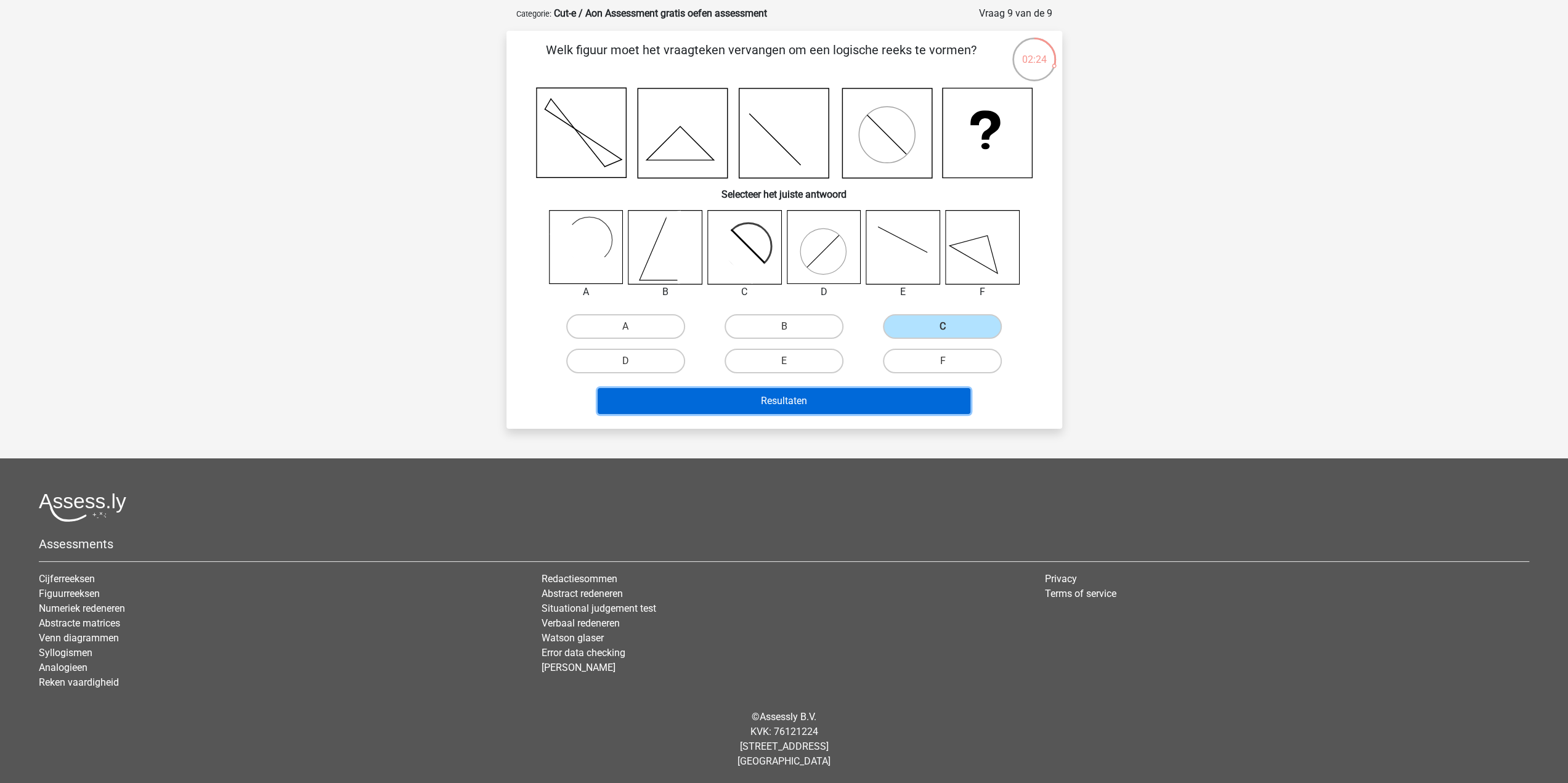
click at [814, 389] on button "Resultaten" at bounding box center [783, 401] width 373 height 26
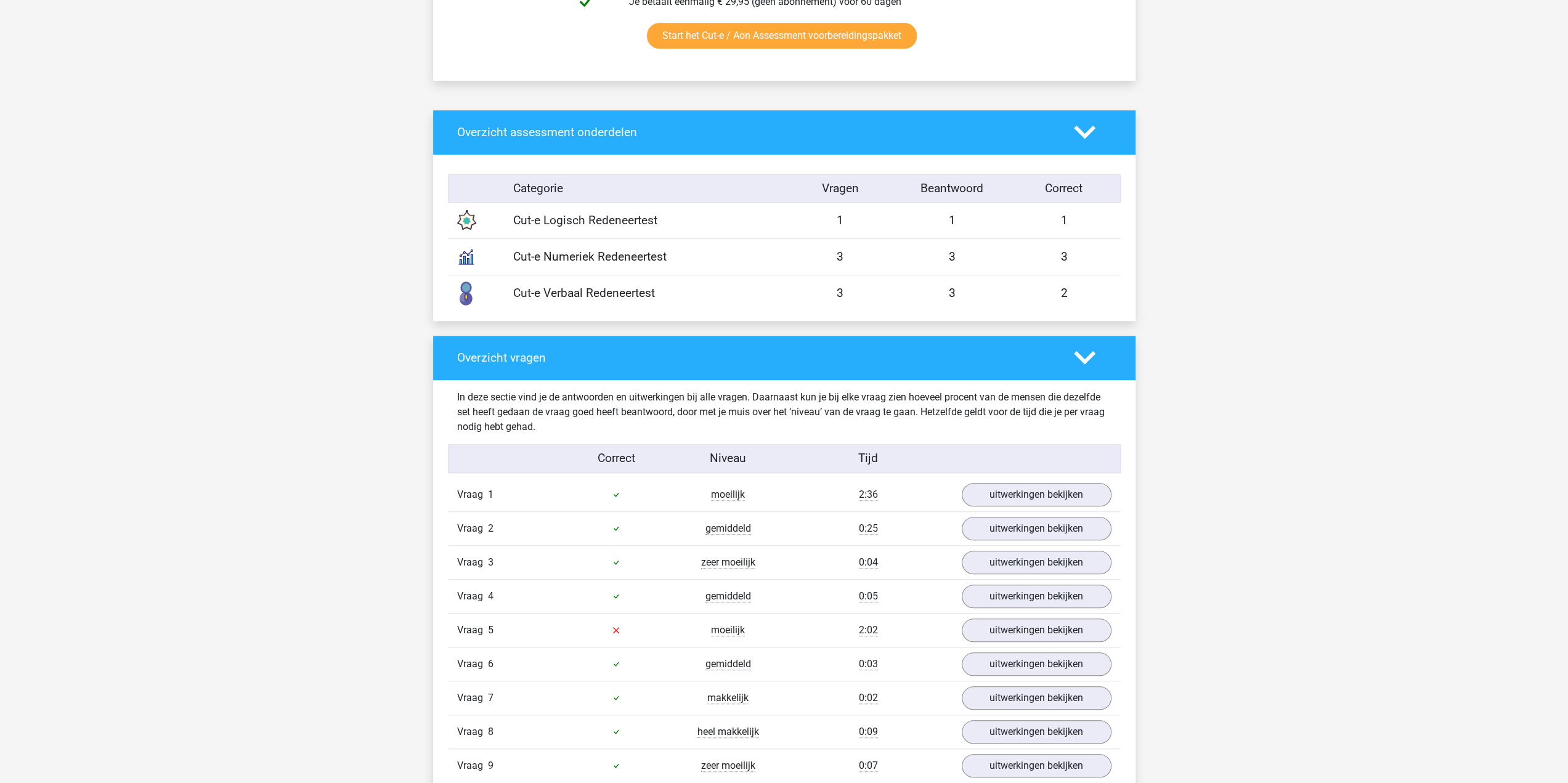
scroll to position [924, 0]
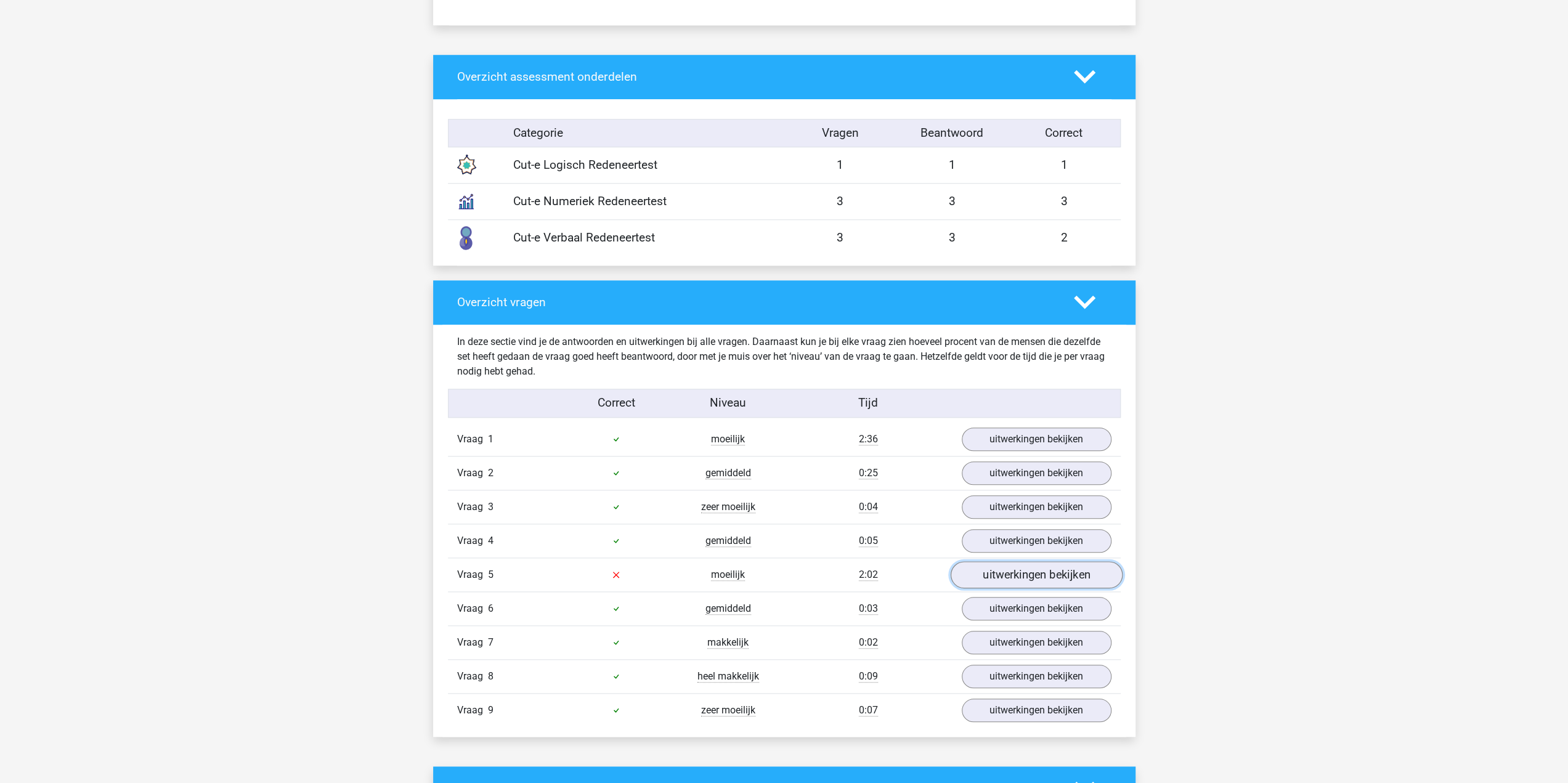
click at [1029, 575] on link "uitwerkingen bekijken" at bounding box center [1035, 575] width 172 height 27
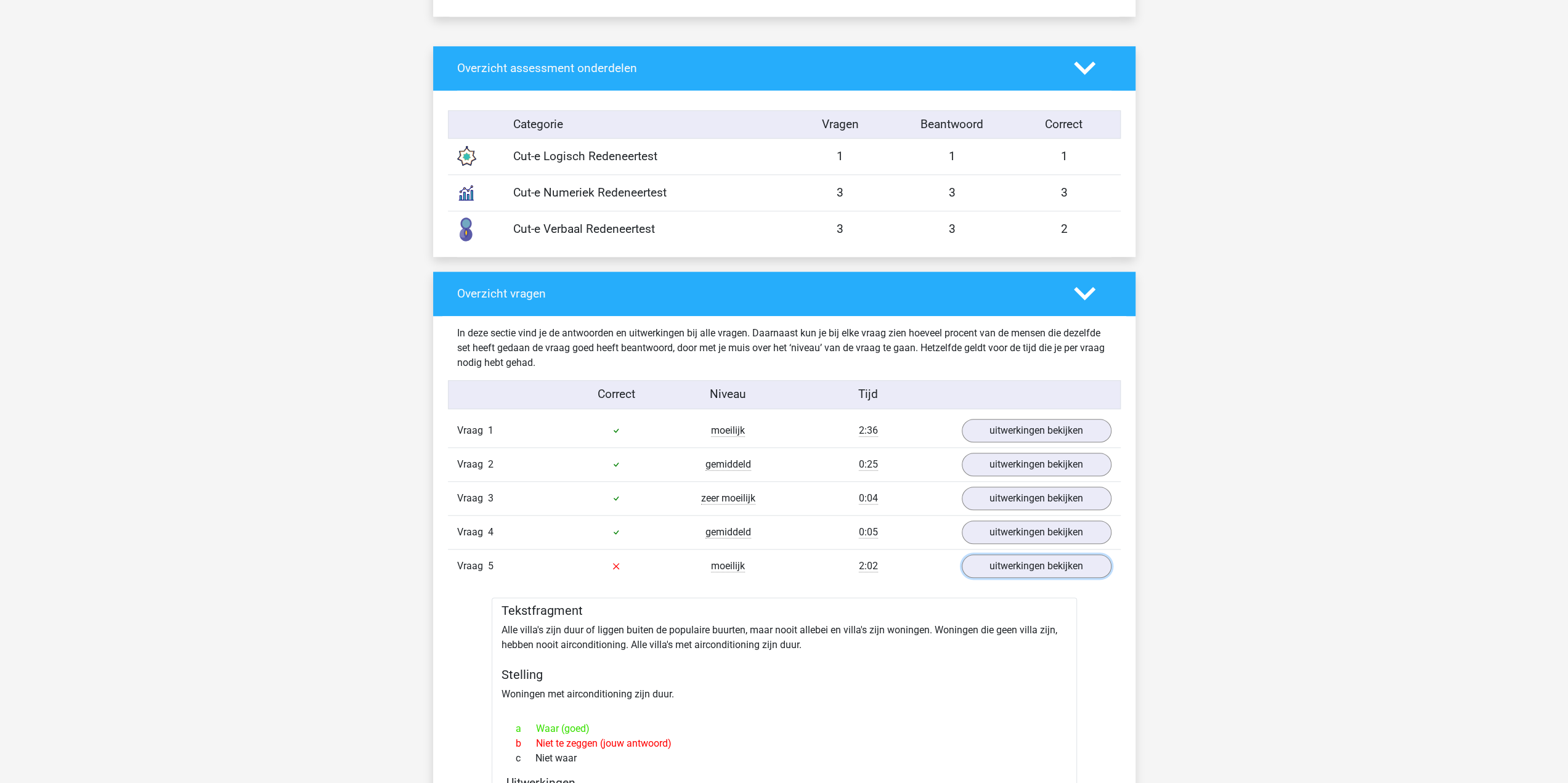
scroll to position [863, 0]
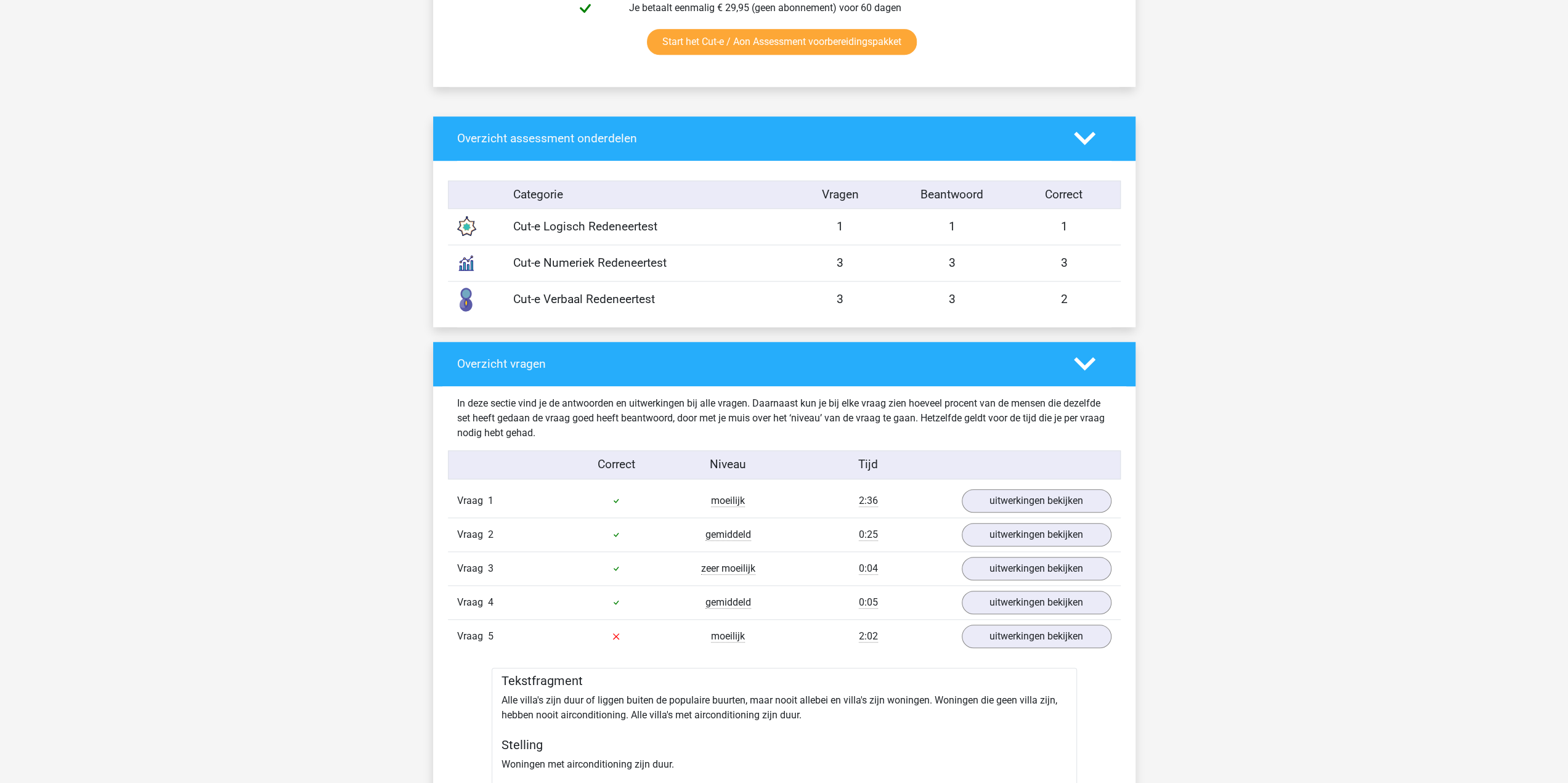
drag, startPoint x: 516, startPoint y: 301, endPoint x: 657, endPoint y: 300, distance: 141.0
click at [657, 300] on div "Cut-e Verbaal Redeneertest" at bounding box center [644, 299] width 280 height 18
copy div "Cut-e Verbaal Redeneertest"
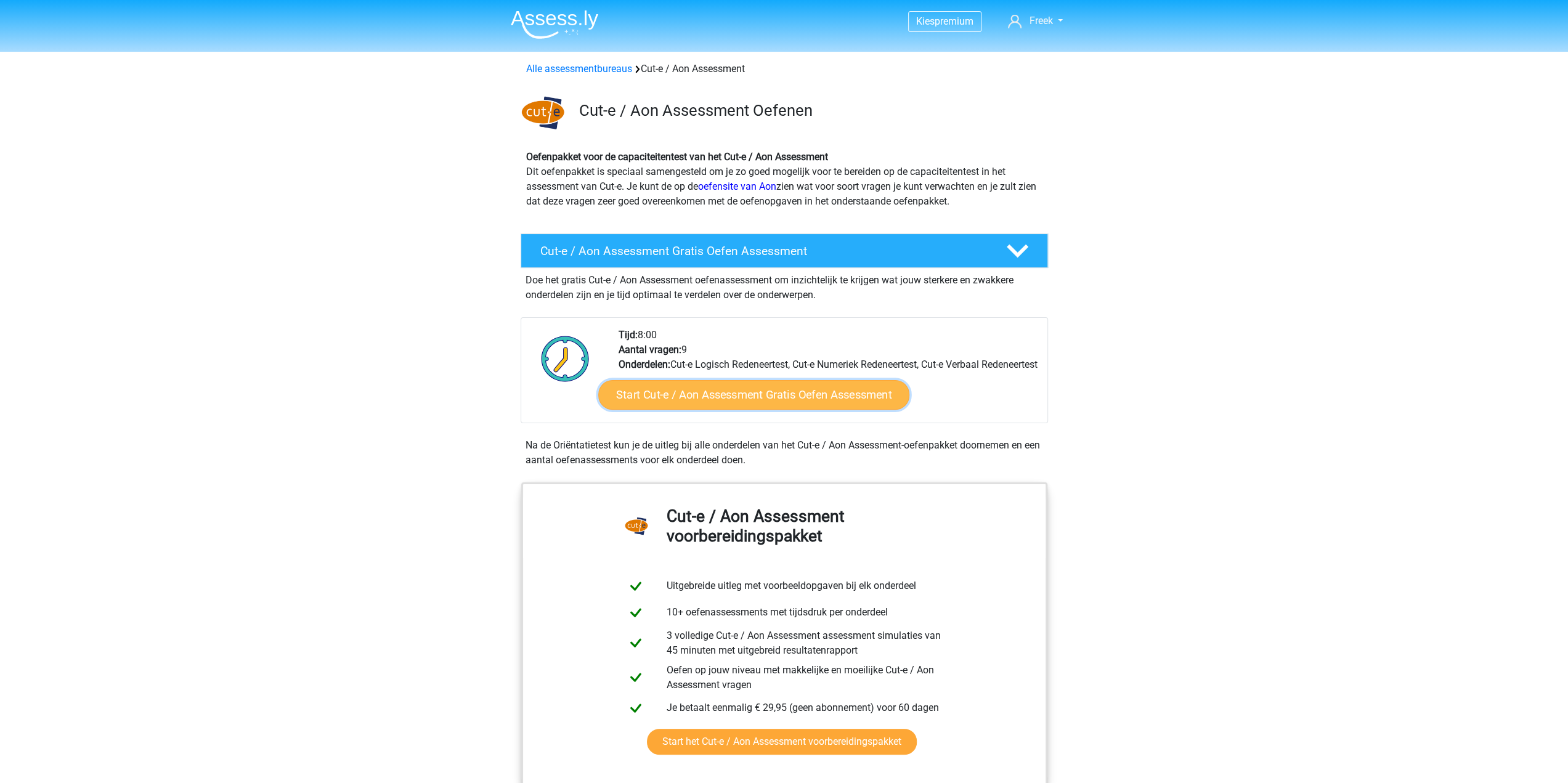
click at [737, 409] on link "Start Cut-e / Aon Assessment Gratis Oefen Assessment" at bounding box center [753, 395] width 311 height 30
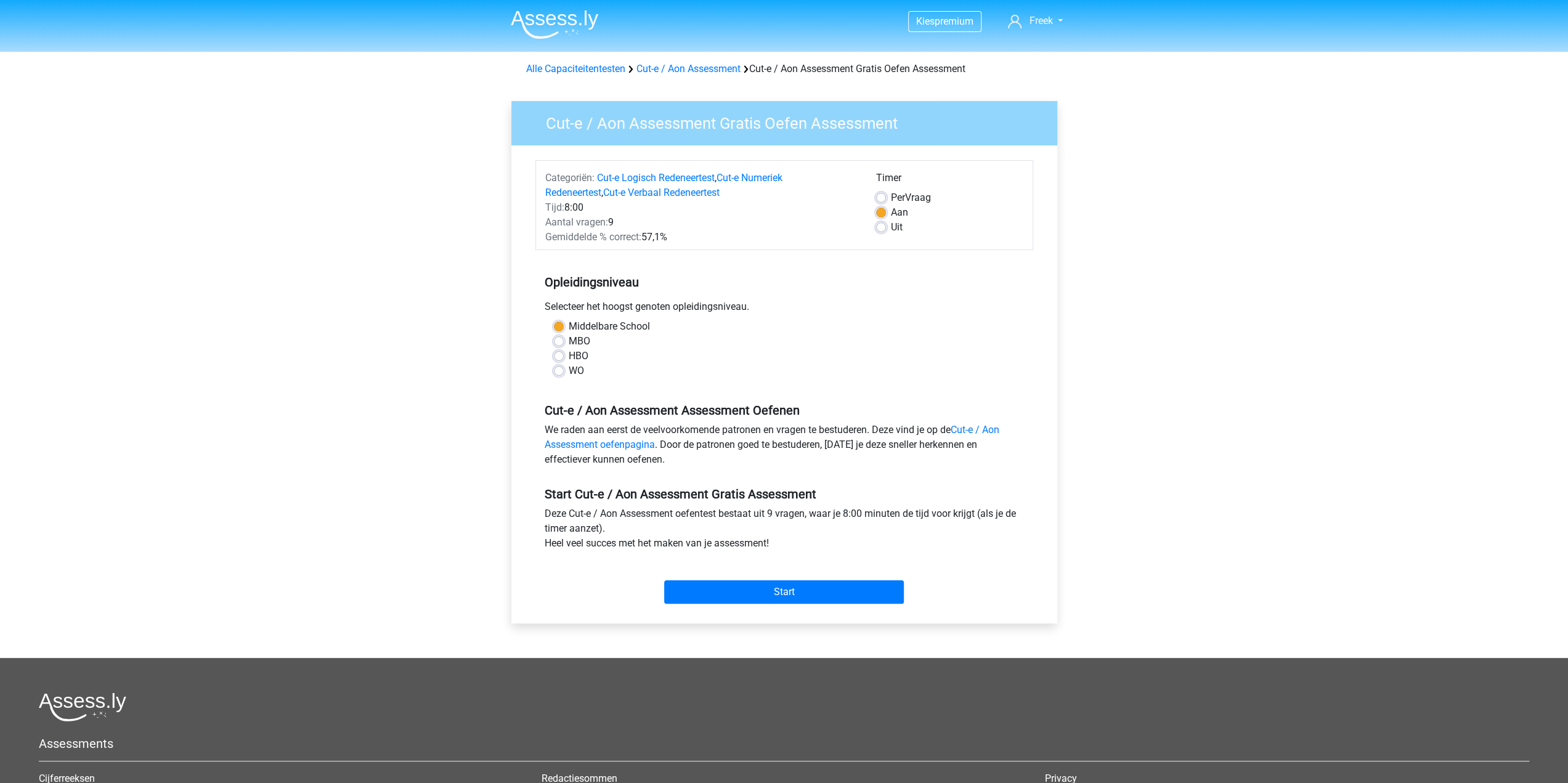
click at [566, 372] on div "WO" at bounding box center [784, 370] width 461 height 14
click at [566, 370] on div "WO" at bounding box center [784, 370] width 461 height 14
click at [550, 365] on div "Middelbare School MBO HBO WO" at bounding box center [784, 349] width 479 height 59
click at [568, 369] on label "WO" at bounding box center [576, 370] width 15 height 14
click at [557, 369] on input "WO" at bounding box center [559, 369] width 10 height 12
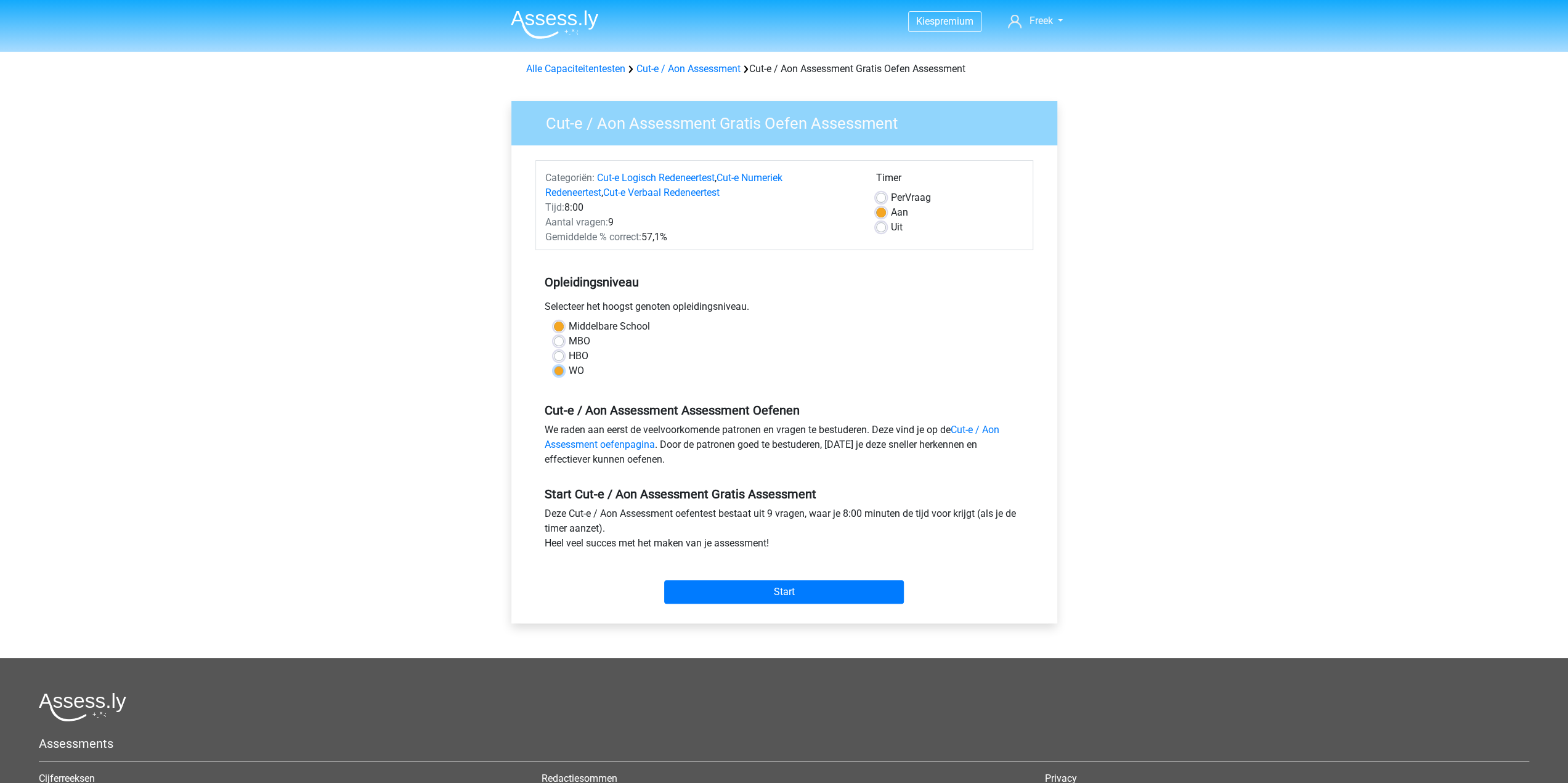
radio input "true"
click at [756, 590] on input "Start" at bounding box center [784, 591] width 240 height 23
